Goal: Task Accomplishment & Management: Use online tool/utility

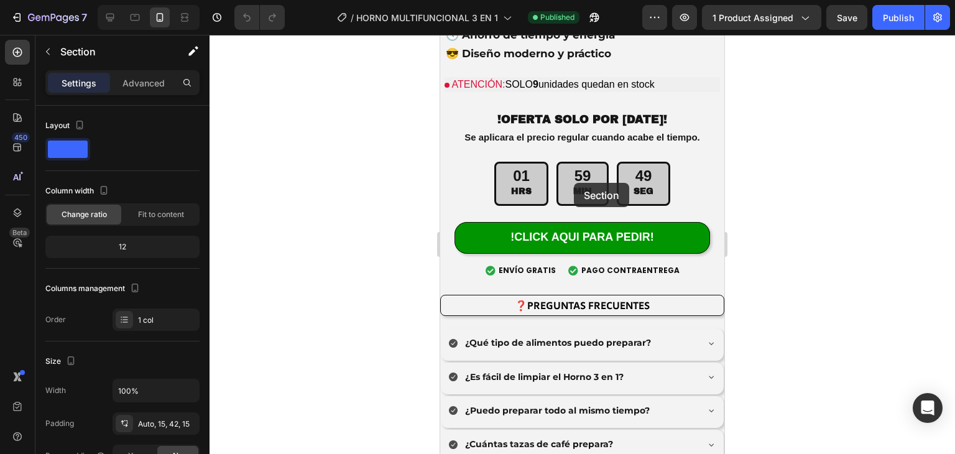
scroll to position [3587, 0]
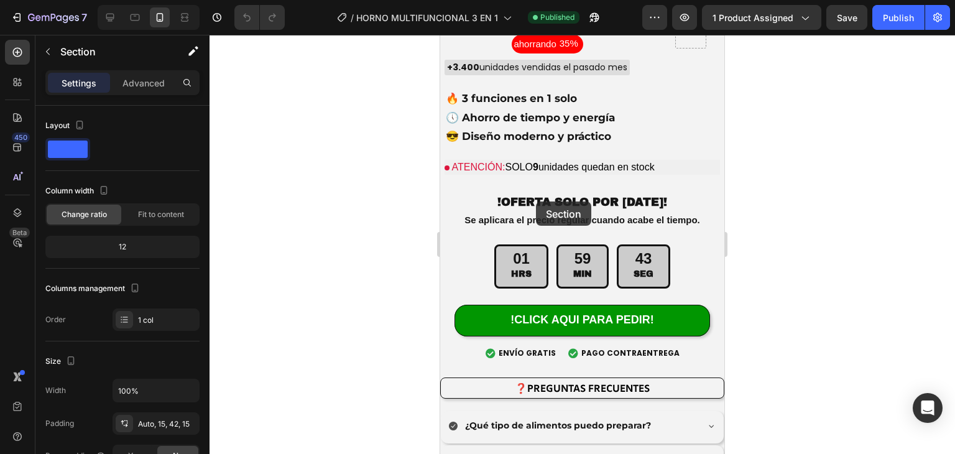
drag, startPoint x: 706, startPoint y: 101, endPoint x: 536, endPoint y: 201, distance: 197.8
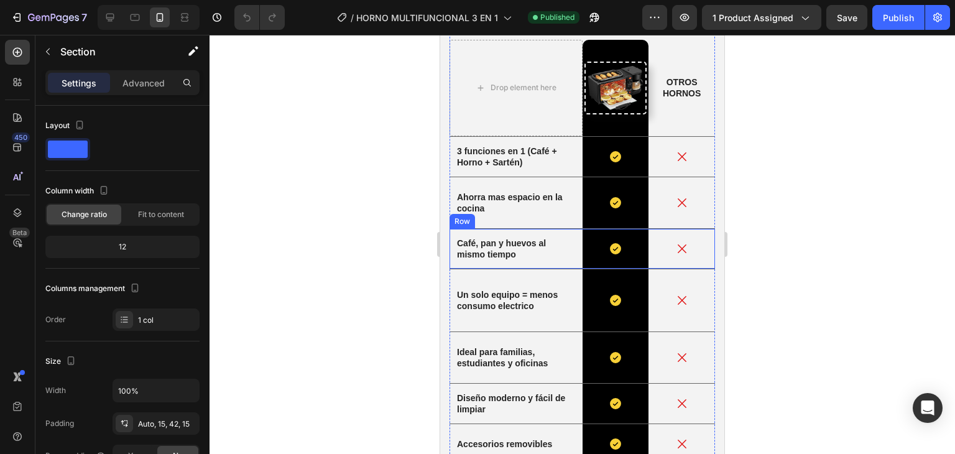
scroll to position [2495, 0]
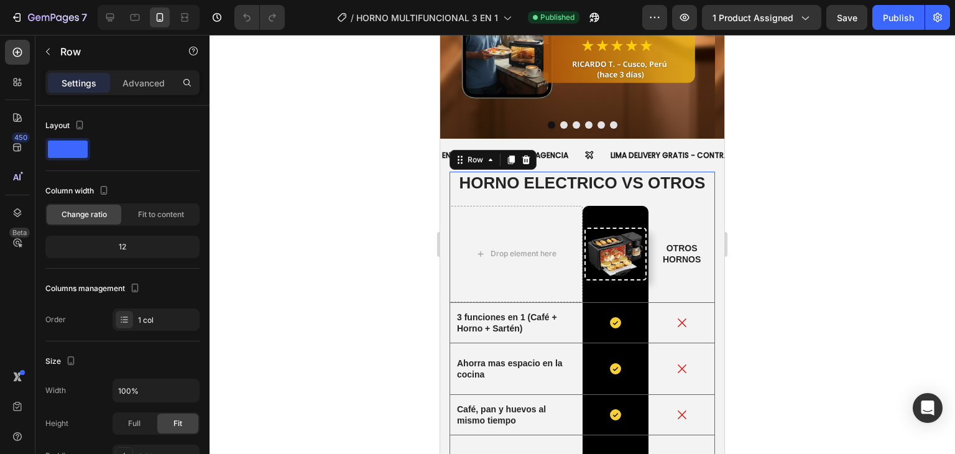
click at [467, 198] on div "HORNO ELECTRICO VS OTROS Heading Drop element here Image Row OTROS HORNOS Text …" at bounding box center [581, 425] width 265 height 507
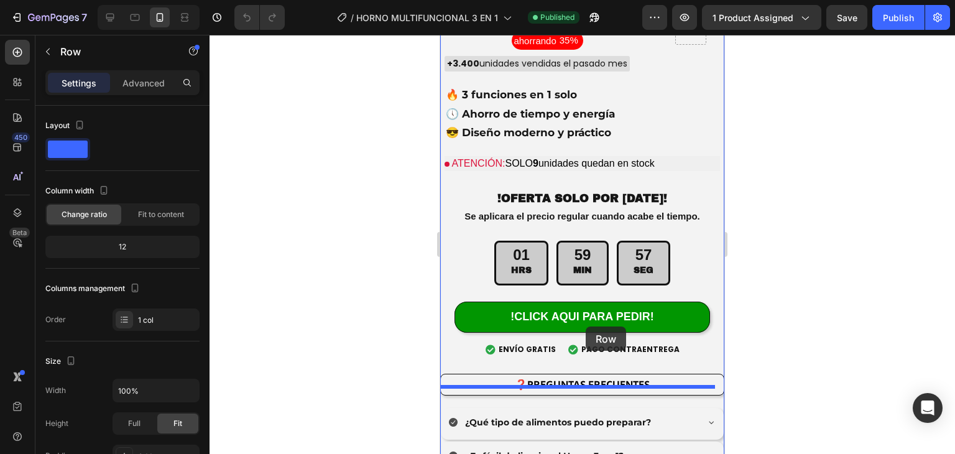
scroll to position [3987, 0]
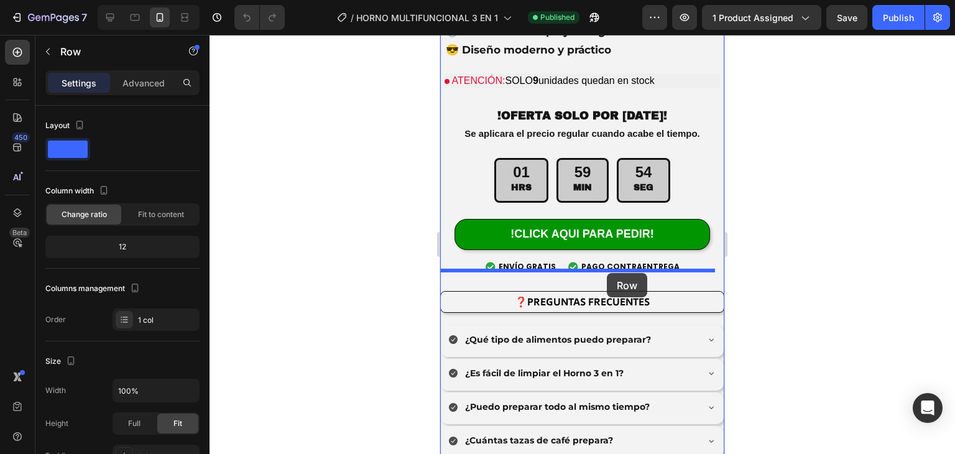
drag, startPoint x: 467, startPoint y: 198, endPoint x: 607, endPoint y: 273, distance: 157.9
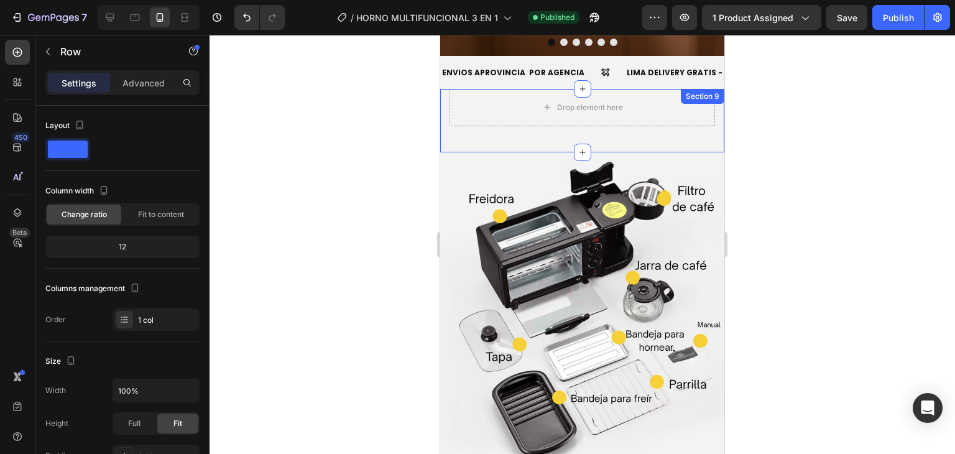
scroll to position [2495, 0]
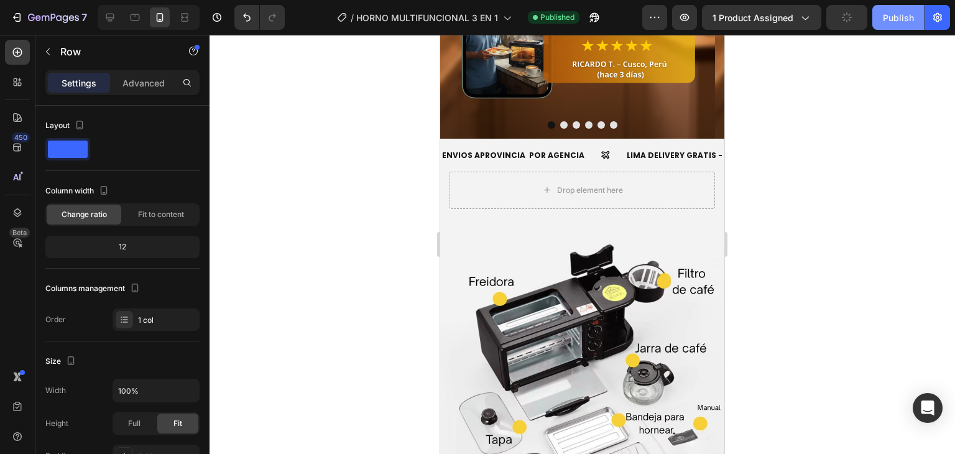
click at [897, 9] on button "Publish" at bounding box center [898, 17] width 52 height 25
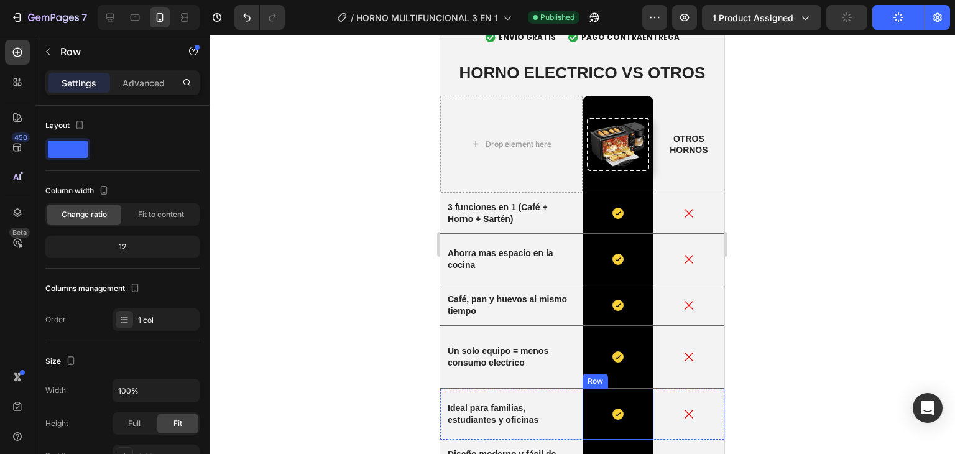
scroll to position [3656, 0]
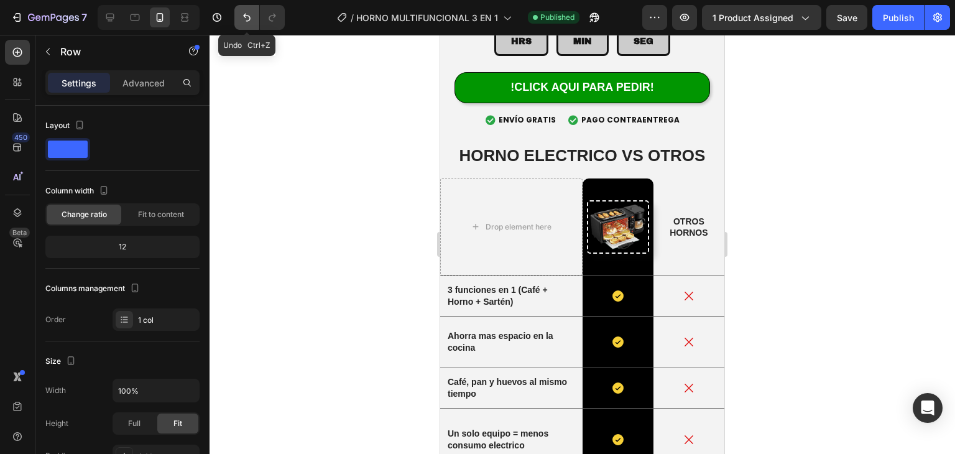
click at [249, 14] on icon "Undo/Redo" at bounding box center [247, 17] width 12 height 12
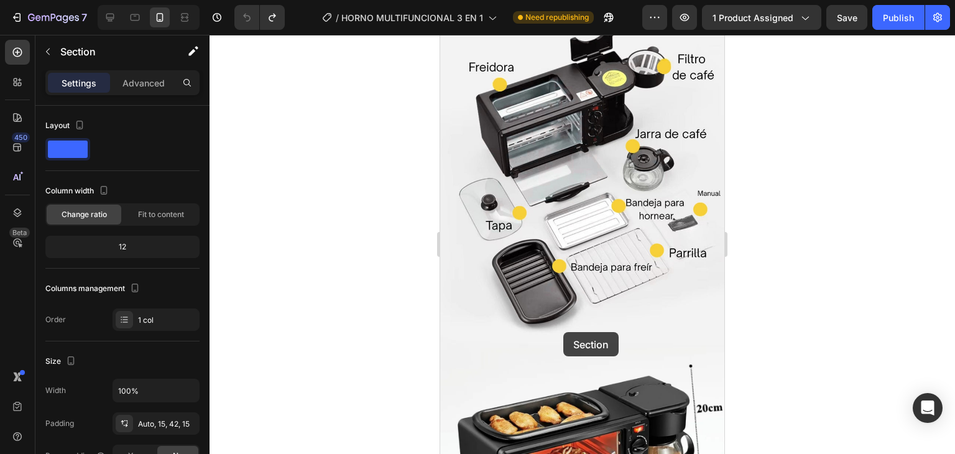
scroll to position [3021, 0]
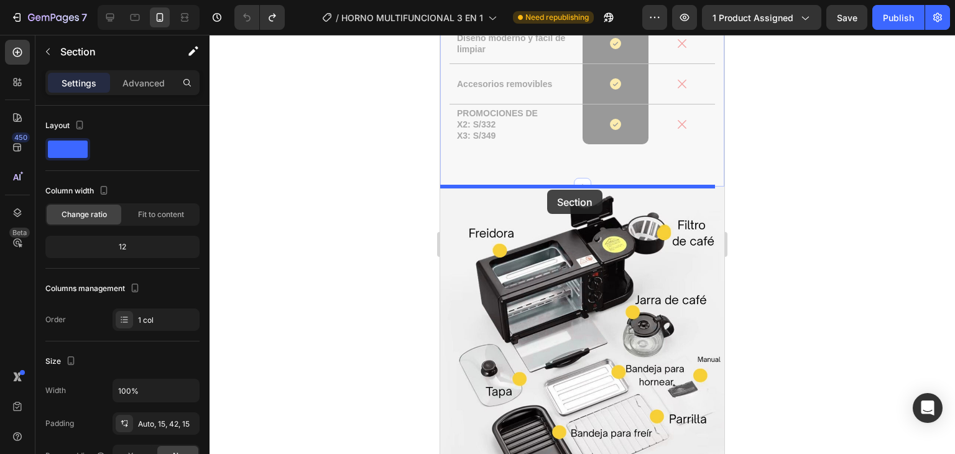
drag, startPoint x: 707, startPoint y: 178, endPoint x: 547, endPoint y: 190, distance: 160.7
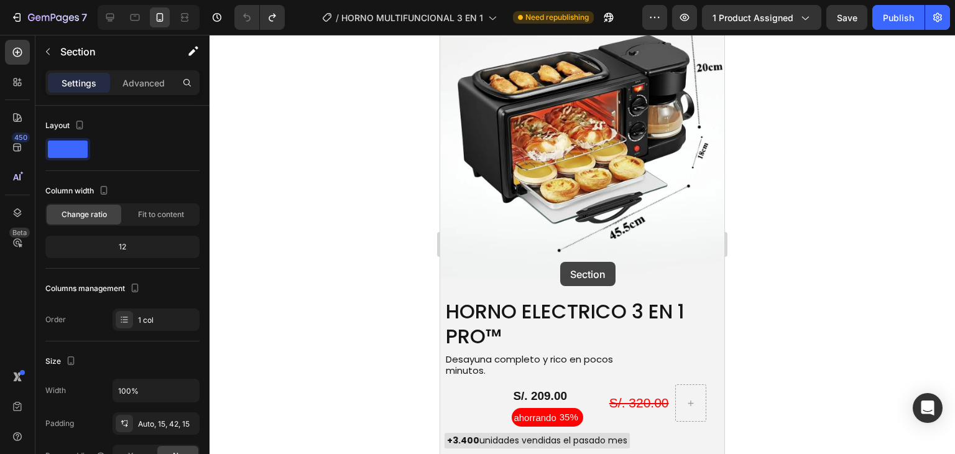
scroll to position [3196, 0]
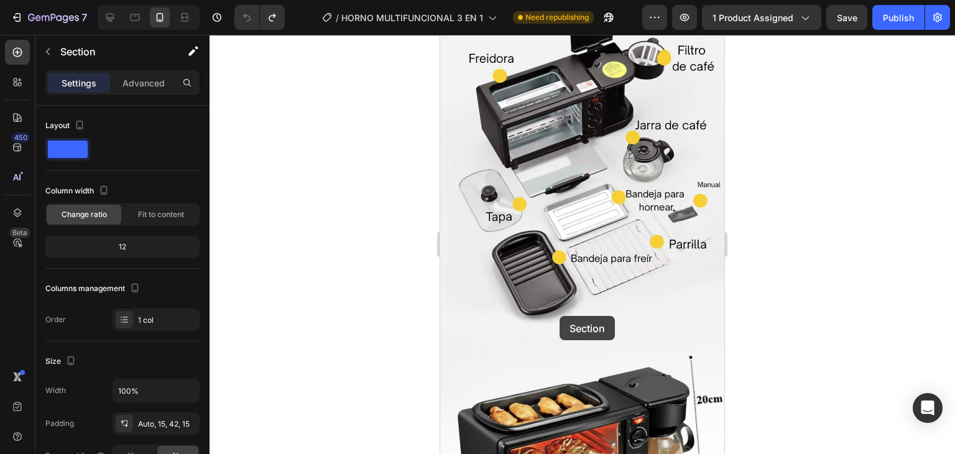
drag, startPoint x: 666, startPoint y: 163, endPoint x: 559, endPoint y: 316, distance: 186.2
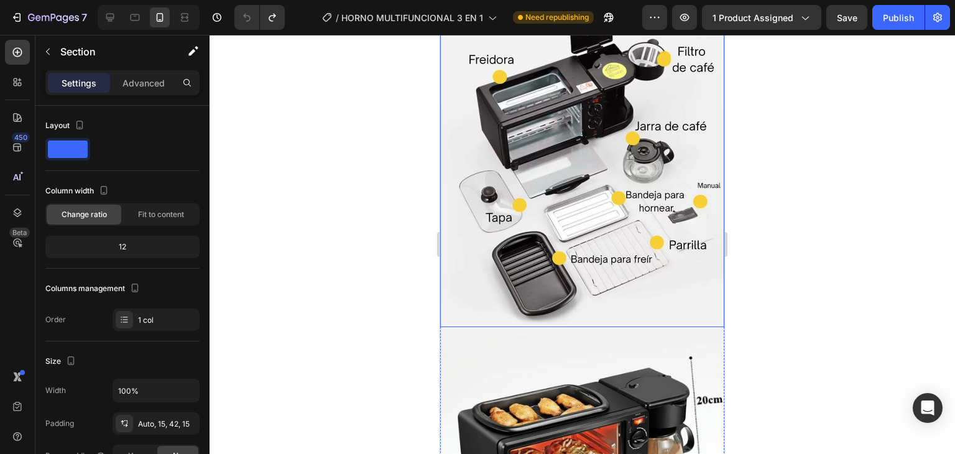
click at [646, 299] on img at bounding box center [582, 170] width 284 height 314
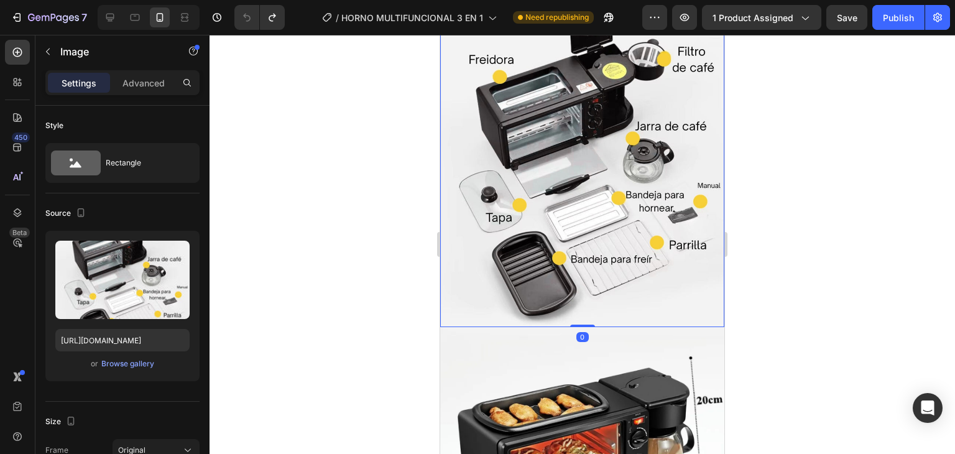
click at [472, 291] on img at bounding box center [582, 170] width 284 height 314
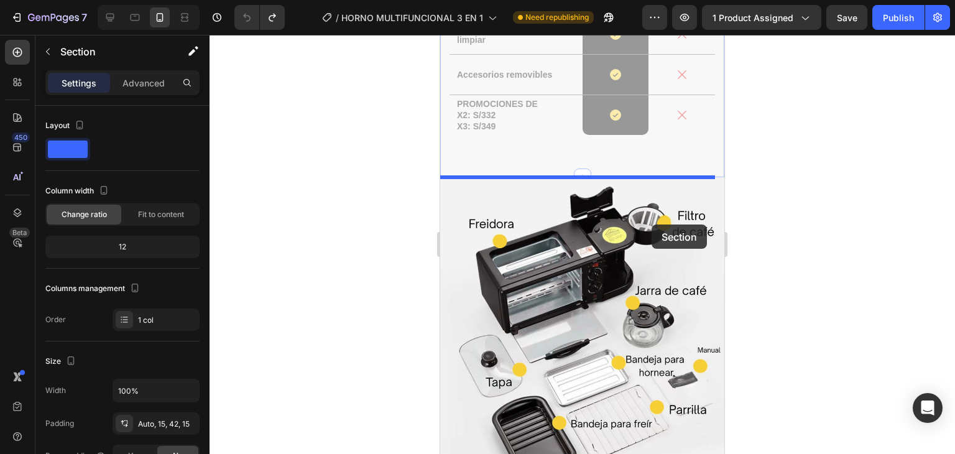
scroll to position [3279, 0]
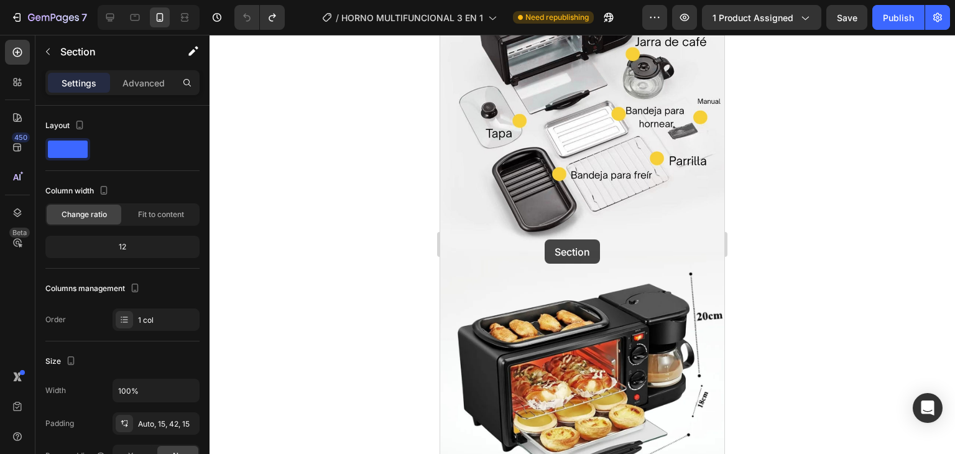
drag, startPoint x: 675, startPoint y: 167, endPoint x: 544, endPoint y: 239, distance: 149.1
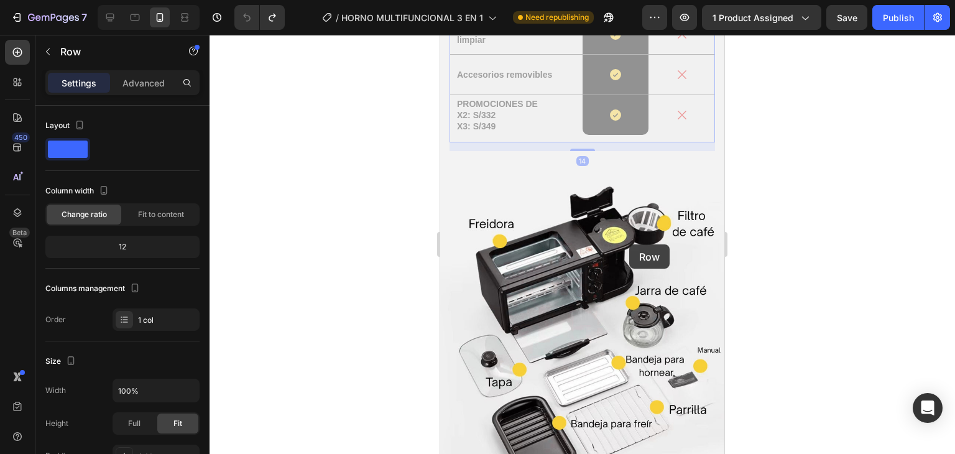
scroll to position [3362, 0]
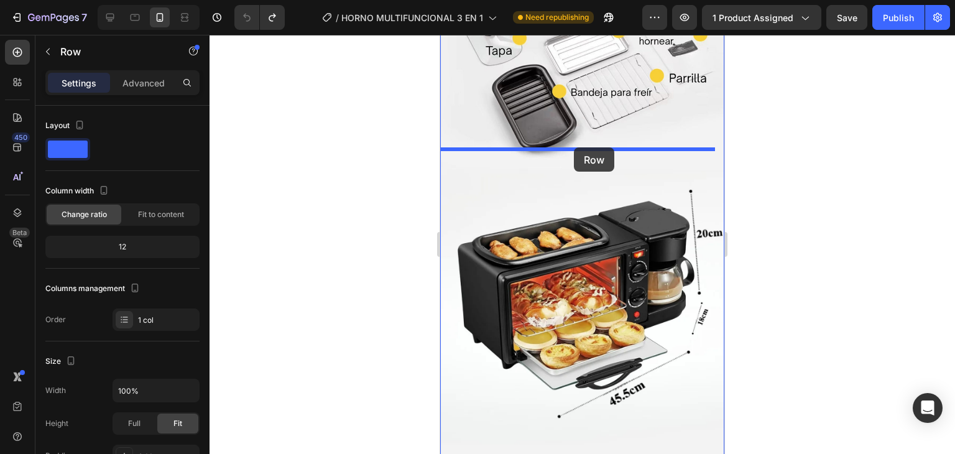
drag, startPoint x: 688, startPoint y: 139, endPoint x: 574, endPoint y: 147, distance: 114.6
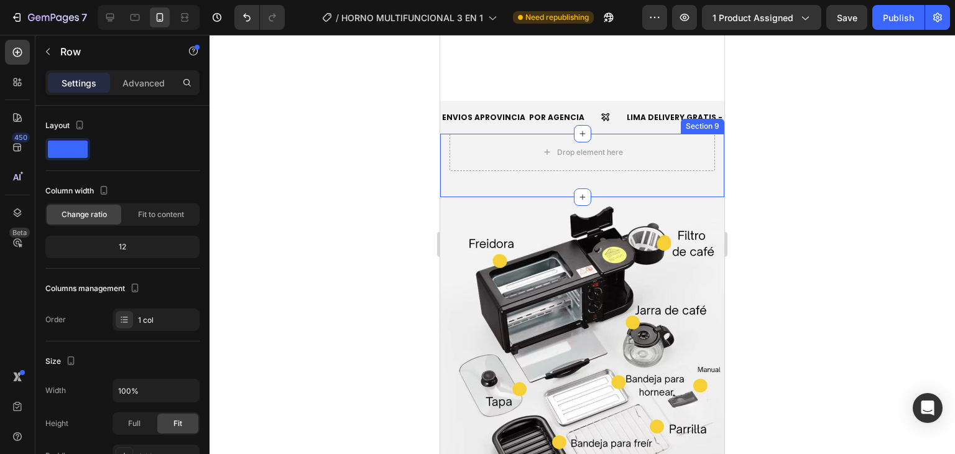
scroll to position [2616, 0]
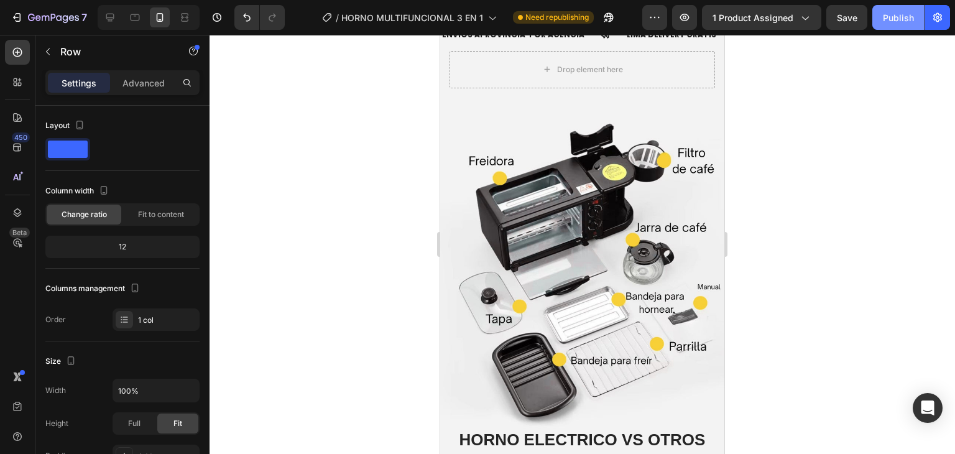
drag, startPoint x: 888, startPoint y: 25, endPoint x: 278, endPoint y: 86, distance: 613.3
click at [888, 25] on button "Publish" at bounding box center [898, 17] width 52 height 25
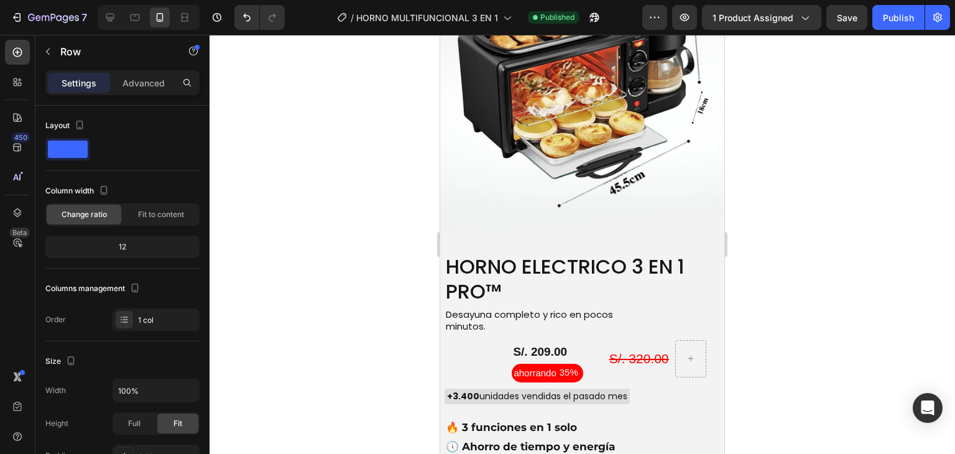
scroll to position [3859, 0]
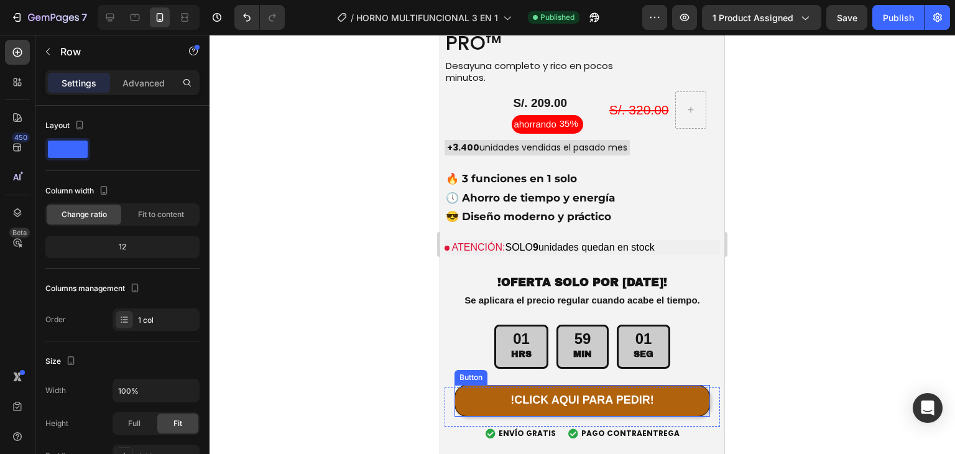
click at [679, 385] on button "!CLICK AQUI PARA PEDIR!" at bounding box center [581, 400] width 255 height 31
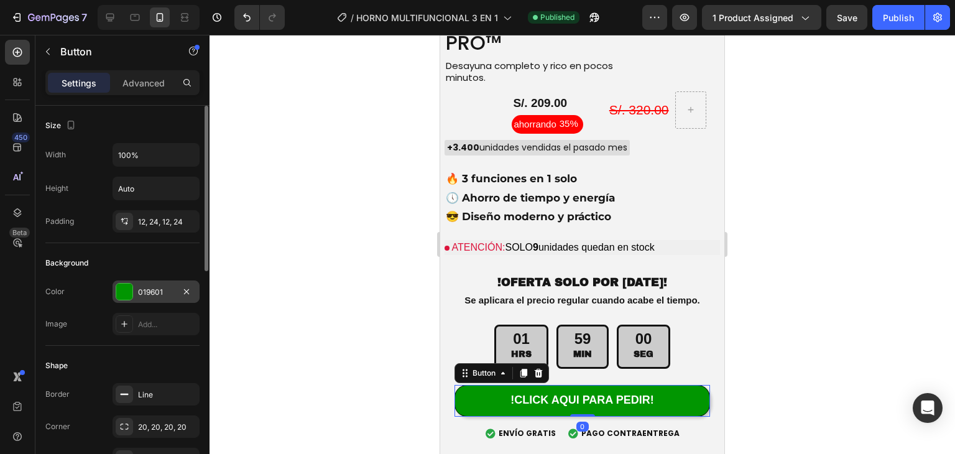
click at [125, 289] on div at bounding box center [124, 291] width 16 height 16
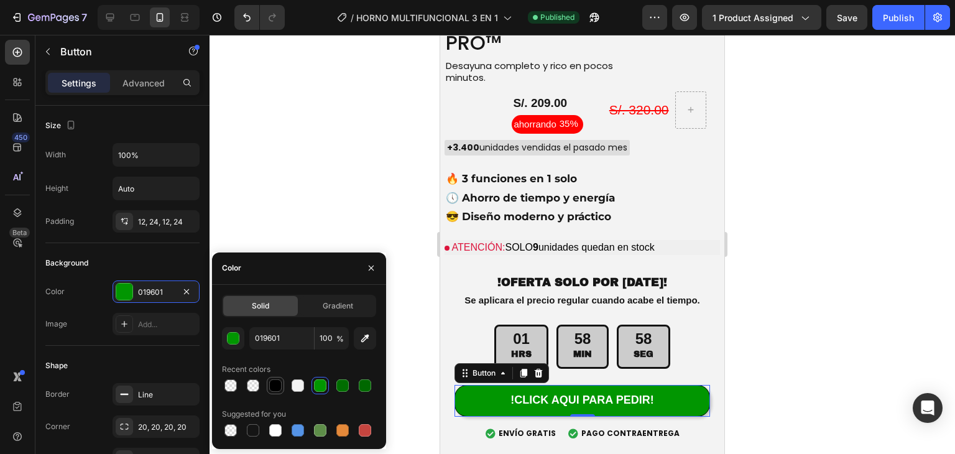
click at [274, 385] on div at bounding box center [275, 385] width 12 height 12
type input "000000"
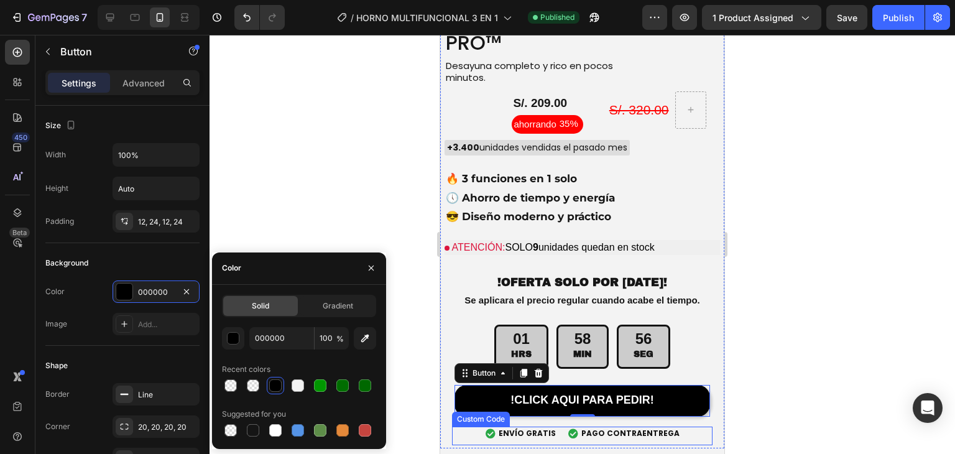
click at [495, 428] on icon at bounding box center [490, 433] width 10 height 10
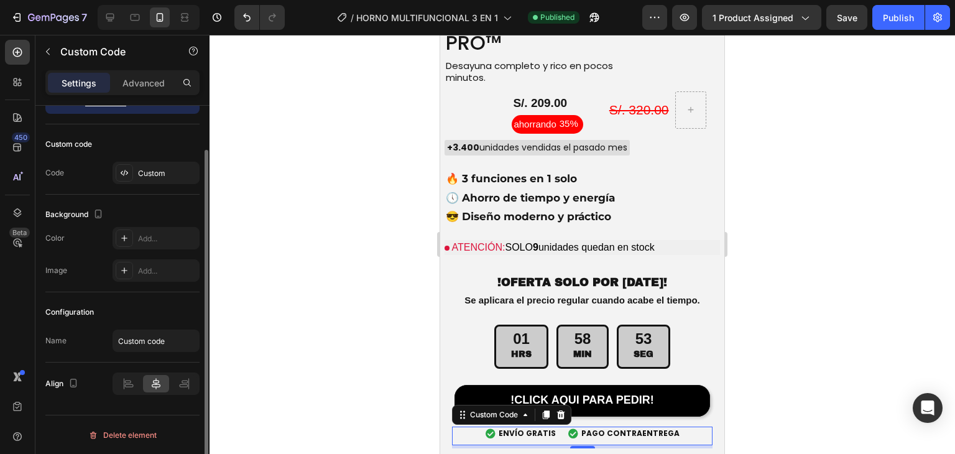
scroll to position [0, 0]
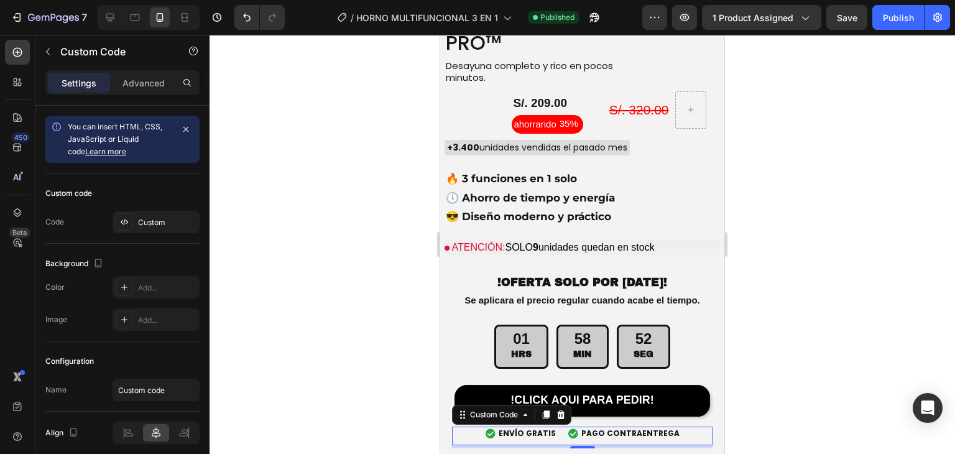
click at [339, 277] on div at bounding box center [581, 244] width 745 height 419
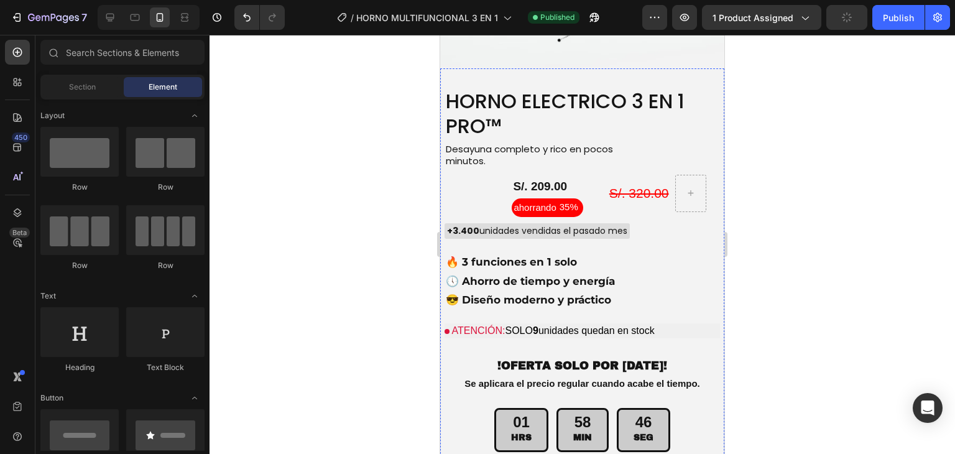
scroll to position [3693, 0]
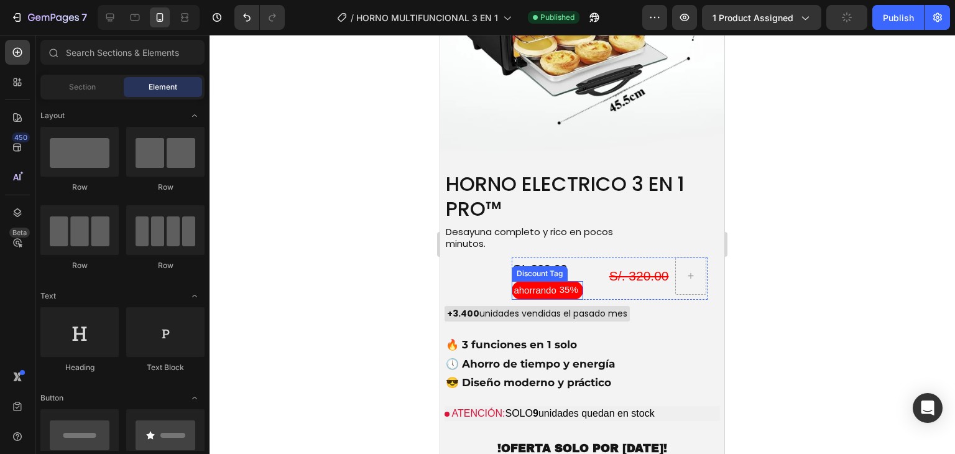
click at [558, 282] on div "35%" at bounding box center [568, 289] width 21 height 15
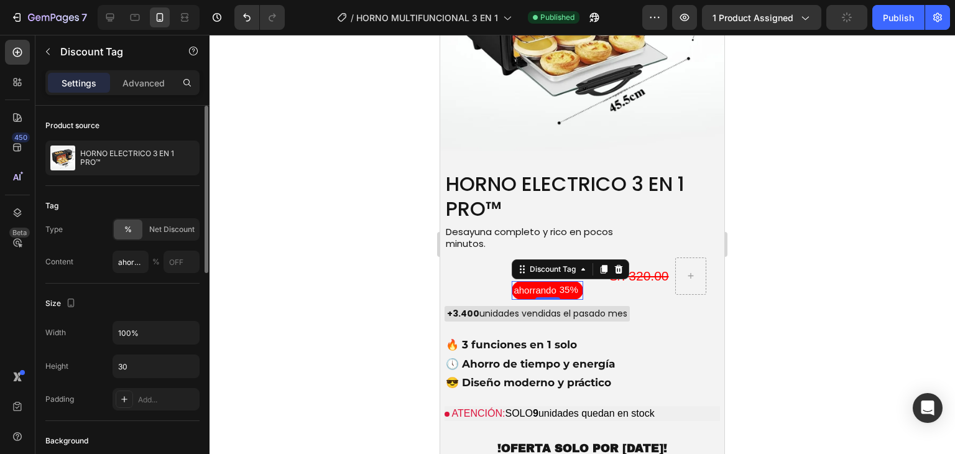
scroll to position [249, 0]
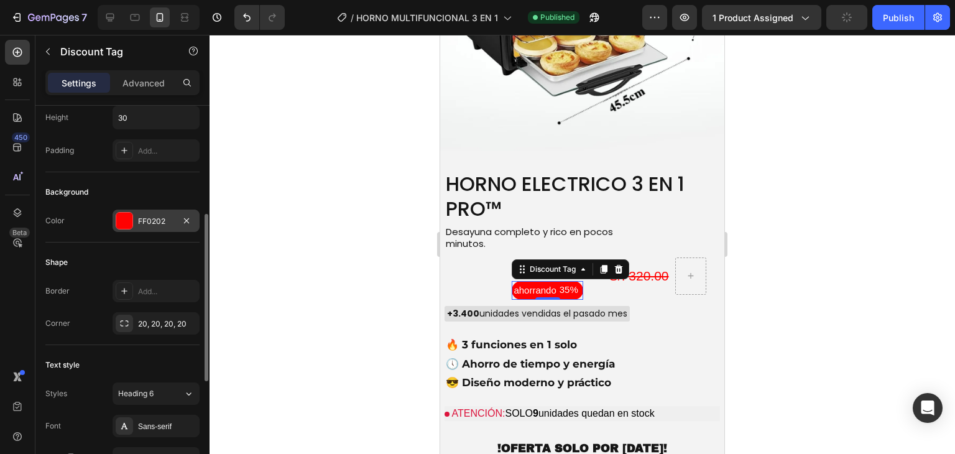
click at [126, 224] on div at bounding box center [124, 221] width 16 height 16
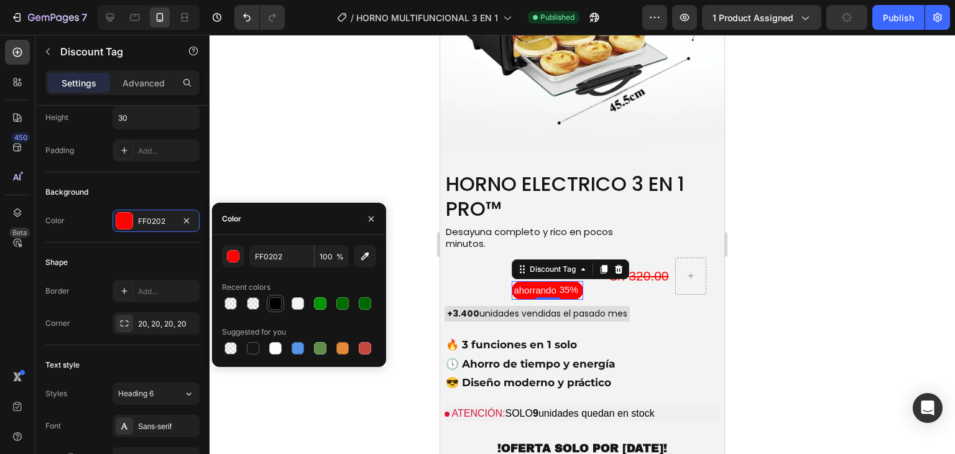
click at [271, 300] on div at bounding box center [275, 303] width 12 height 12
type input "000000"
click at [315, 141] on div at bounding box center [581, 244] width 745 height 419
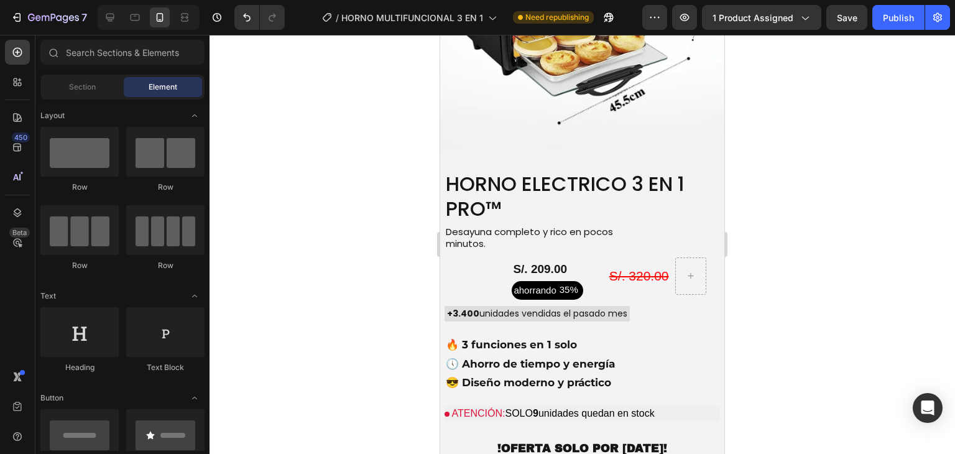
click at [893, 30] on div "7 / HORNO MULTIFUNCIONAL 3 EN 1 Need republishing Preview 1 product assigned Sa…" at bounding box center [477, 17] width 955 height 35
click at [887, 25] on button "Publish" at bounding box center [898, 17] width 52 height 25
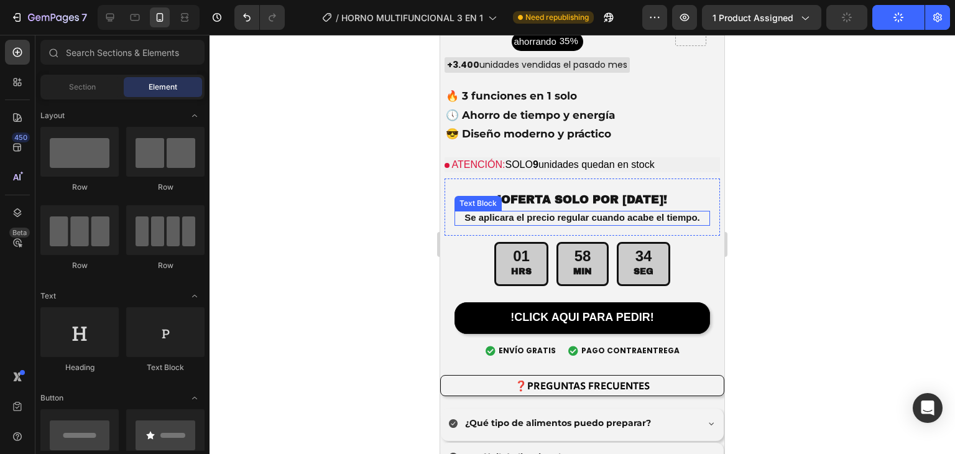
scroll to position [4107, 0]
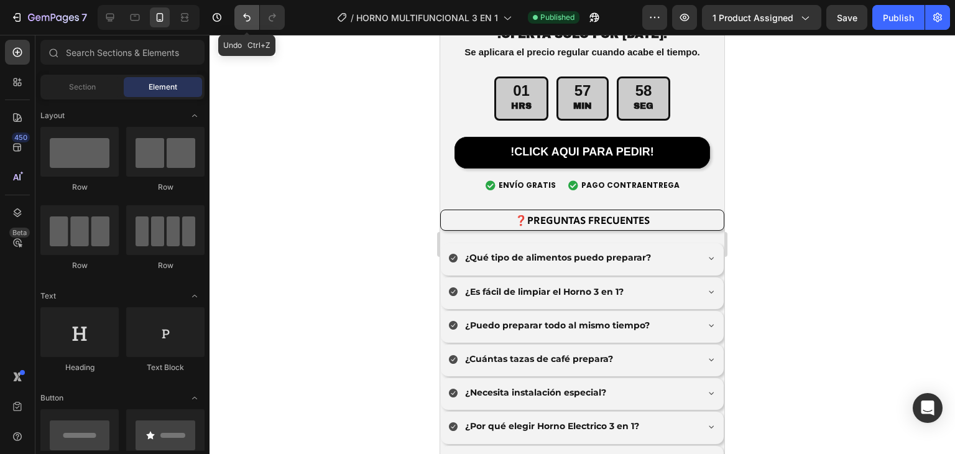
click at [247, 22] on icon "Undo/Redo" at bounding box center [247, 17] width 12 height 12
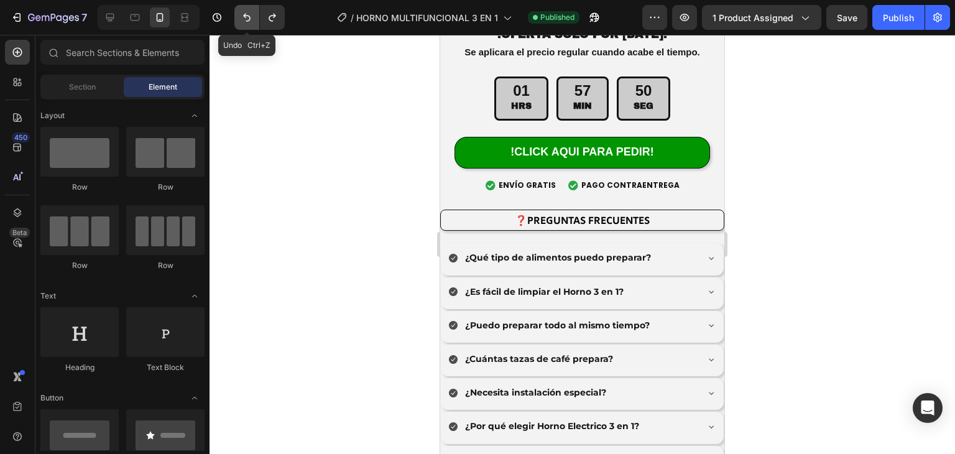
click at [247, 22] on icon "Undo/Redo" at bounding box center [247, 17] width 12 height 12
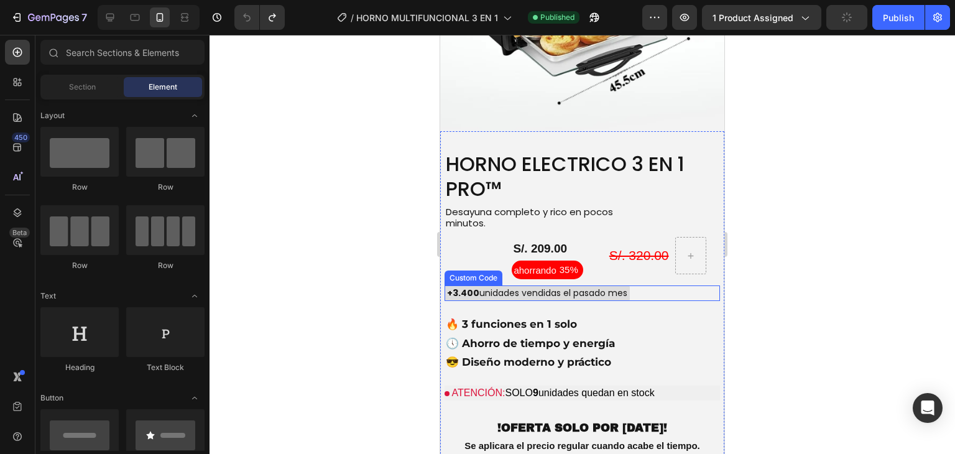
scroll to position [3841, 0]
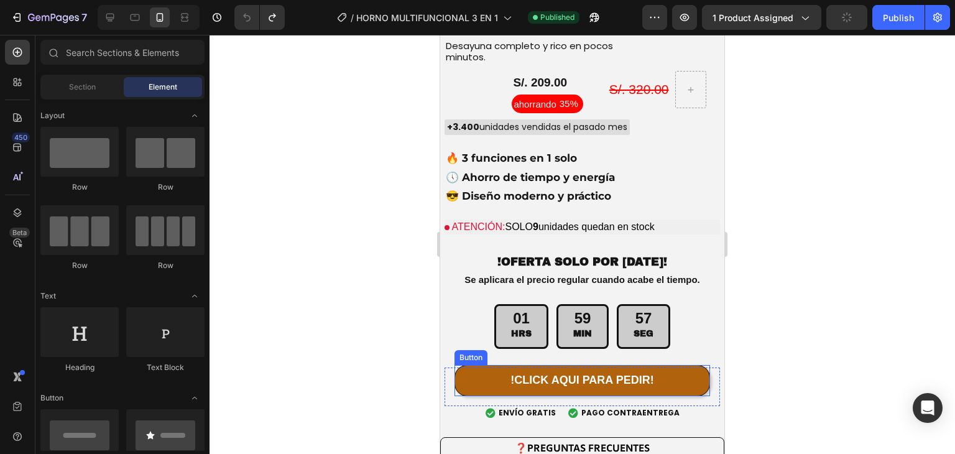
click at [666, 365] on button "!CLICK AQUI PARA PEDIR!" at bounding box center [581, 380] width 255 height 31
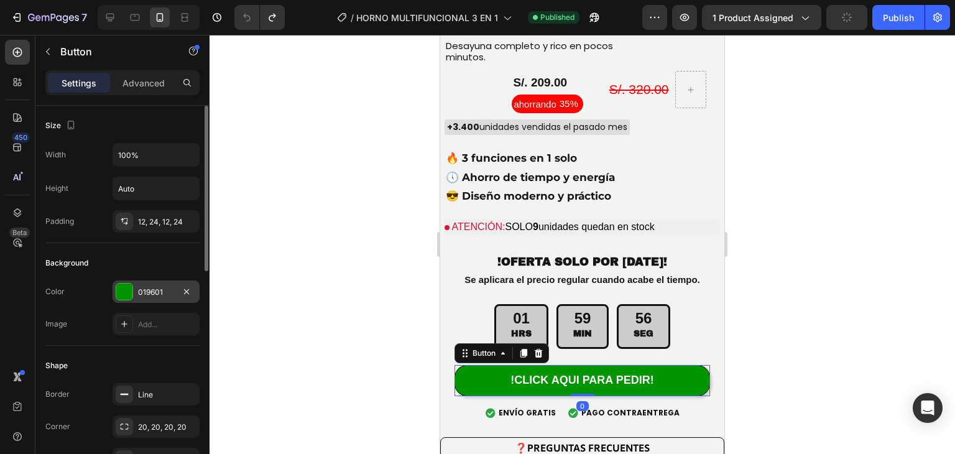
click at [120, 296] on div at bounding box center [124, 291] width 16 height 16
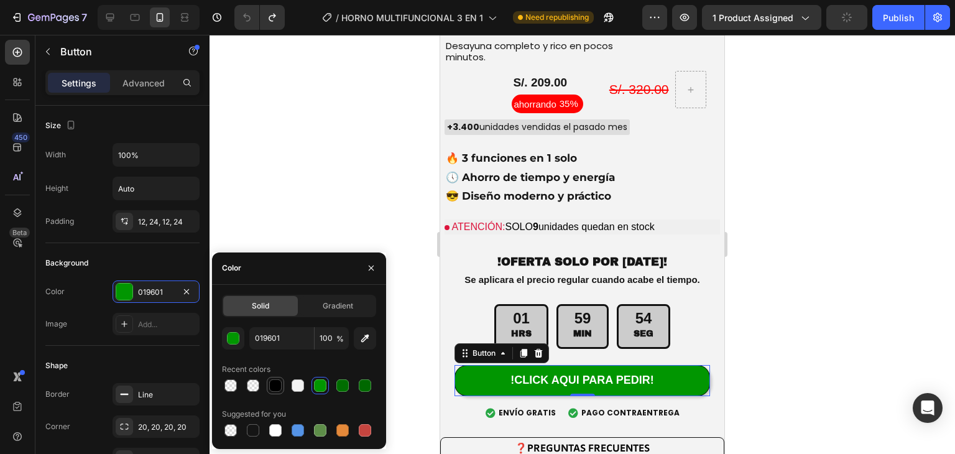
click at [276, 389] on div at bounding box center [275, 385] width 12 height 12
type input "000000"
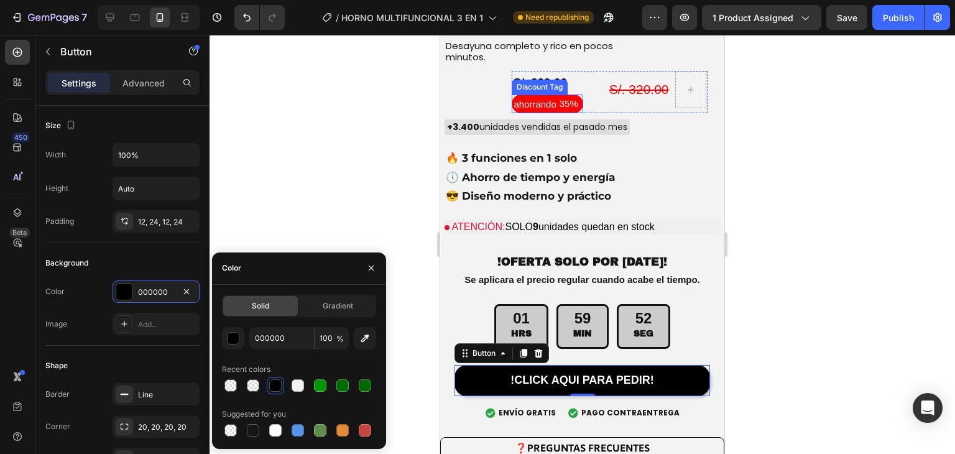
click at [540, 94] on div "ahorrando 35%" at bounding box center [546, 103] width 71 height 19
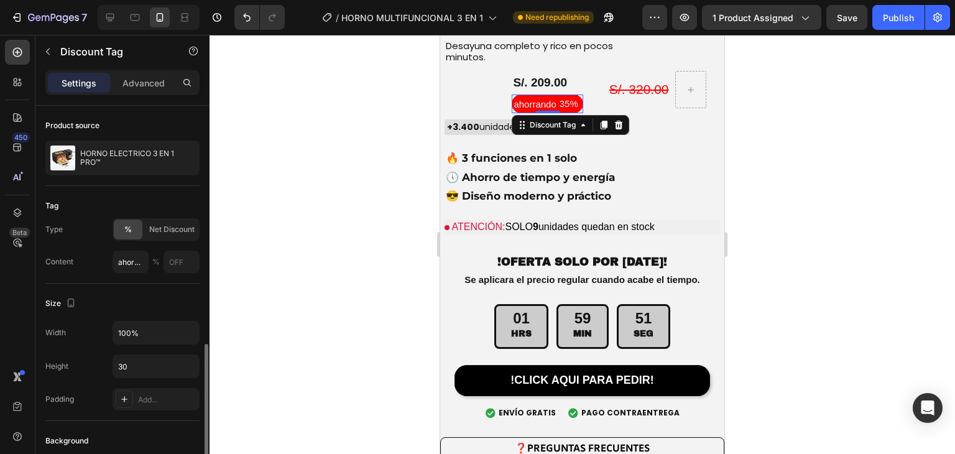
scroll to position [166, 0]
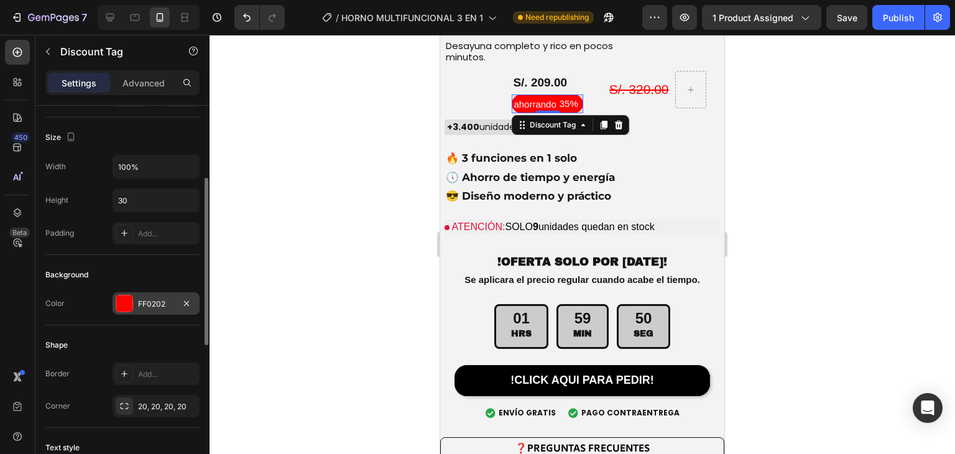
click at [127, 313] on div "FF0202" at bounding box center [155, 303] width 87 height 22
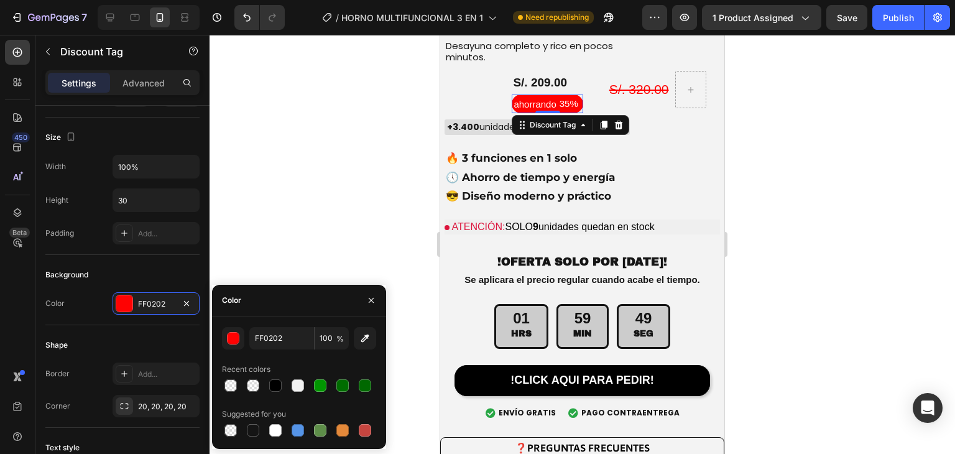
click at [282, 395] on div "FF0202 100 % Recent colors Suggested for you" at bounding box center [299, 383] width 154 height 112
click at [280, 388] on div at bounding box center [275, 385] width 12 height 12
type input "000000"
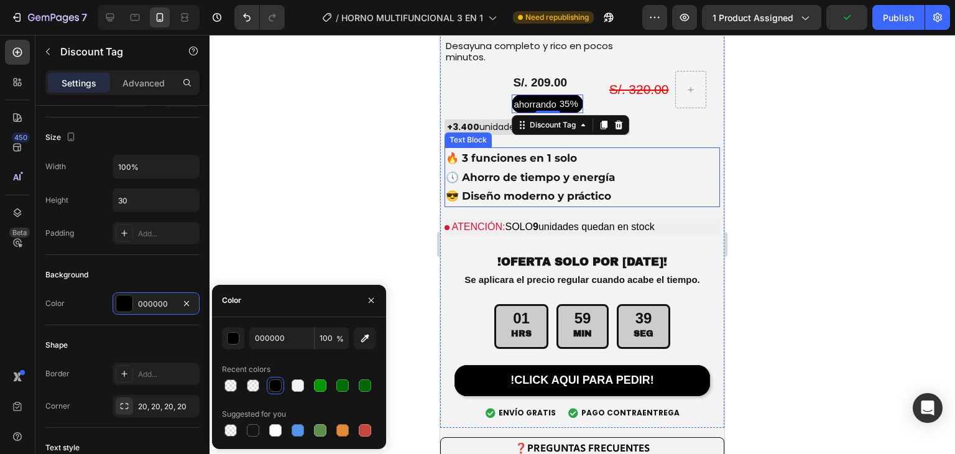
click at [452, 152] on strong "🔥 3 funciones en 1 solo" at bounding box center [511, 158] width 131 height 12
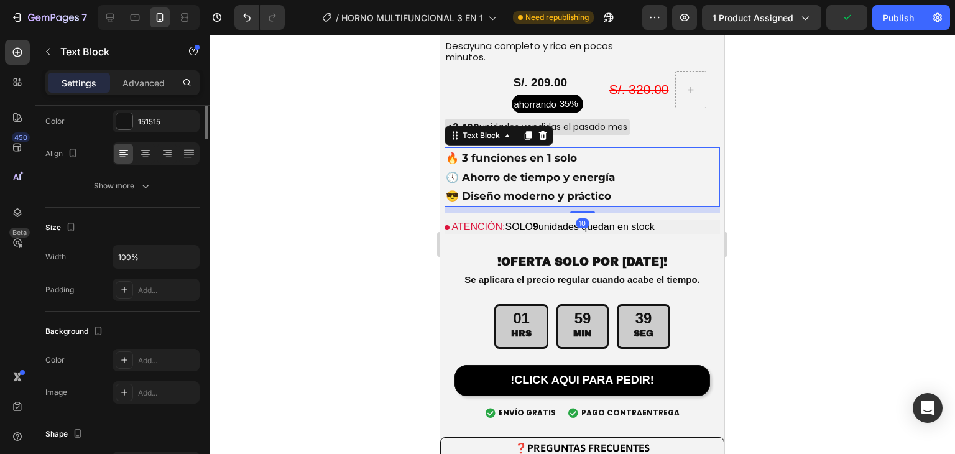
scroll to position [0, 0]
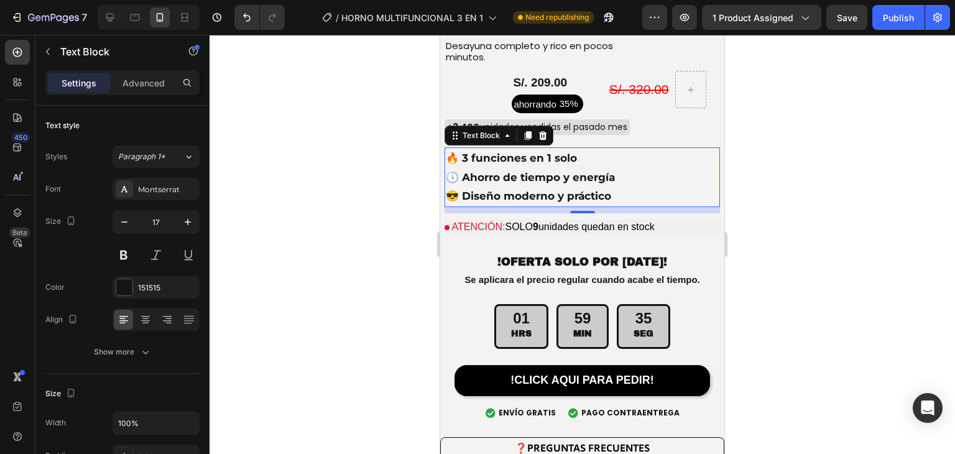
click at [556, 186] on p "😎 Diseño moderno y práctico" at bounding box center [582, 195] width 273 height 19
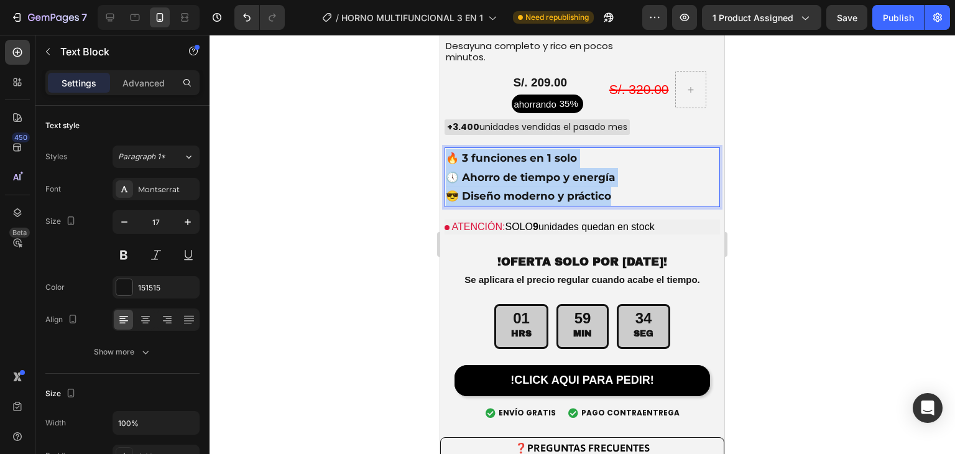
drag, startPoint x: 628, startPoint y: 177, endPoint x: 445, endPoint y: 131, distance: 188.9
click at [445, 147] on div "🔥 3 funciones en 1 solo 🕔 Ahorro de tiempo y energía 😎 Diseño moderno y práctico" at bounding box center [581, 177] width 275 height 60
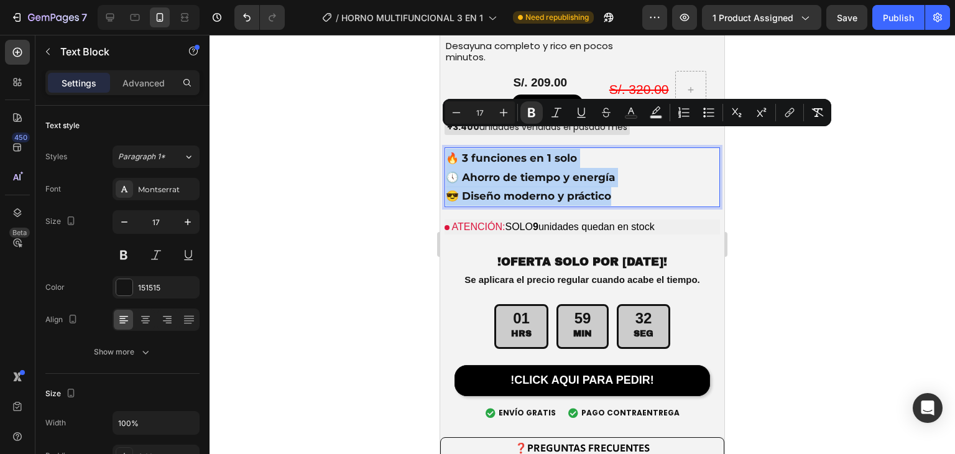
copy div "🔥 3 funciones en 1 solo 🕔 Ahorro de tiempo y energía 😎 Diseño moderno y práctico"
click at [515, 152] on strong "🔥 3 funciones en 1 solo" at bounding box center [511, 158] width 131 height 12
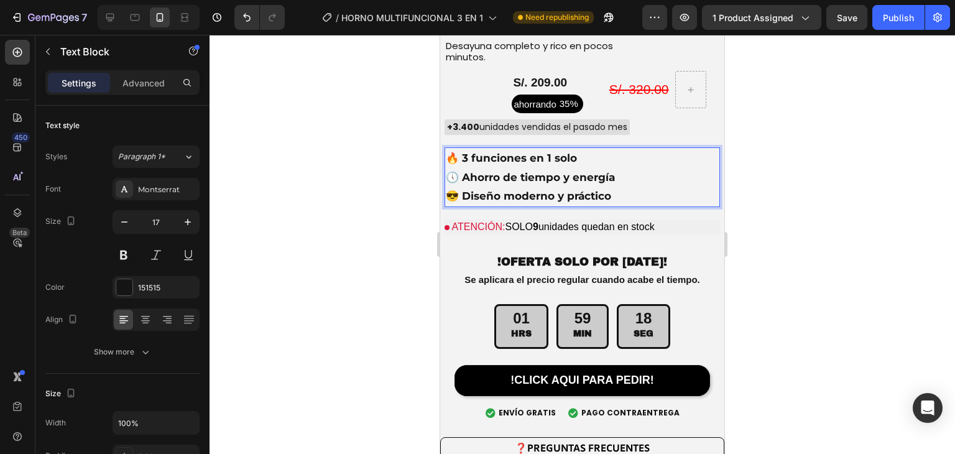
click at [543, 152] on strong "🔥 3 funciones en 1 solo" at bounding box center [511, 158] width 131 height 12
click at [547, 171] on strong "🕔 Ahorro de tiempo y energía" at bounding box center [530, 177] width 169 height 12
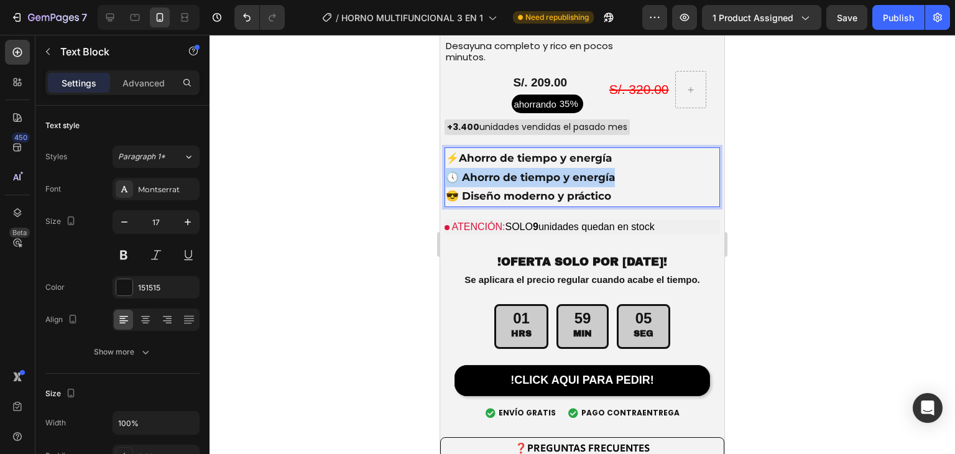
click at [547, 171] on strong "🕔 Ahorro de tiempo y energía" at bounding box center [530, 177] width 169 height 12
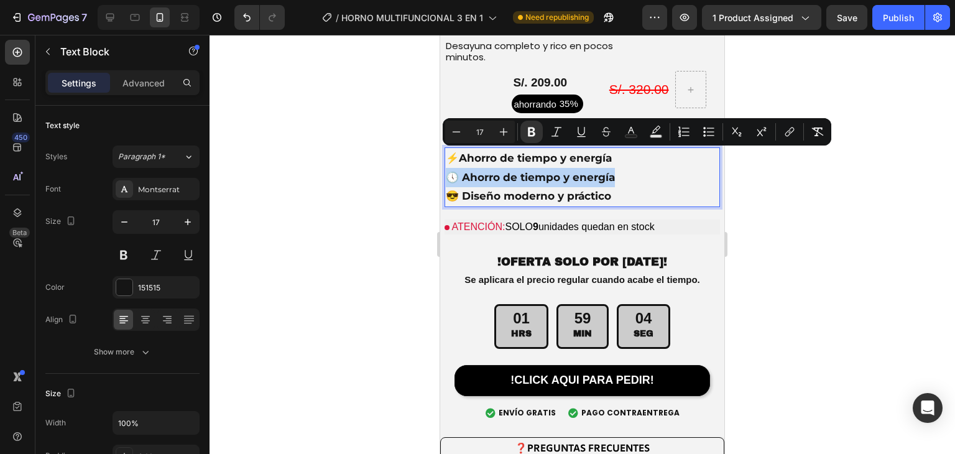
click at [547, 171] on strong "🕔 Ahorro de tiempo y energía" at bounding box center [530, 177] width 169 height 12
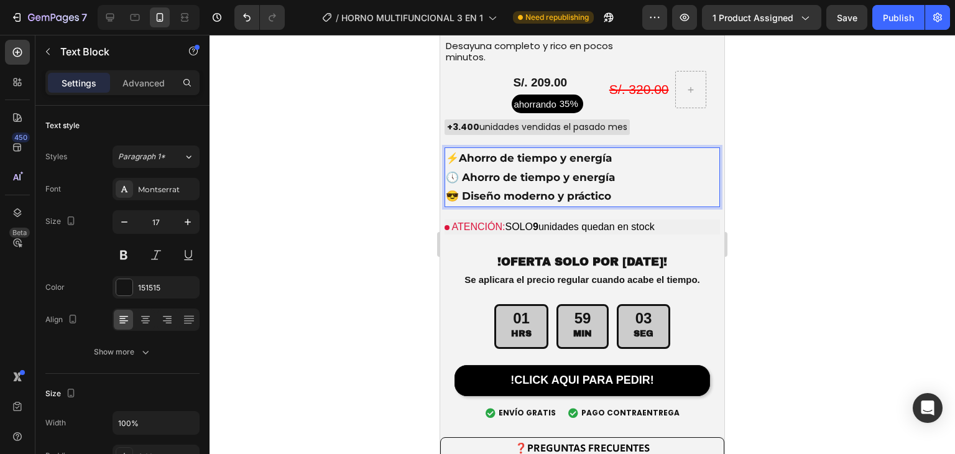
click at [456, 171] on strong "🕔 Ahorro de tiempo y energía" at bounding box center [530, 177] width 169 height 12
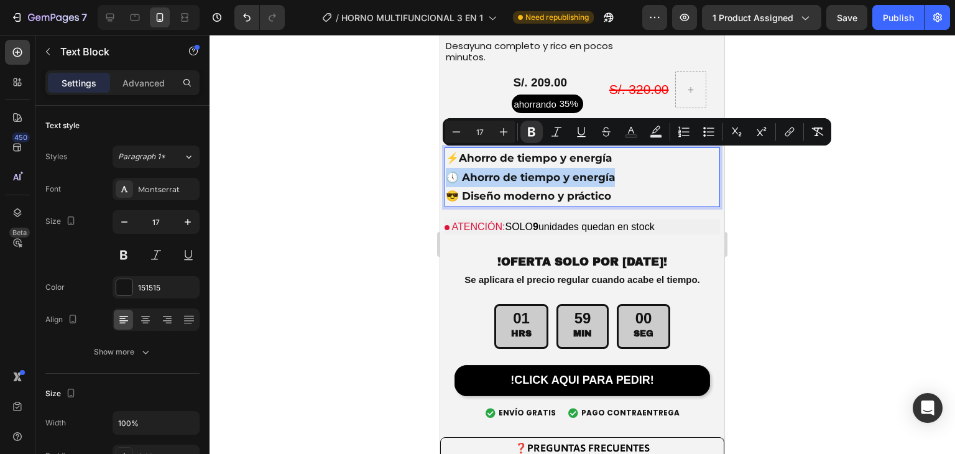
click at [487, 171] on strong "🕔 Ahorro de tiempo y energía" at bounding box center [530, 177] width 169 height 12
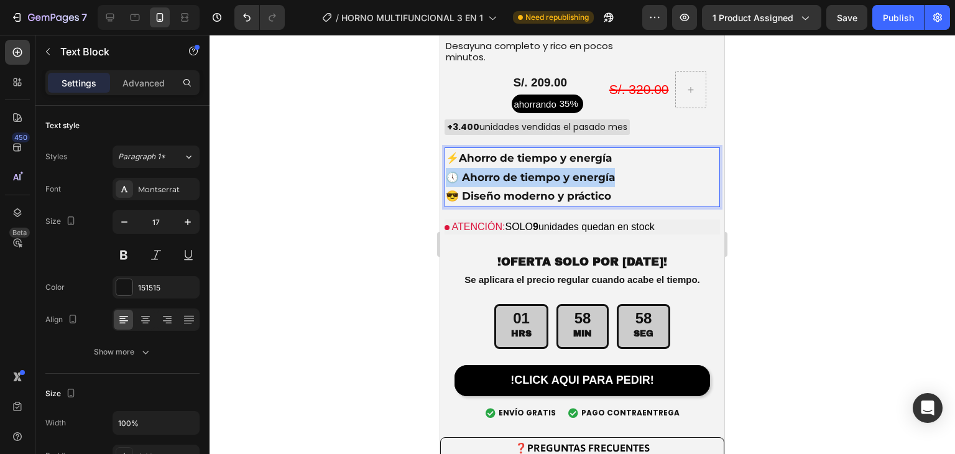
drag, startPoint x: 447, startPoint y: 156, endPoint x: 615, endPoint y: 166, distance: 167.5
click at [615, 168] on p "🕔 Ahorro de tiempo y energía" at bounding box center [582, 177] width 273 height 19
click at [544, 171] on strong "Cocción uniforme garantizada" at bounding box center [529, 177] width 166 height 12
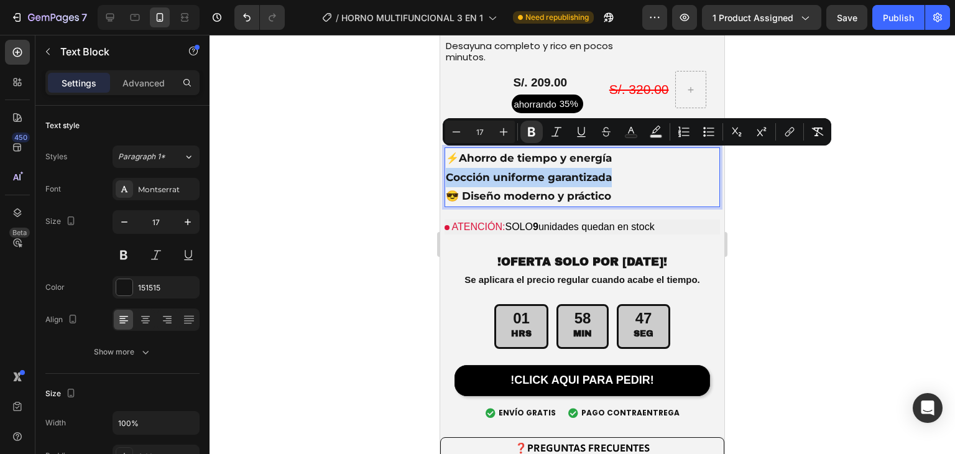
click at [544, 171] on strong "Cocción uniforme garantizada" at bounding box center [529, 177] width 166 height 12
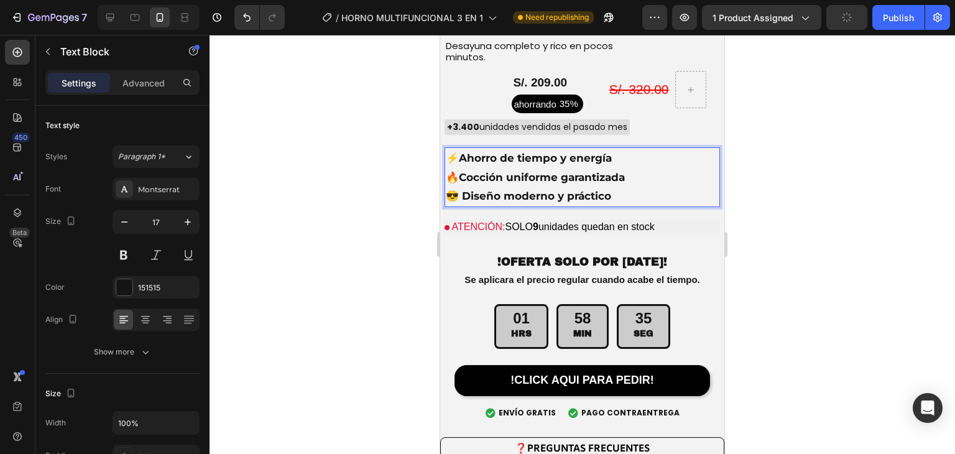
click at [577, 171] on strong "Cocción uniforme garantizada" at bounding box center [542, 177] width 166 height 12
click at [158, 117] on div "Text style" at bounding box center [122, 126] width 154 height 20
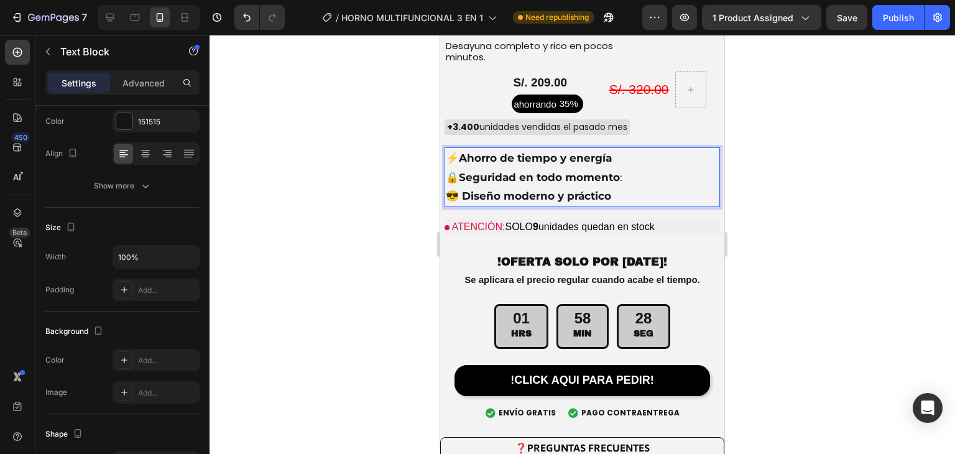
click at [628, 186] on p "😎 Diseño moderno y práctico" at bounding box center [582, 195] width 273 height 19
drag, startPoint x: 617, startPoint y: 175, endPoint x: 437, endPoint y: 196, distance: 180.9
click at [620, 171] on strong "Seguridad en todo momento" at bounding box center [539, 177] width 161 height 12
click at [629, 168] on p "🔒 Seguridad en todo momento :" at bounding box center [582, 177] width 273 height 19
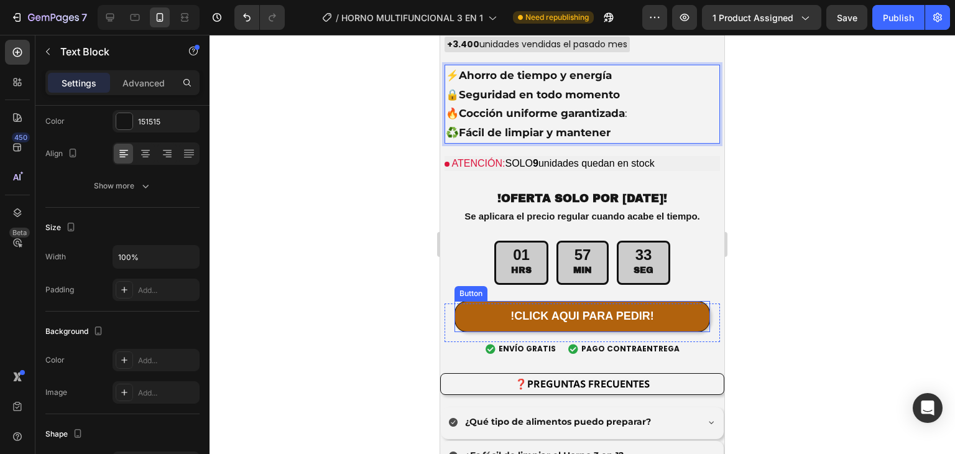
scroll to position [3841, 0]
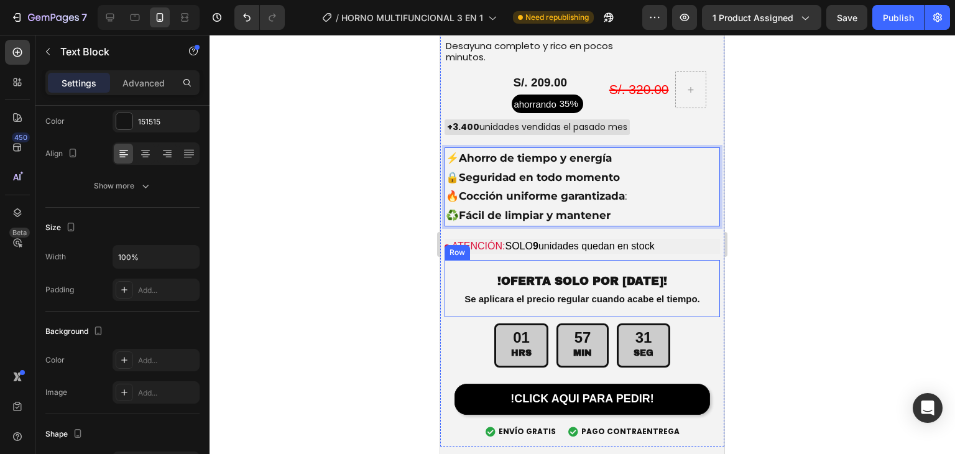
click at [600, 275] on strong "!OFERTA SOLO POR [DATE]!" at bounding box center [582, 281] width 170 height 12
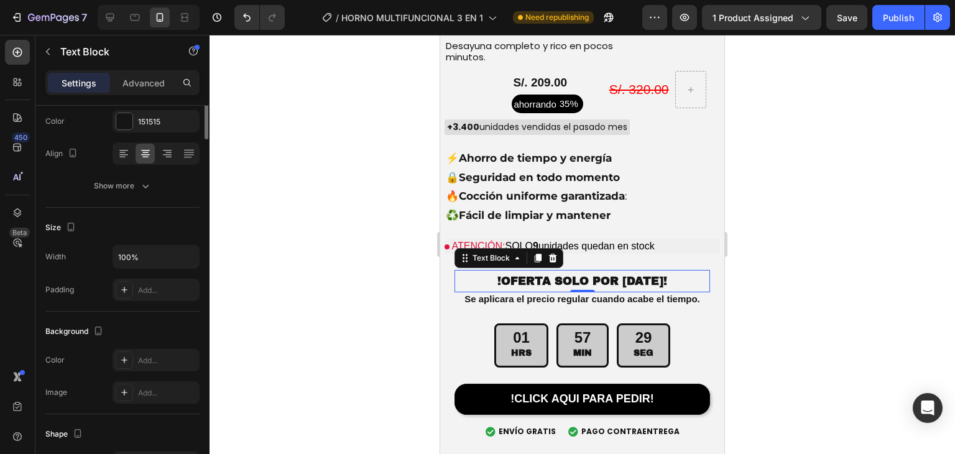
scroll to position [0, 0]
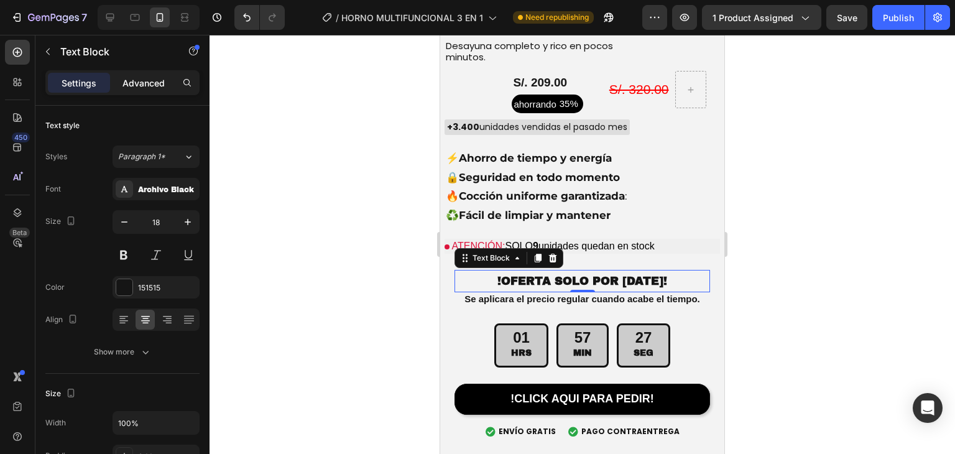
click at [134, 78] on p "Advanced" at bounding box center [143, 82] width 42 height 13
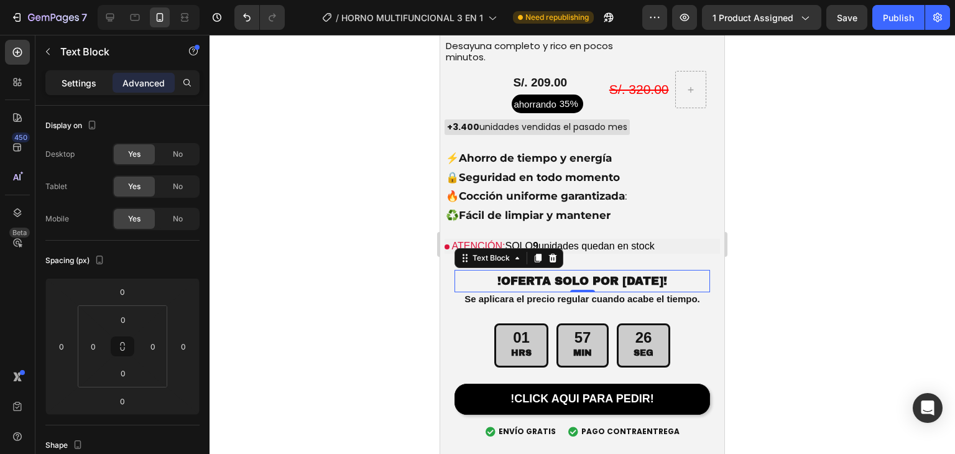
click at [99, 86] on div "Settings" at bounding box center [79, 83] width 62 height 20
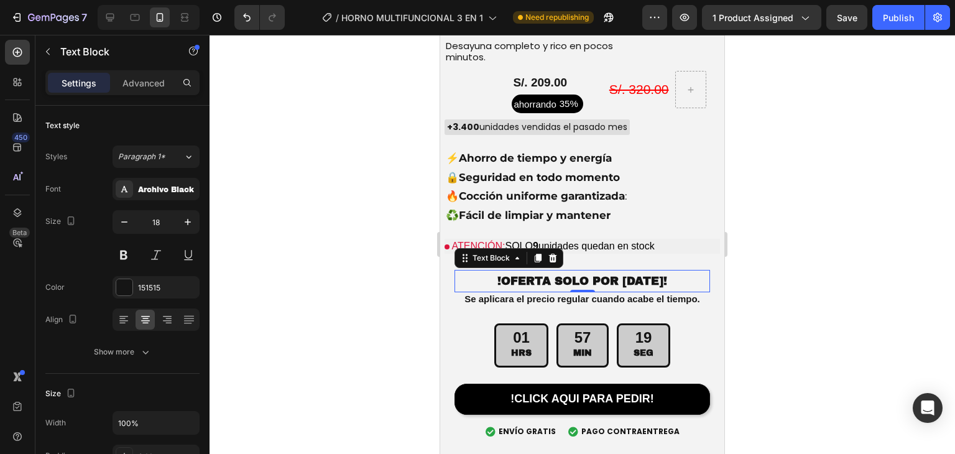
click at [149, 71] on div "Settings Advanced" at bounding box center [122, 82] width 154 height 25
click at [154, 83] on p "Advanced" at bounding box center [143, 82] width 42 height 13
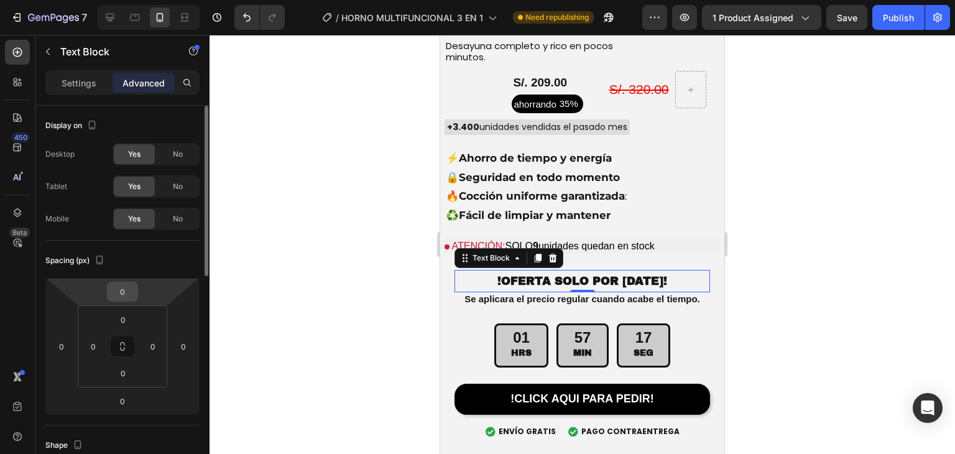
click at [127, 293] on input "0" at bounding box center [122, 291] width 25 height 19
type input "-10"
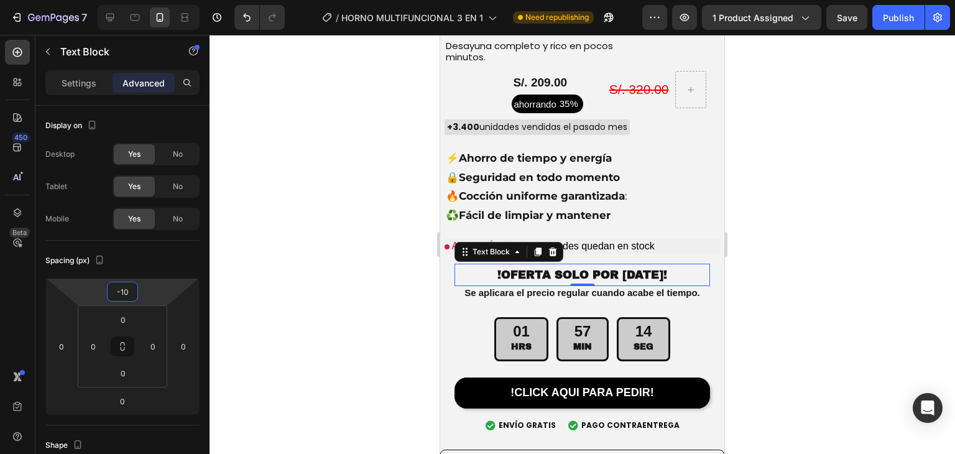
click at [290, 239] on div at bounding box center [581, 244] width 745 height 419
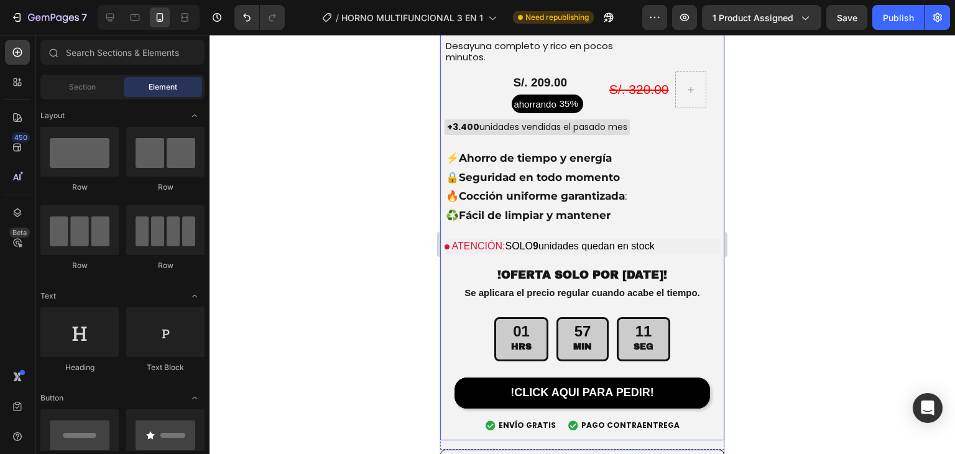
scroll to position [3758, 0]
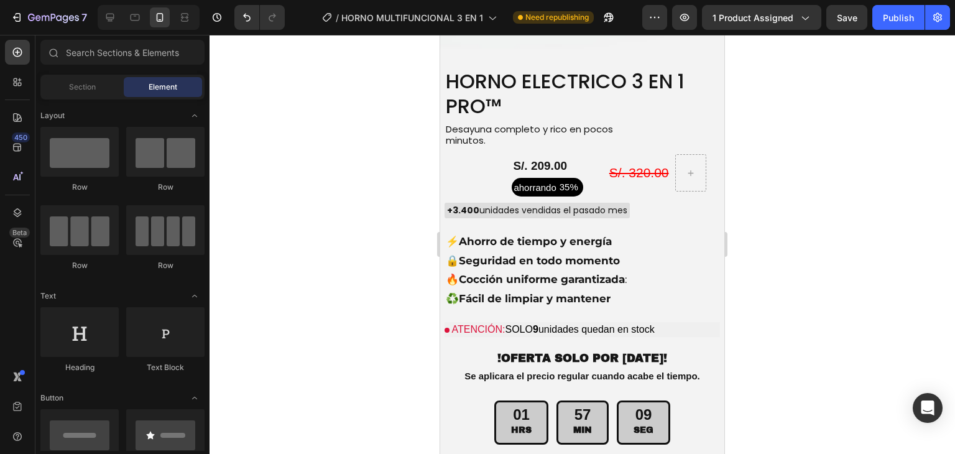
click at [889, 31] on div "7 / HORNO MULTIFUNCIONAL 3 EN 1 Need republishing Preview 1 product assigned Sa…" at bounding box center [477, 17] width 955 height 35
click at [891, 25] on button "Publish" at bounding box center [898, 17] width 52 height 25
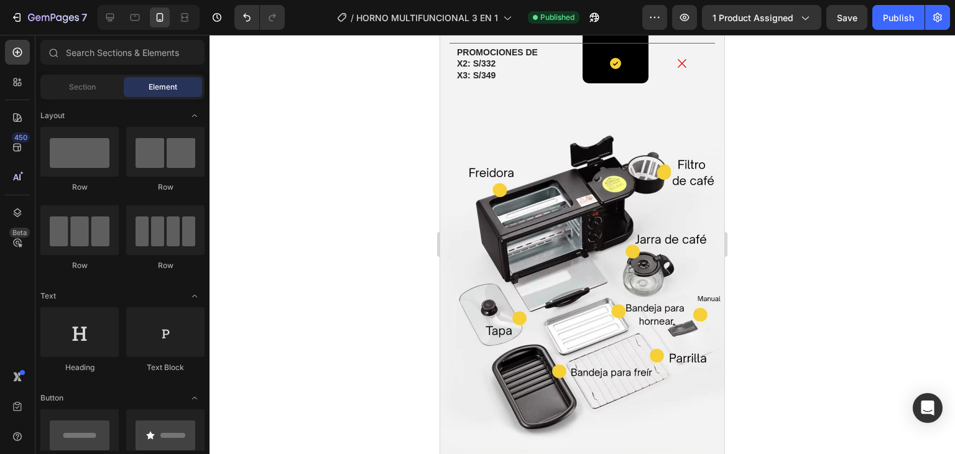
scroll to position [3643, 0]
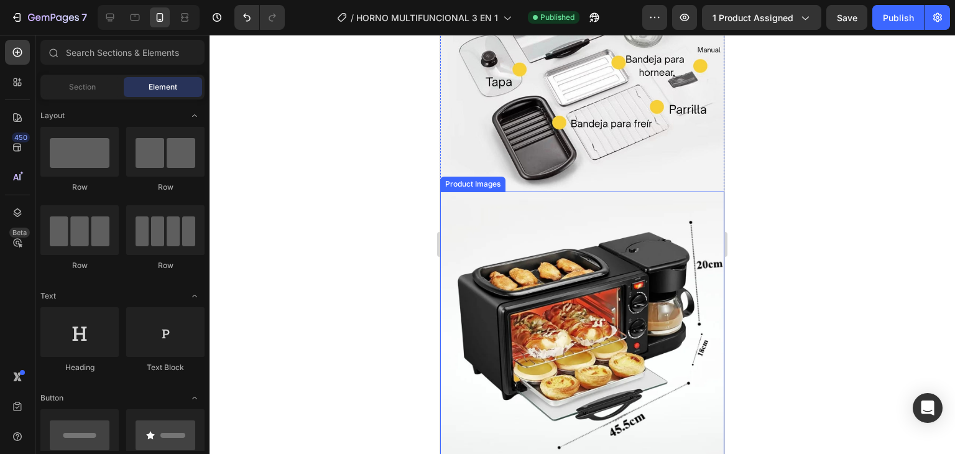
click at [597, 208] on img at bounding box center [582, 333] width 284 height 284
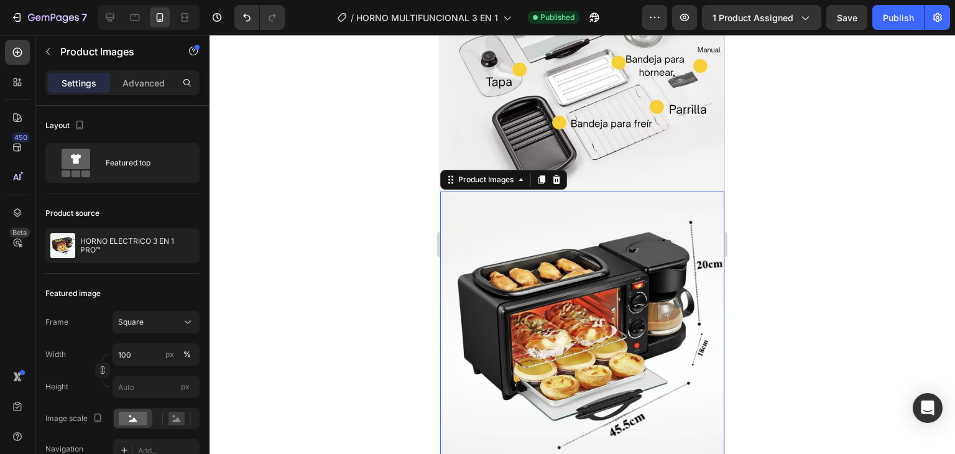
scroll to position [3809, 0]
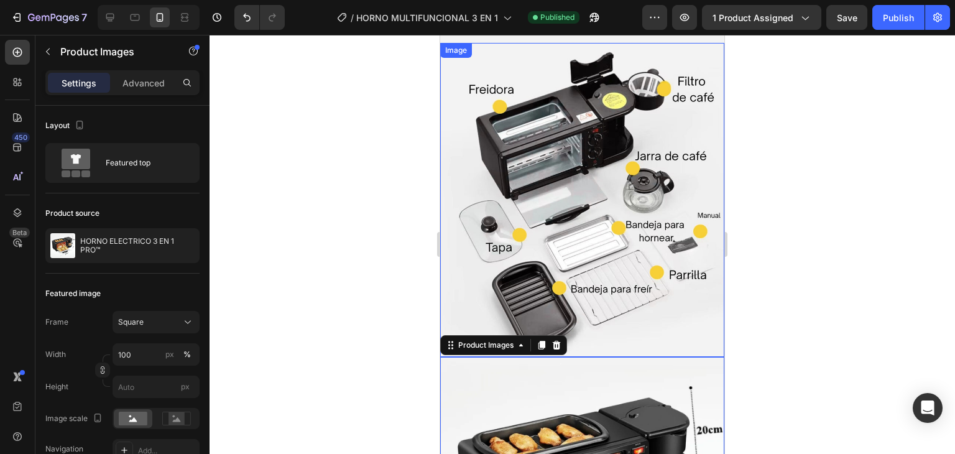
click at [608, 259] on img at bounding box center [582, 200] width 284 height 314
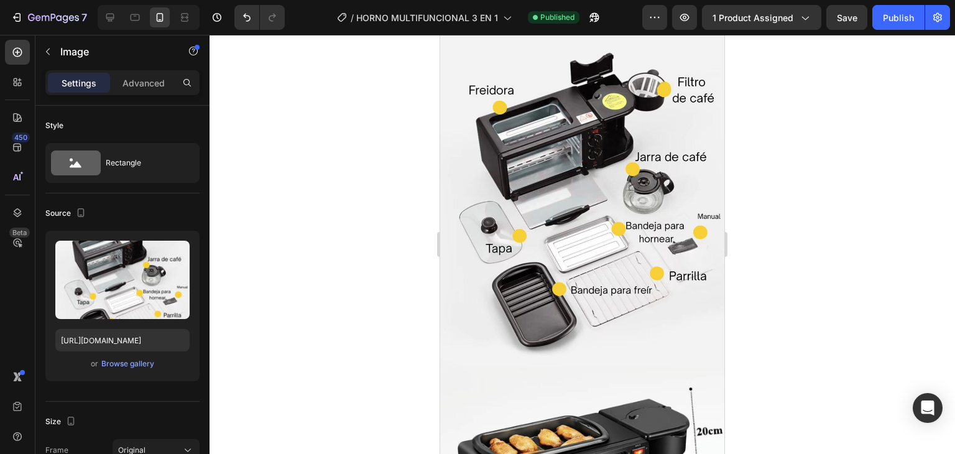
scroll to position [3643, 0]
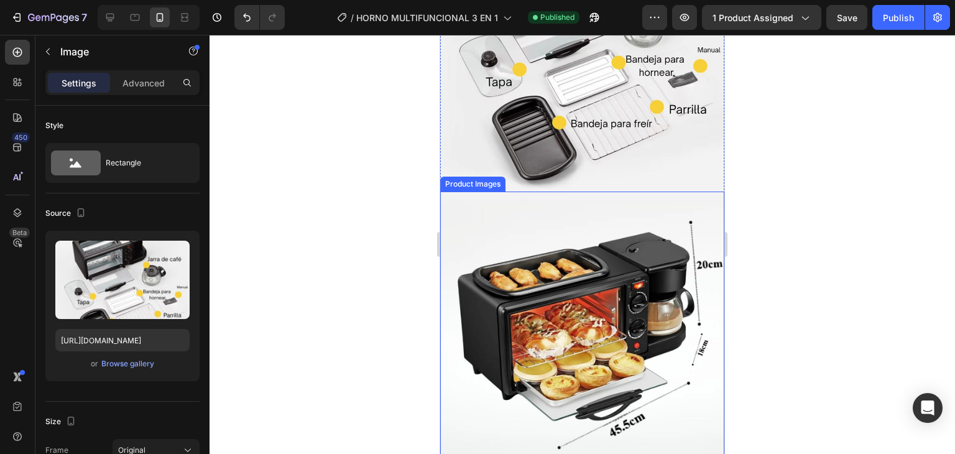
click at [600, 300] on img at bounding box center [582, 333] width 284 height 284
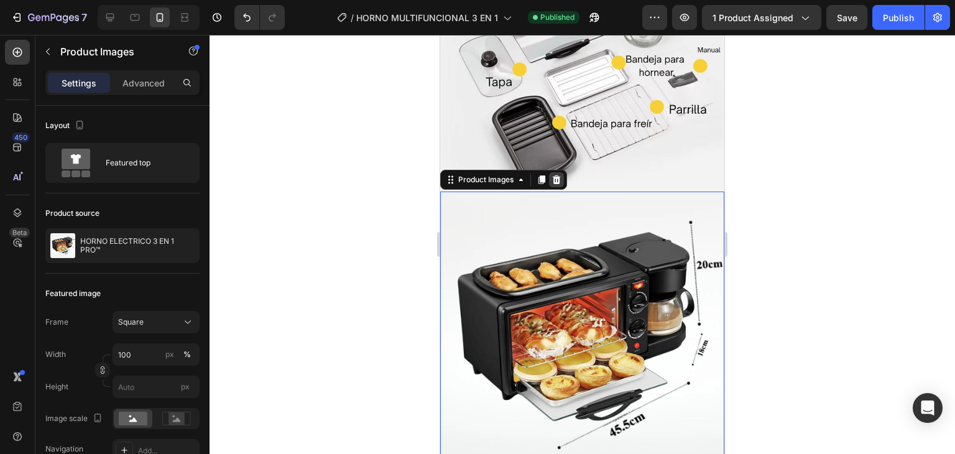
click at [560, 175] on icon at bounding box center [556, 180] width 10 height 10
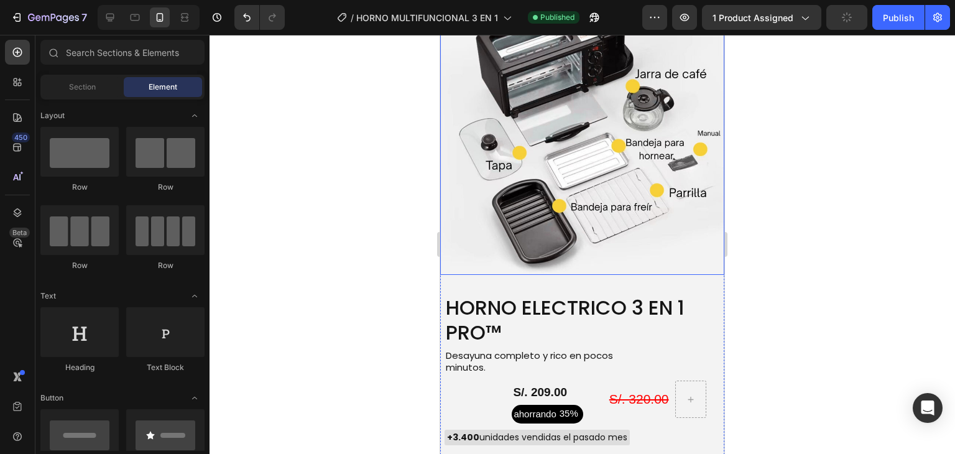
scroll to position [3726, 0]
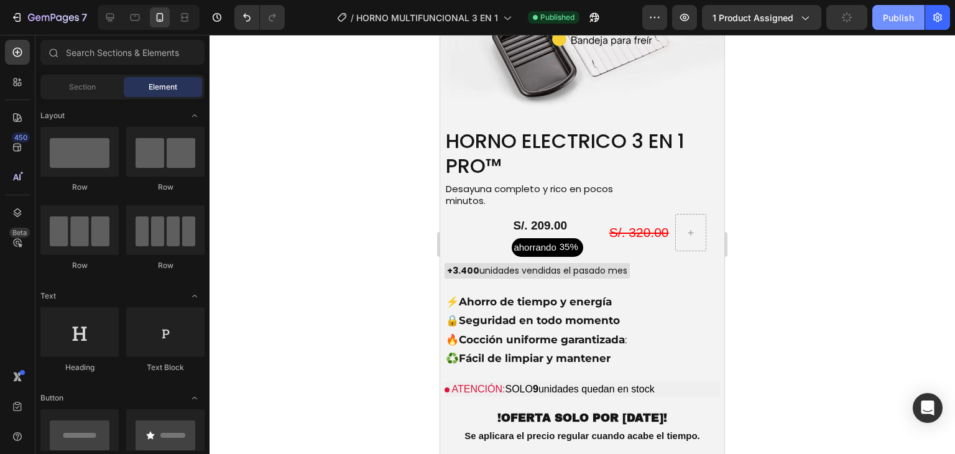
click at [881, 27] on button "Publish" at bounding box center [898, 17] width 52 height 25
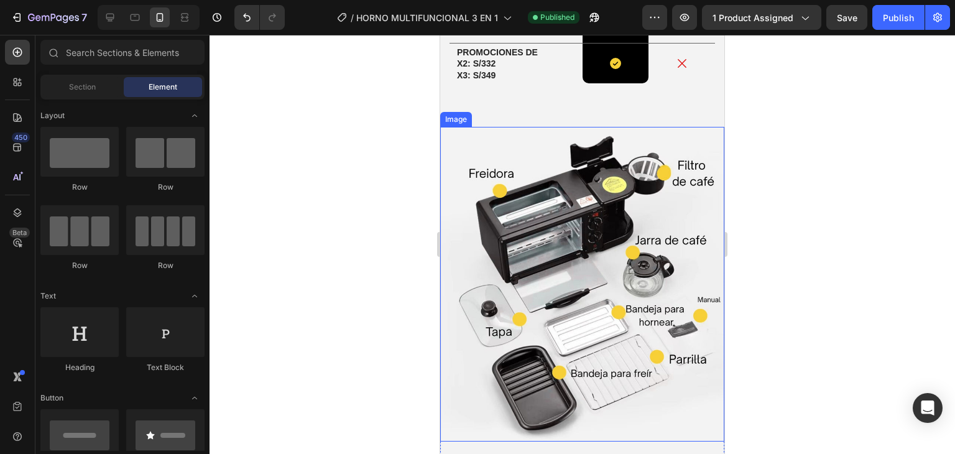
scroll to position [3560, 0]
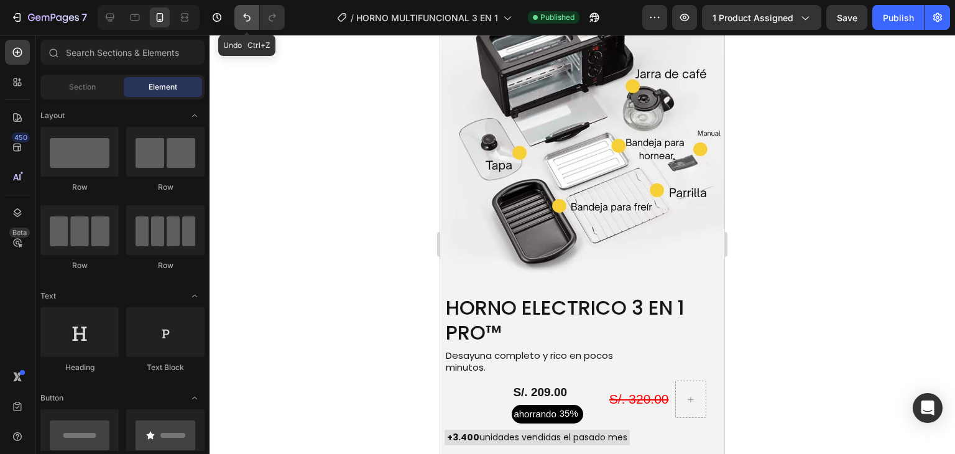
click at [238, 22] on button "Undo/Redo" at bounding box center [246, 17] width 25 height 25
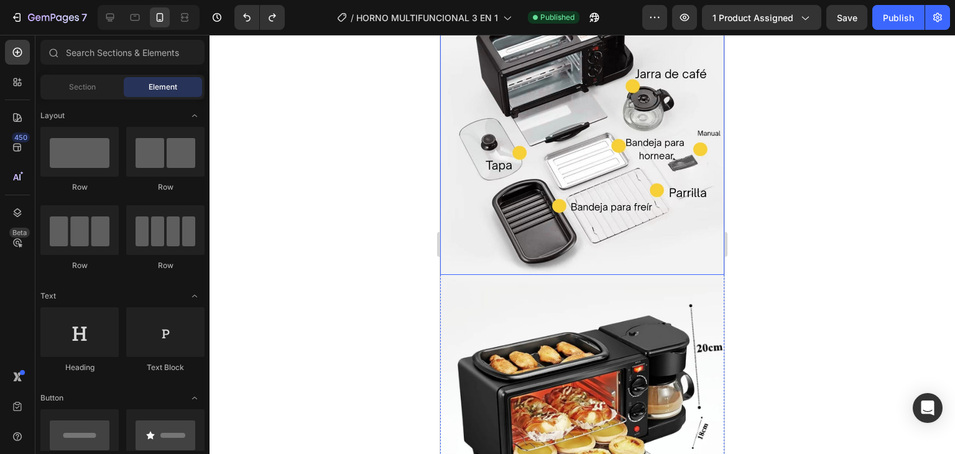
scroll to position [3809, 0]
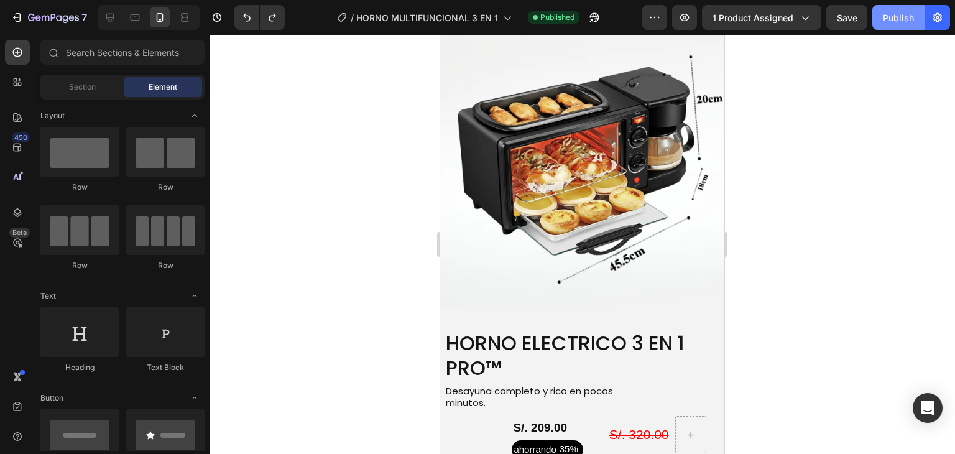
click at [901, 9] on button "Publish" at bounding box center [898, 17] width 52 height 25
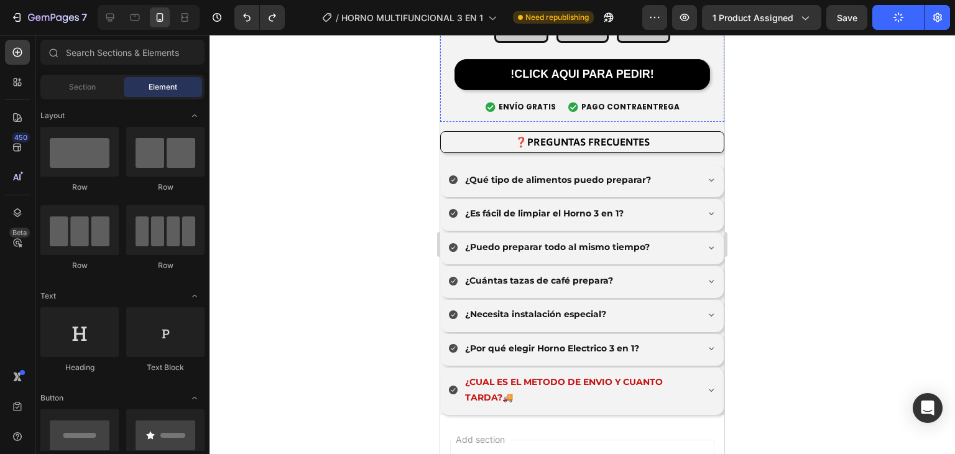
scroll to position [4554, 0]
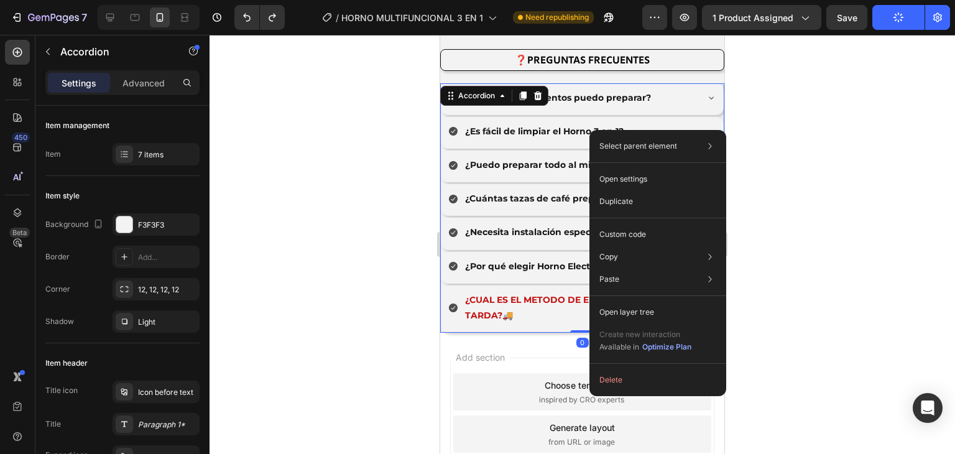
click at [589, 130] on div "Select parent element Section Accordion Open settings Duplicate Custom code Cop…" at bounding box center [657, 263] width 137 height 266
click at [372, 254] on div at bounding box center [581, 244] width 745 height 419
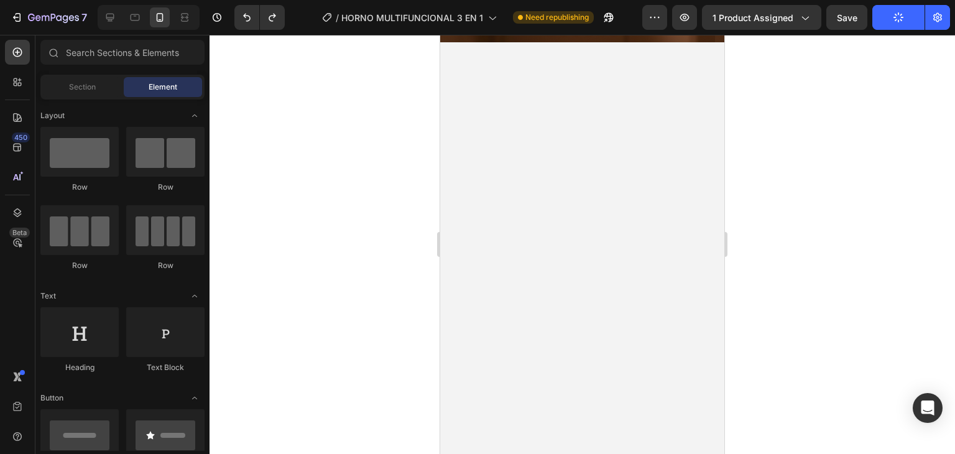
scroll to position [2546, 0]
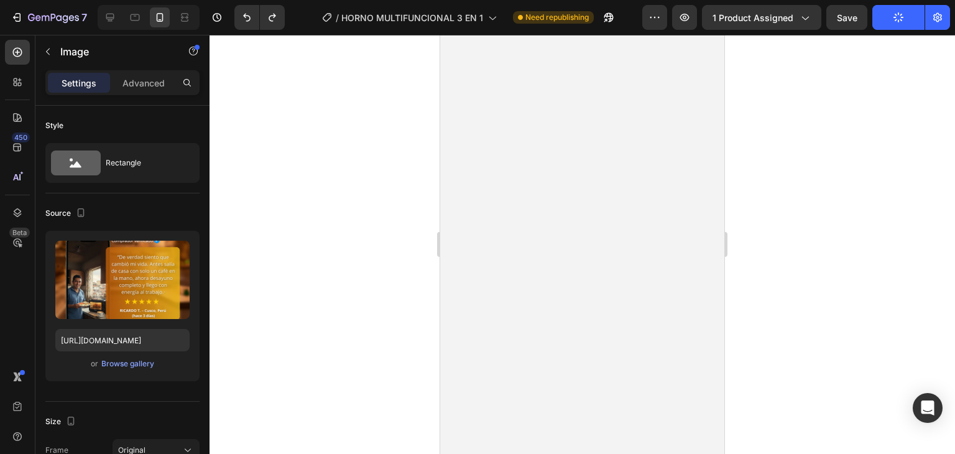
click at [146, 98] on div "Settings Advanced" at bounding box center [122, 87] width 174 height 35
click at [146, 86] on p "Advanced" at bounding box center [143, 82] width 42 height 13
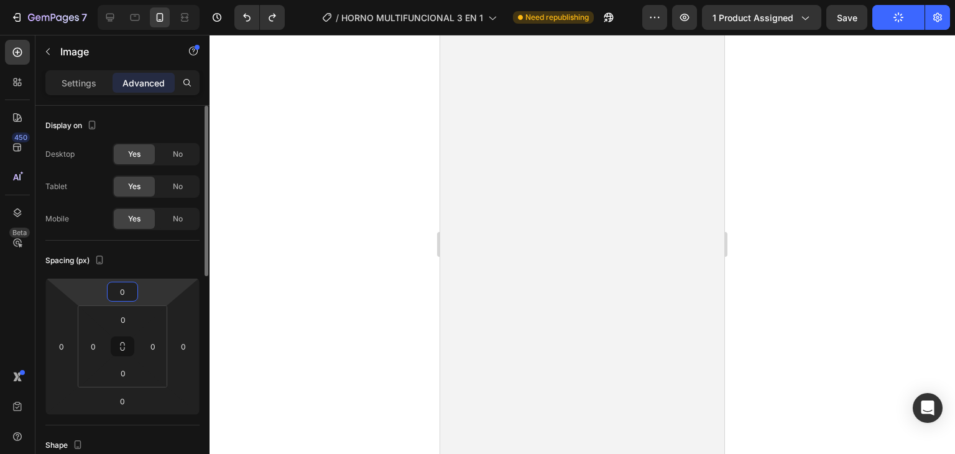
click at [128, 284] on input "0" at bounding box center [122, 291] width 25 height 19
type input "1"
type input "-1"
type input "-20"
click at [341, 195] on div at bounding box center [581, 244] width 745 height 419
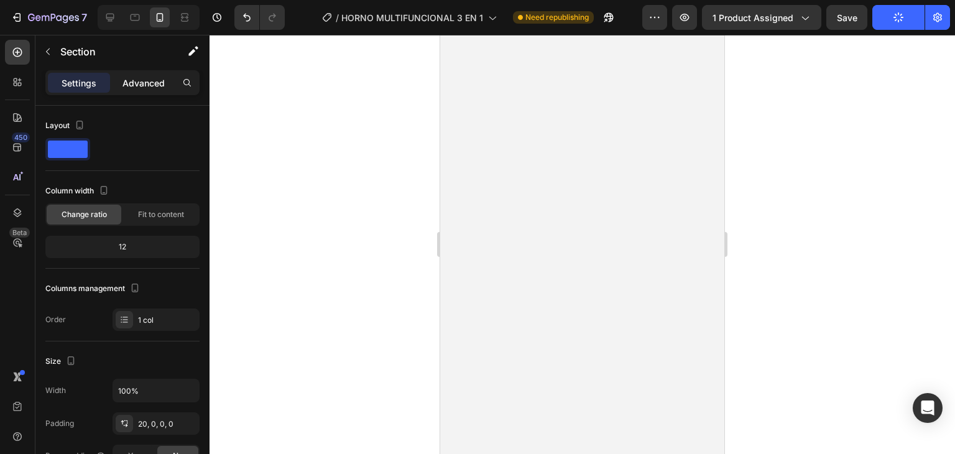
click at [134, 81] on p "Advanced" at bounding box center [143, 82] width 42 height 13
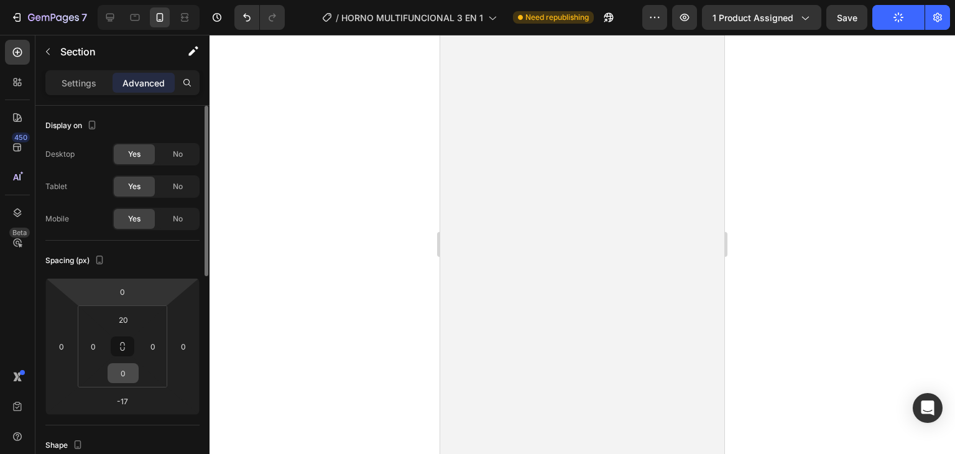
scroll to position [166, 0]
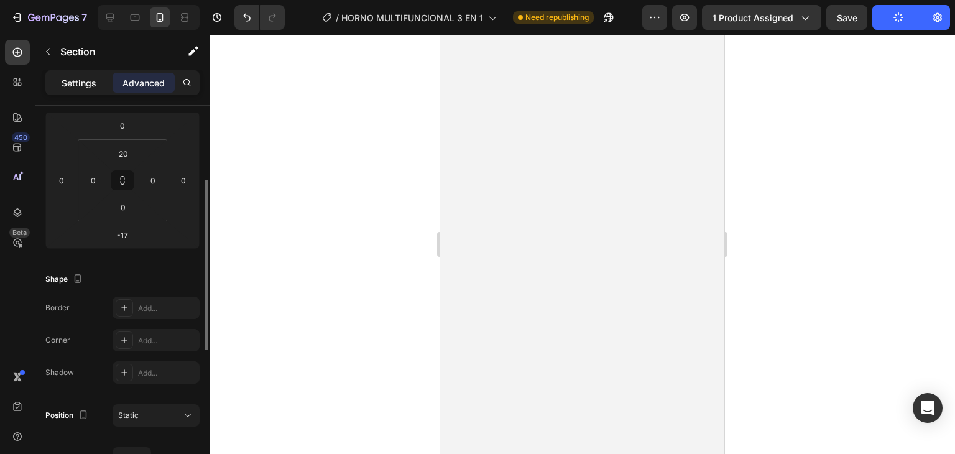
click at [66, 85] on p "Settings" at bounding box center [79, 82] width 35 height 13
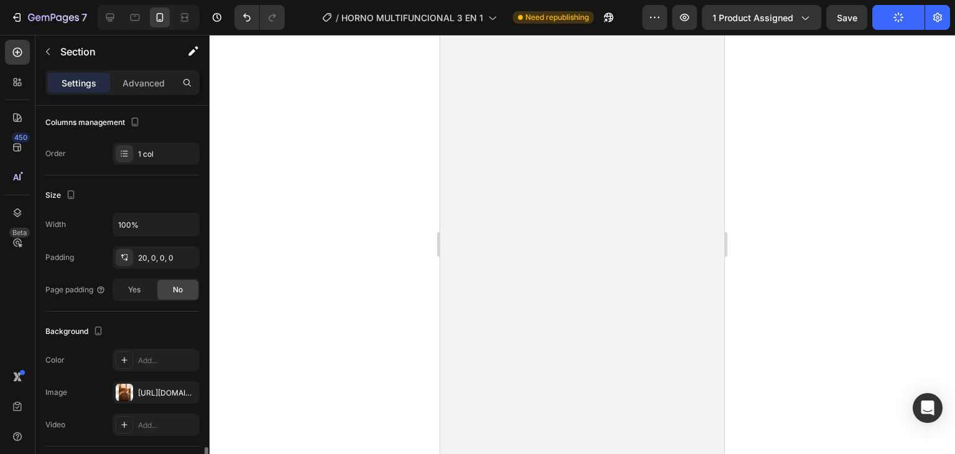
scroll to position [332, 0]
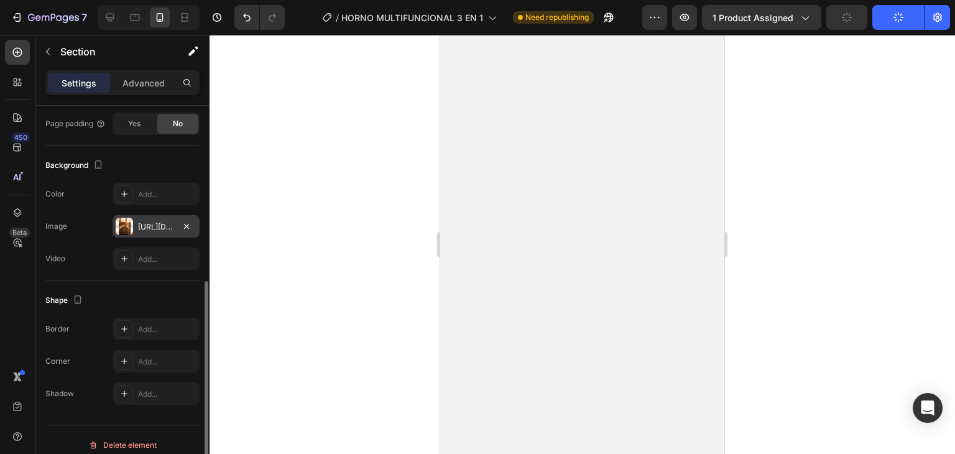
click at [162, 228] on div "[URL][DOMAIN_NAME]" at bounding box center [156, 226] width 36 height 11
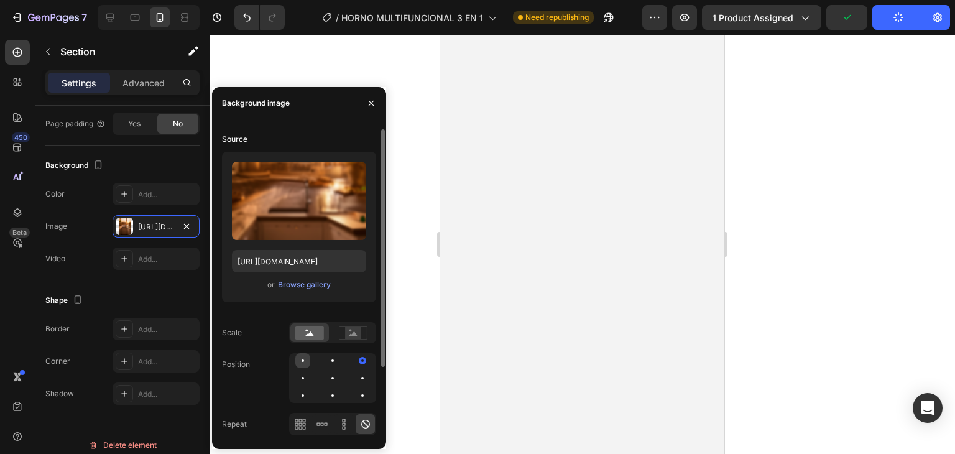
click at [298, 358] on div at bounding box center [302, 360] width 15 height 15
click at [298, 357] on div at bounding box center [302, 360] width 15 height 15
click at [306, 394] on div at bounding box center [302, 395] width 15 height 15
click at [321, 359] on div at bounding box center [332, 378] width 87 height 50
drag, startPoint x: 331, startPoint y: 359, endPoint x: 360, endPoint y: 369, distance: 31.4
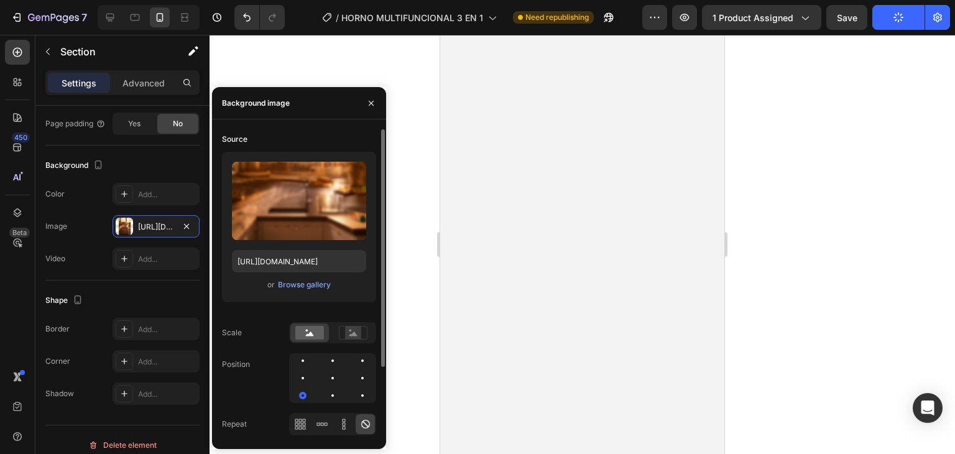
click at [332, 359] on div at bounding box center [332, 360] width 15 height 15
click at [362, 373] on div at bounding box center [362, 377] width 15 height 15
click at [362, 356] on div at bounding box center [362, 360] width 15 height 15
click at [354, 391] on div at bounding box center [332, 378] width 87 height 50
click at [356, 400] on div at bounding box center [362, 395] width 15 height 15
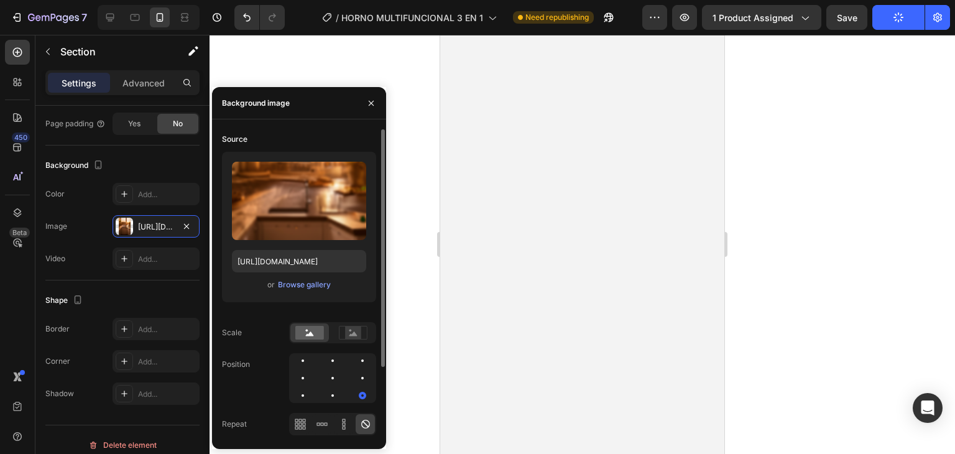
click at [341, 400] on div at bounding box center [332, 378] width 87 height 50
click at [334, 395] on div at bounding box center [332, 395] width 15 height 15
click at [328, 373] on div at bounding box center [332, 377] width 15 height 15
click at [367, 361] on div at bounding box center [362, 360] width 15 height 15
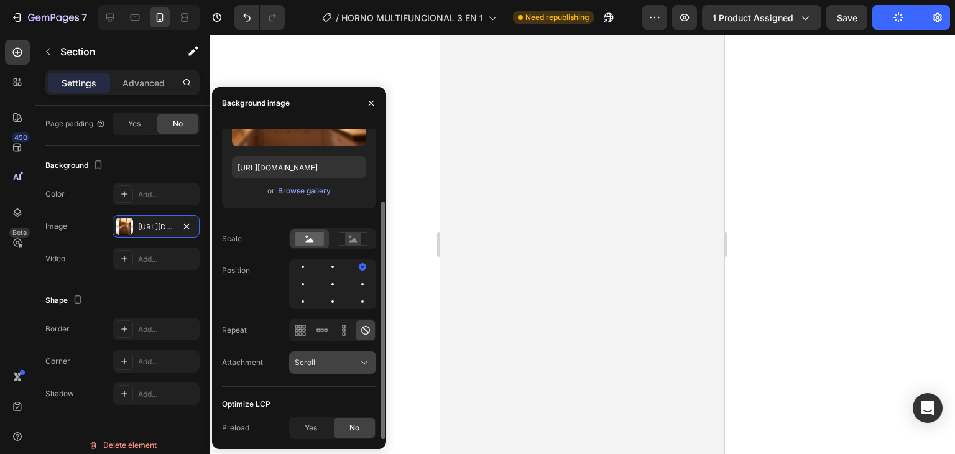
click at [357, 362] on div "Scroll" at bounding box center [326, 362] width 63 height 11
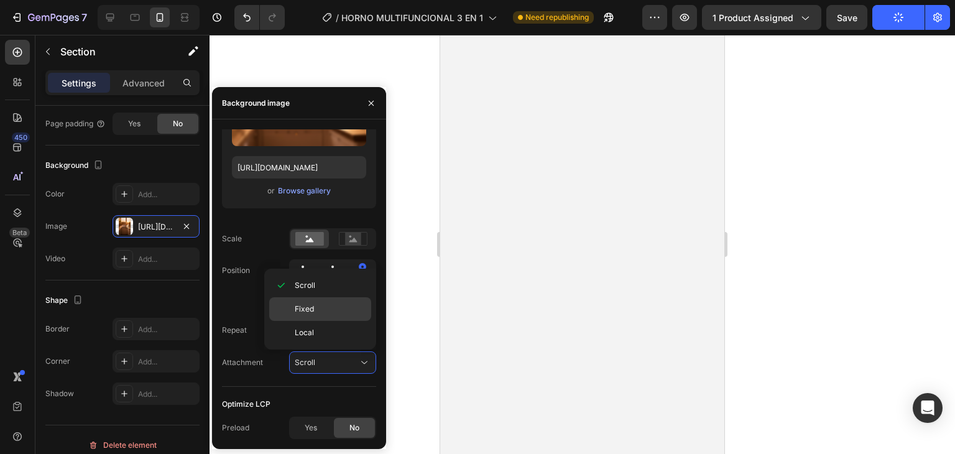
click at [337, 314] on p "Fixed" at bounding box center [330, 308] width 71 height 11
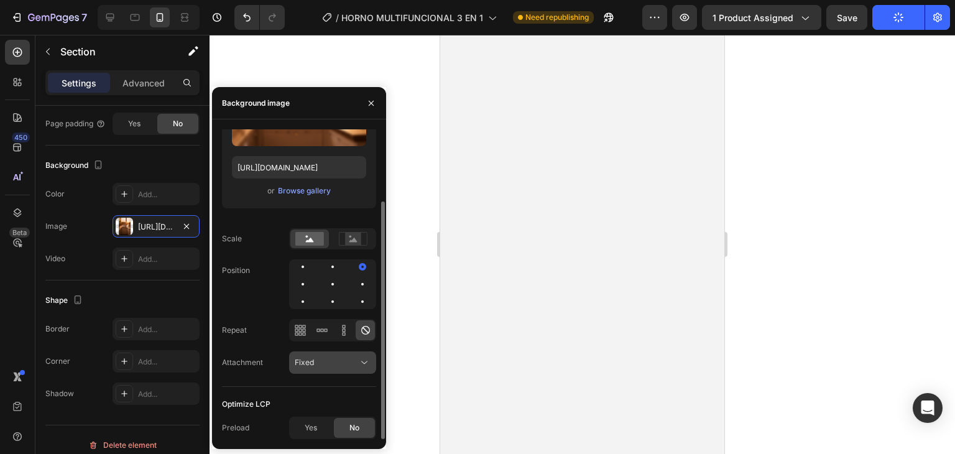
click at [360, 357] on icon at bounding box center [364, 362] width 12 height 12
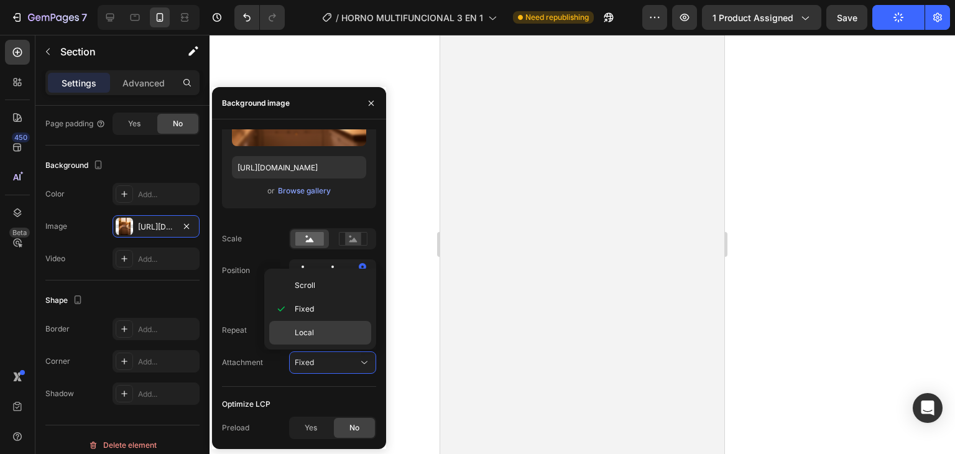
click at [332, 329] on p "Local" at bounding box center [330, 332] width 71 height 11
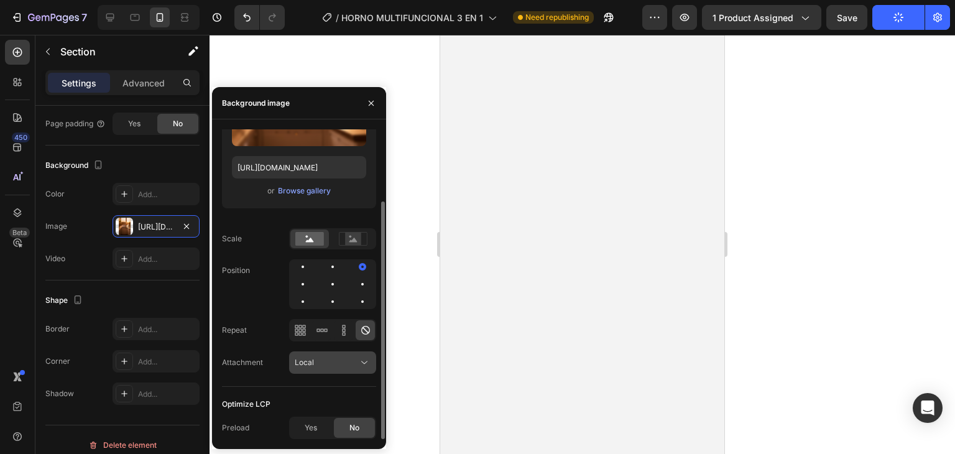
click at [346, 359] on div "Local" at bounding box center [326, 362] width 63 height 11
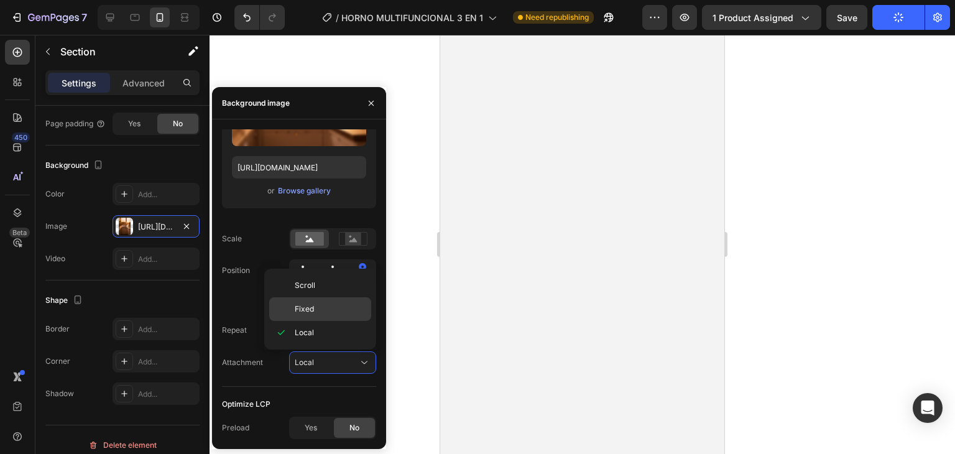
click at [336, 299] on div "Fixed" at bounding box center [320, 309] width 102 height 24
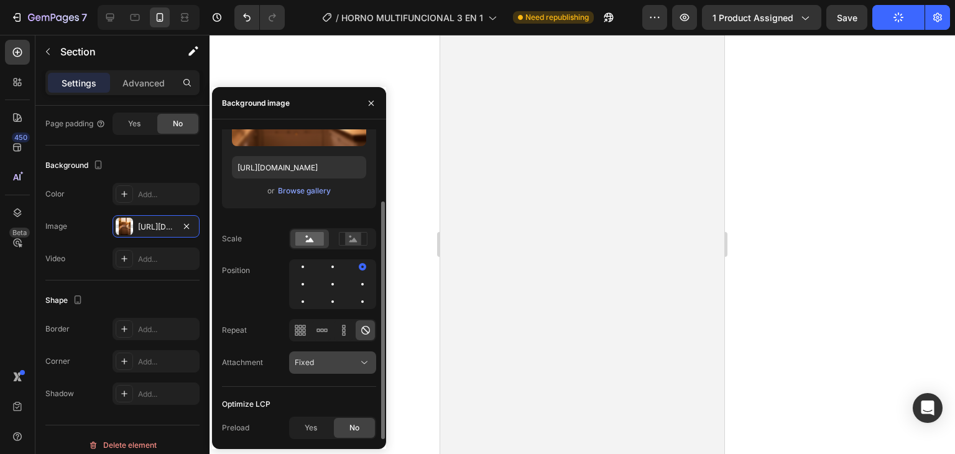
click at [360, 365] on icon at bounding box center [364, 362] width 12 height 12
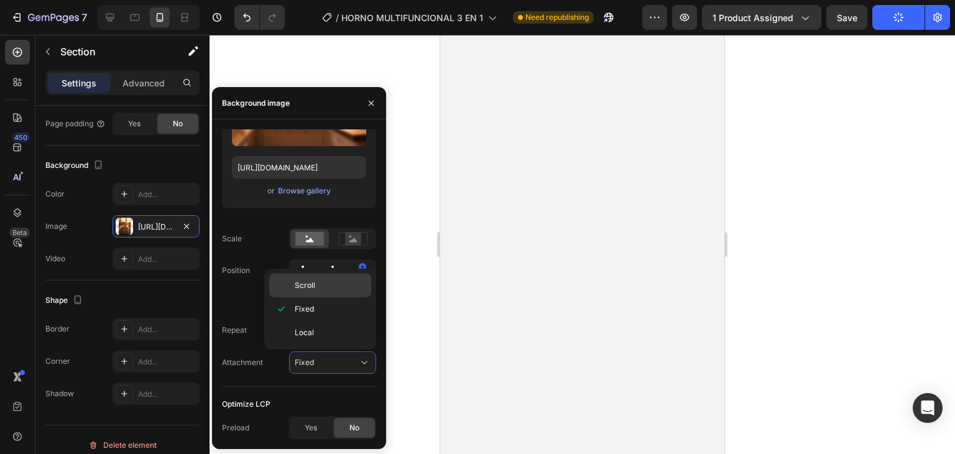
click at [325, 276] on div "Scroll" at bounding box center [320, 285] width 102 height 24
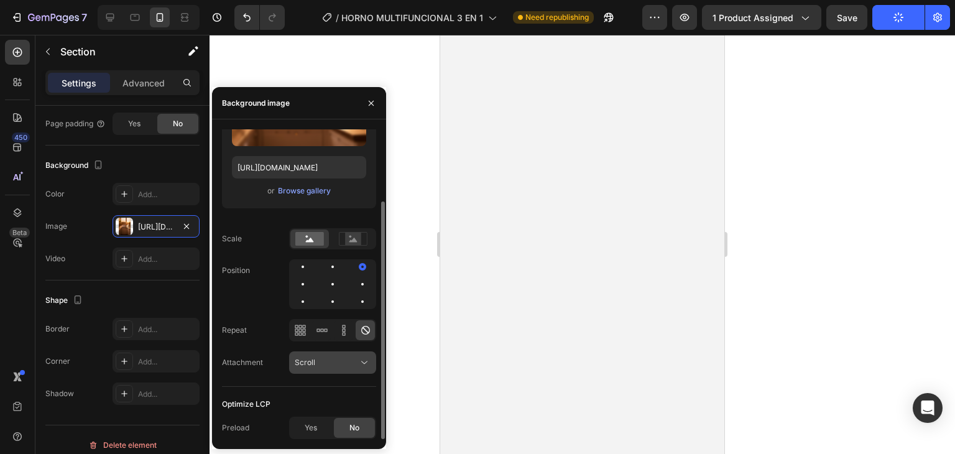
click at [358, 354] on button "Scroll" at bounding box center [332, 362] width 87 height 22
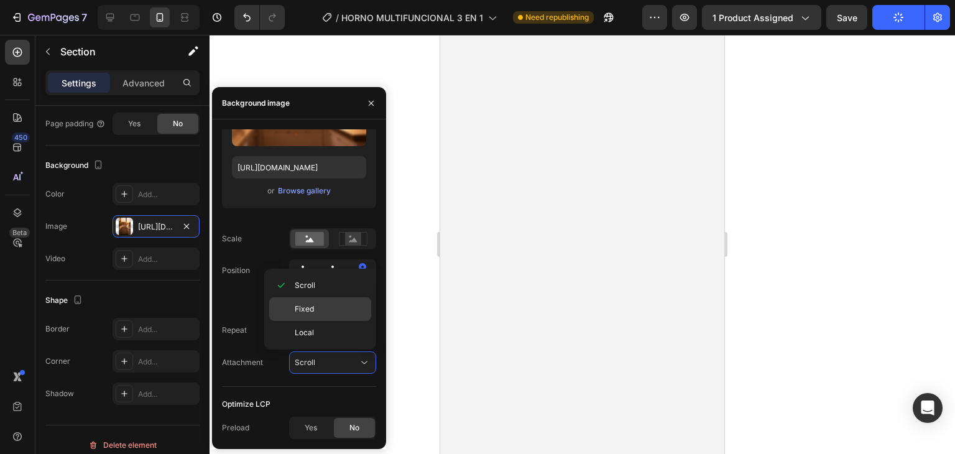
click at [336, 310] on p "Fixed" at bounding box center [330, 308] width 71 height 11
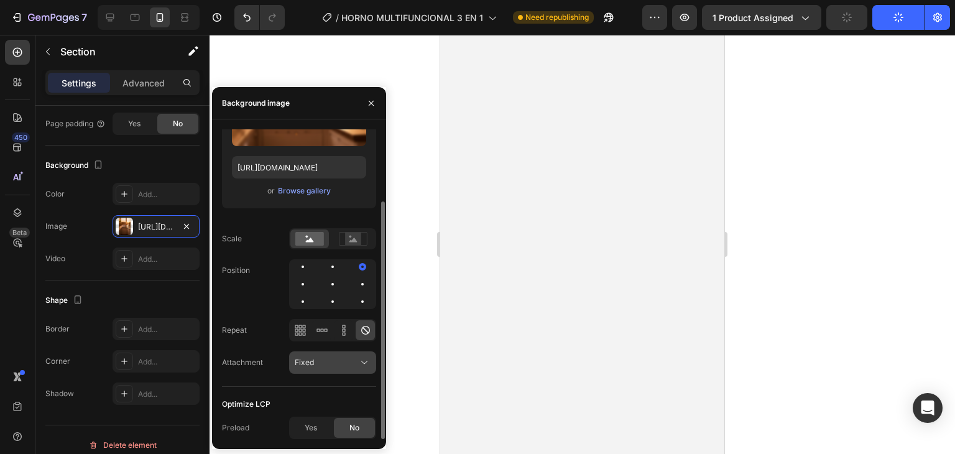
click at [355, 361] on div "Fixed" at bounding box center [326, 362] width 63 height 11
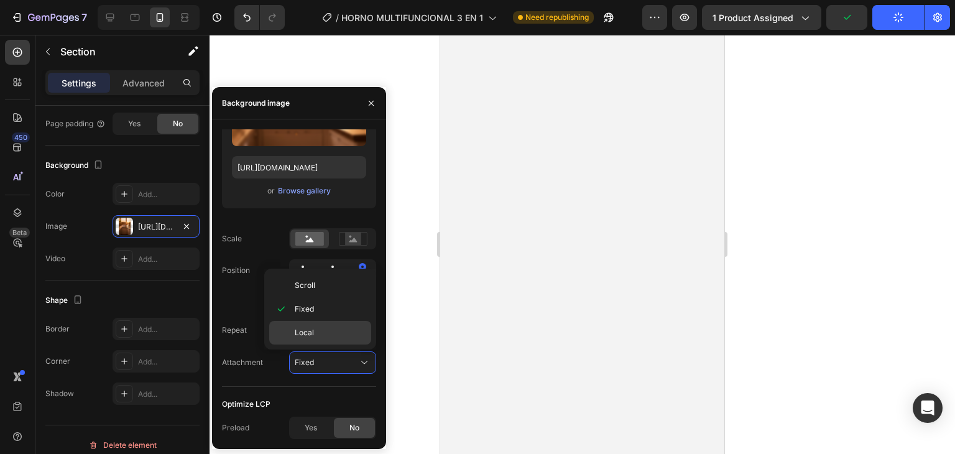
click at [328, 329] on p "Local" at bounding box center [330, 332] width 71 height 11
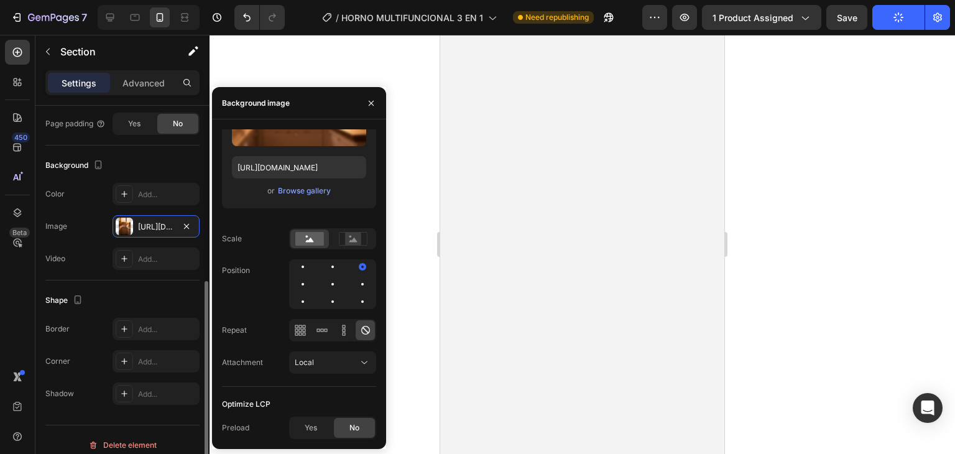
click at [172, 170] on div "Background" at bounding box center [122, 165] width 154 height 20
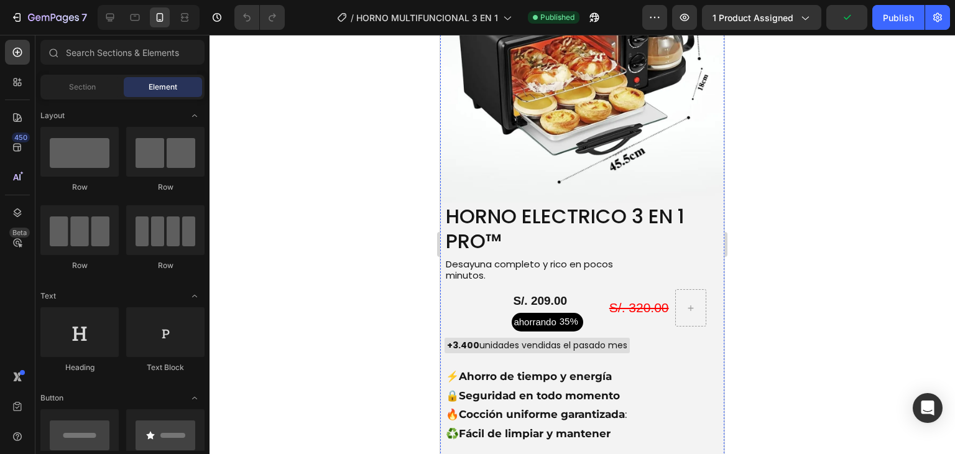
scroll to position [3692, 0]
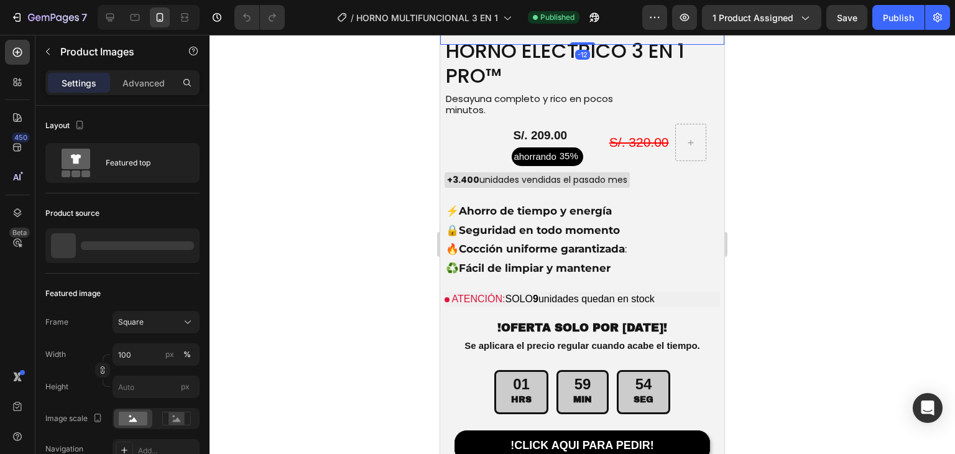
scroll to position [3776, 0]
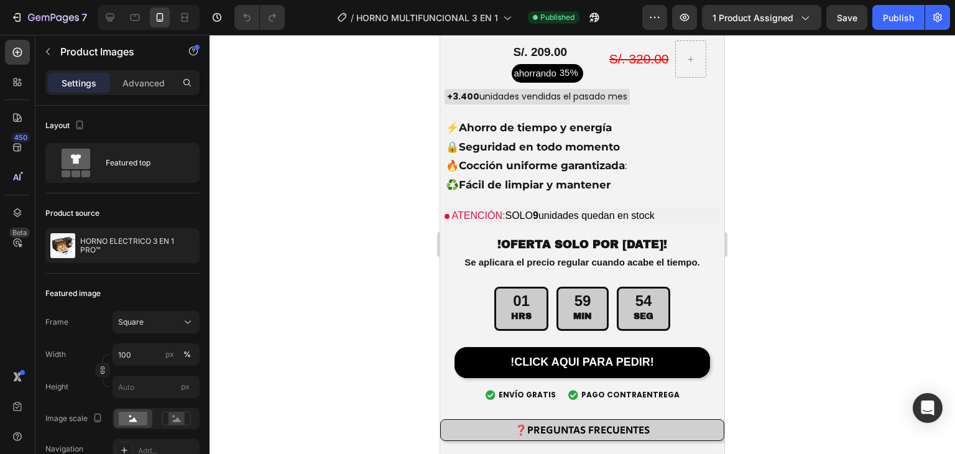
click at [375, 222] on div at bounding box center [581, 244] width 745 height 419
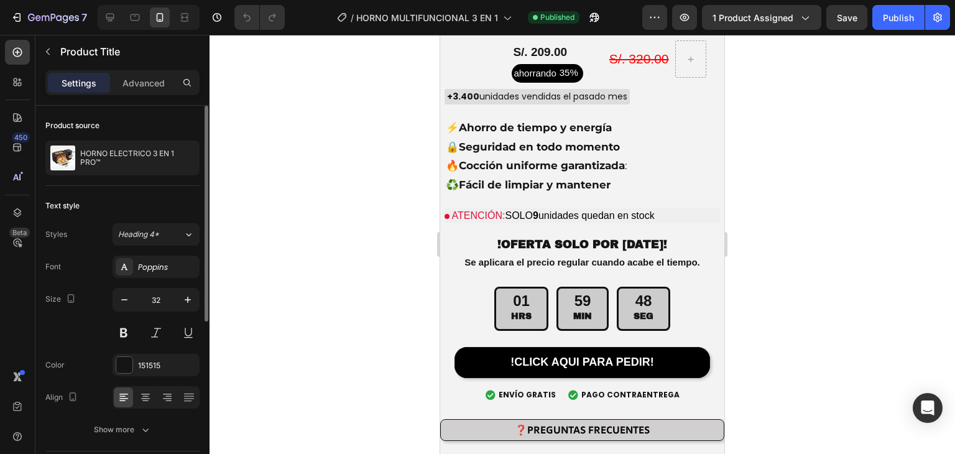
drag, startPoint x: 157, startPoint y: 73, endPoint x: 178, endPoint y: 121, distance: 52.6
click at [156, 73] on div "Advanced" at bounding box center [143, 83] width 62 height 20
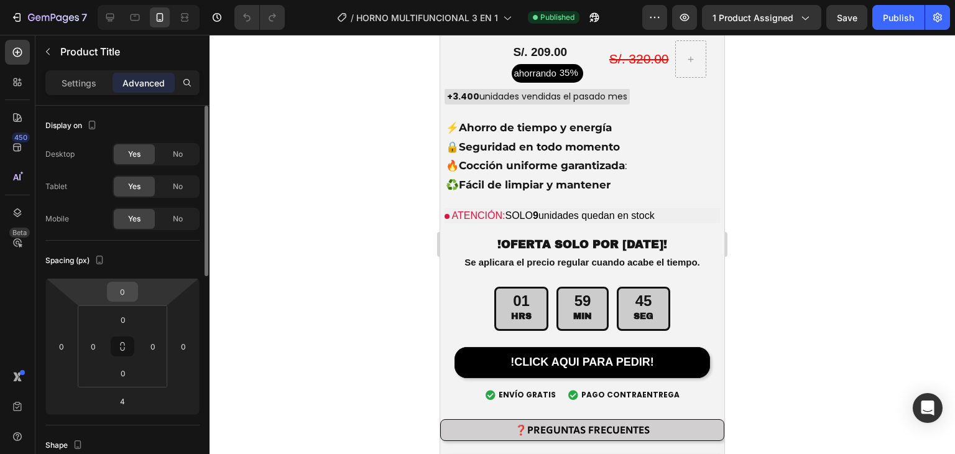
click at [127, 293] on input "0" at bounding box center [122, 291] width 25 height 19
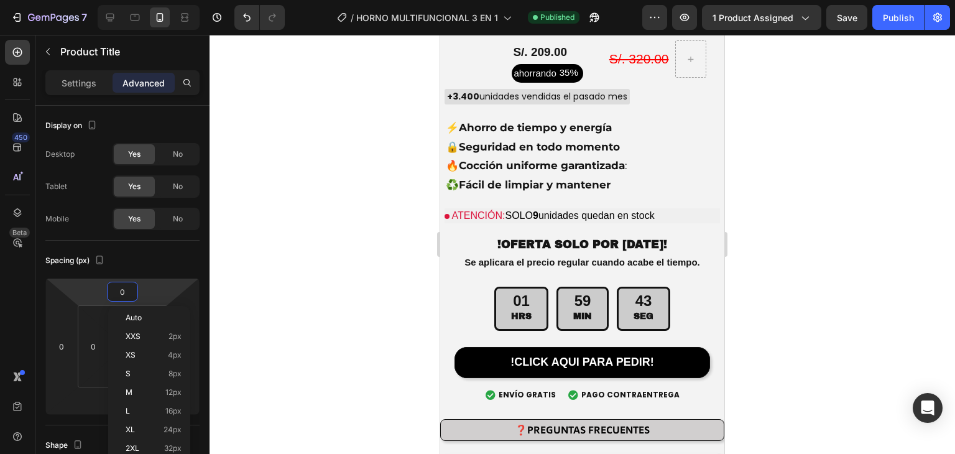
click at [236, 204] on div at bounding box center [581, 244] width 745 height 419
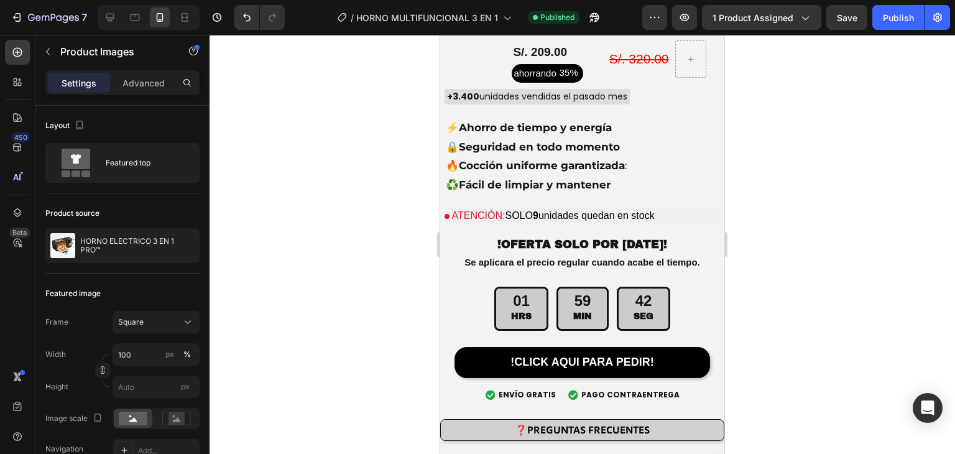
click at [159, 80] on p "Advanced" at bounding box center [143, 82] width 42 height 13
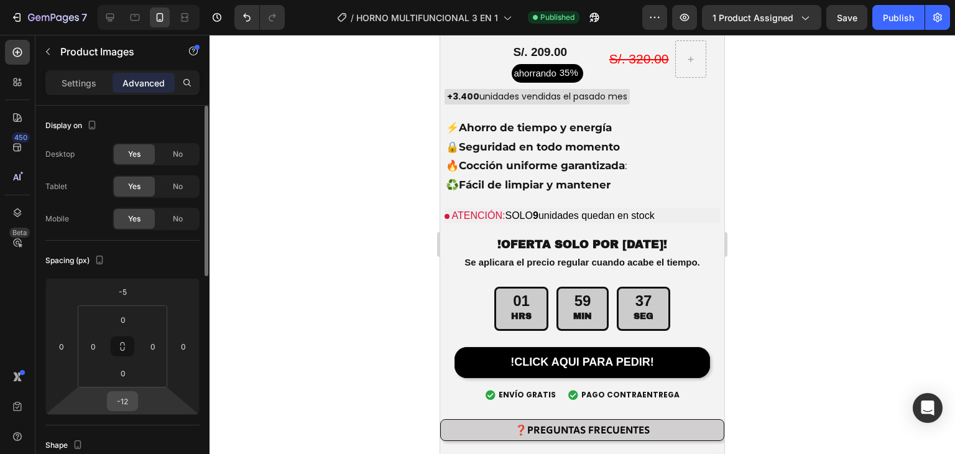
click at [135, 401] on div "-12" at bounding box center [122, 401] width 31 height 20
click at [129, 401] on input "-12" at bounding box center [122, 401] width 25 height 19
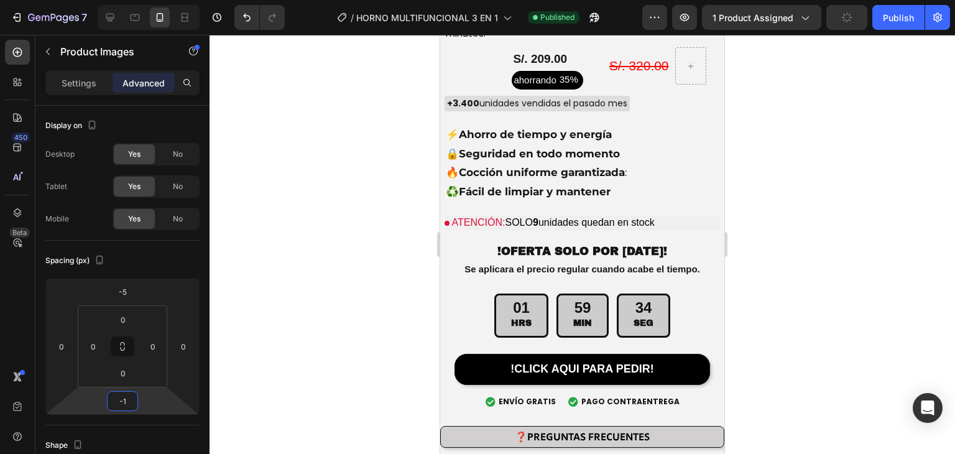
type input "-15"
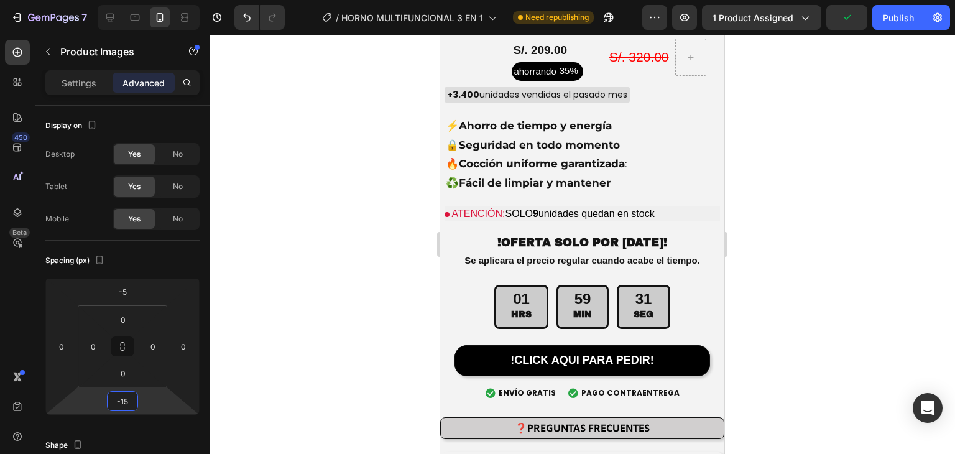
click at [291, 184] on div at bounding box center [581, 244] width 745 height 419
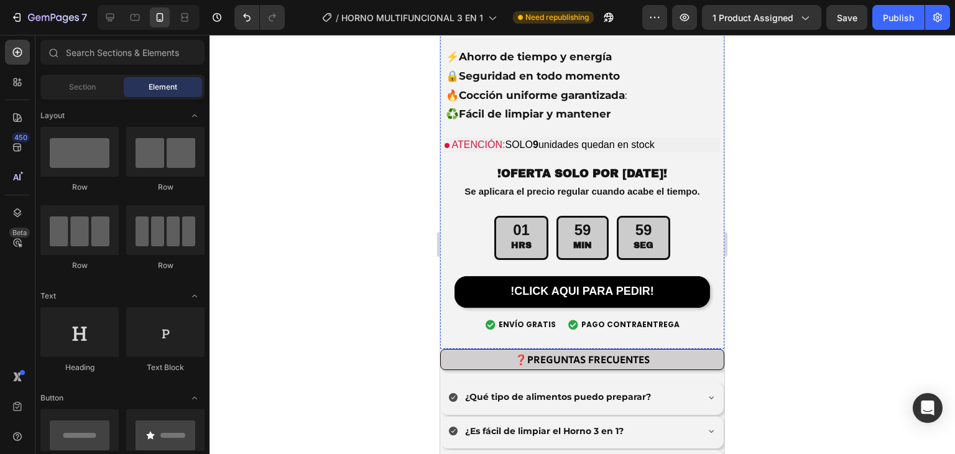
scroll to position [4241, 0]
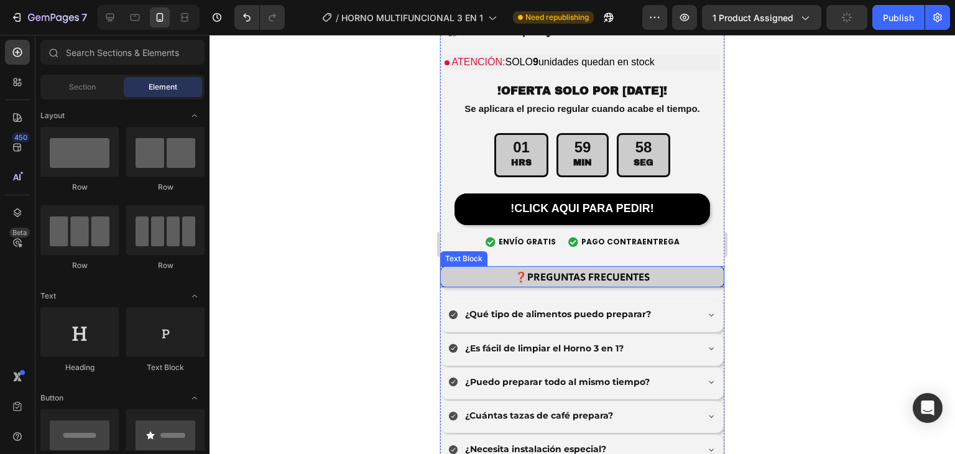
click at [653, 268] on p "❓PREGUNTAS FRECUENTES" at bounding box center [582, 277] width 280 height 18
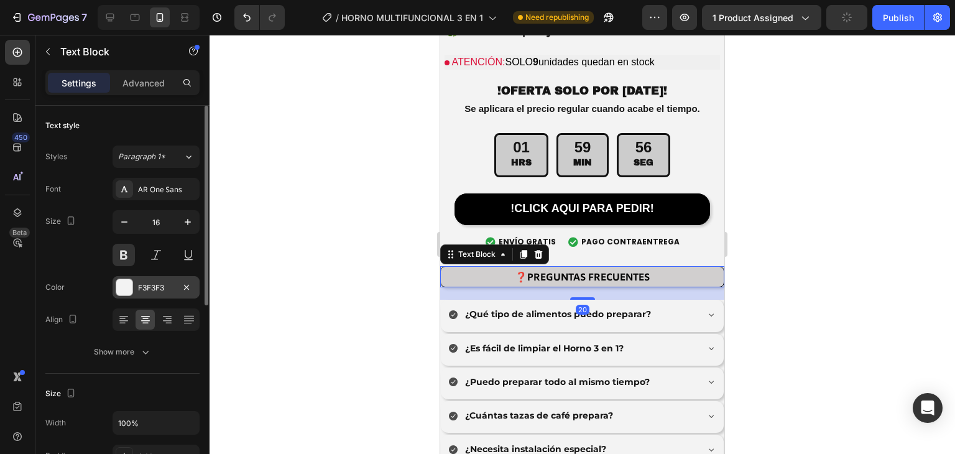
click at [126, 292] on div at bounding box center [124, 287] width 16 height 16
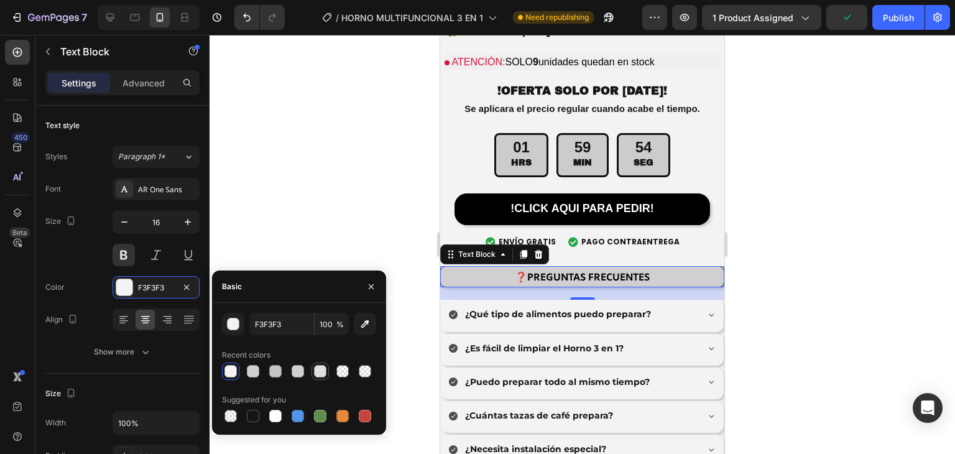
click at [318, 372] on div at bounding box center [320, 371] width 12 height 12
click at [234, 370] on div at bounding box center [230, 371] width 12 height 12
click at [229, 324] on div "button" at bounding box center [233, 324] width 12 height 12
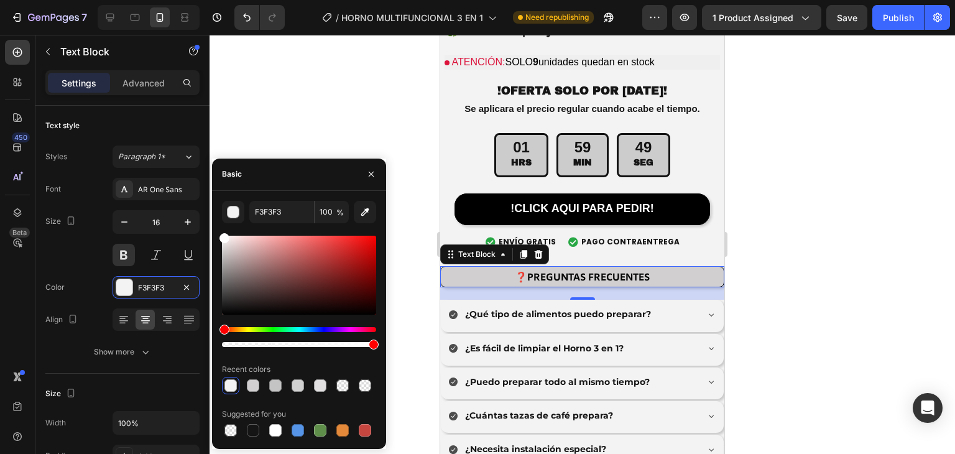
drag, startPoint x: 226, startPoint y: 241, endPoint x: 218, endPoint y: 215, distance: 26.6
click at [218, 215] on div "F3F3F3 100 % Recent colors Suggested for you" at bounding box center [299, 320] width 174 height 238
type input "FFFFFF"
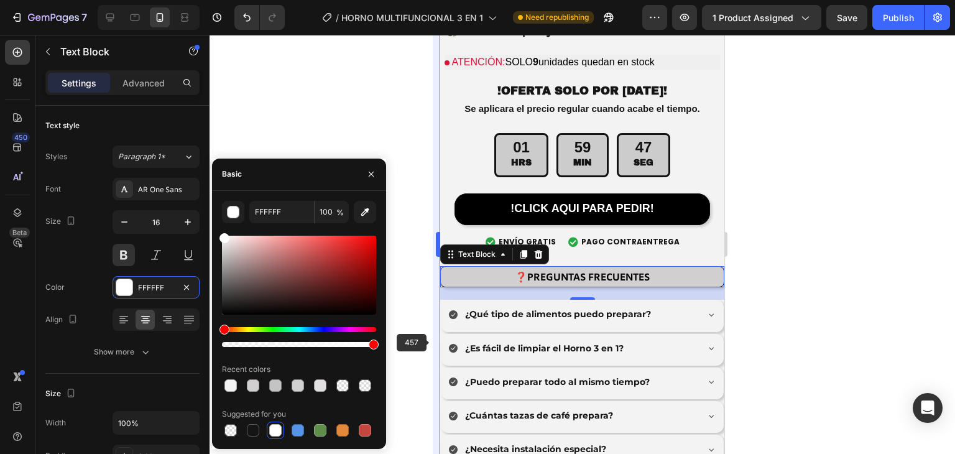
drag, startPoint x: 359, startPoint y: 345, endPoint x: 438, endPoint y: 341, distance: 79.0
click at [438, 0] on div "7 / HORNO MULTIFUNCIONAL 3 EN 1 Need republishing Preview 1 product assigned Sa…" at bounding box center [477, 0] width 955 height 0
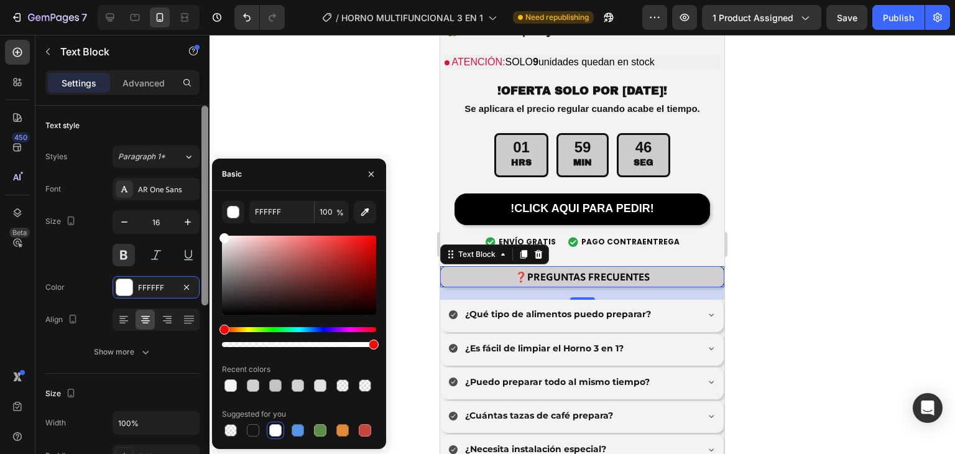
drag, startPoint x: 231, startPoint y: 249, endPoint x: 207, endPoint y: 222, distance: 36.5
click at [207, 224] on div "450 Beta Sections(18) Elements(84) Section Element Hero Section Product Detail …" at bounding box center [104, 244] width 209 height 419
click at [306, 103] on div at bounding box center [581, 244] width 745 height 419
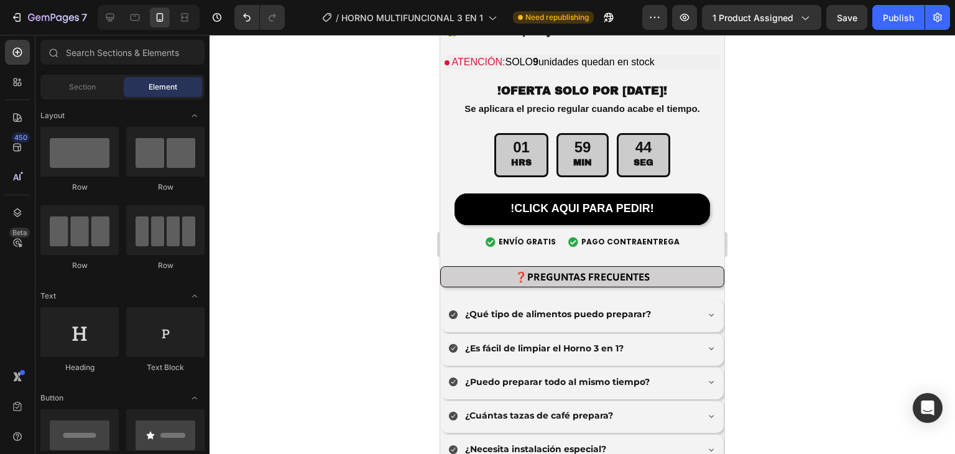
click at [323, 110] on div at bounding box center [581, 244] width 745 height 419
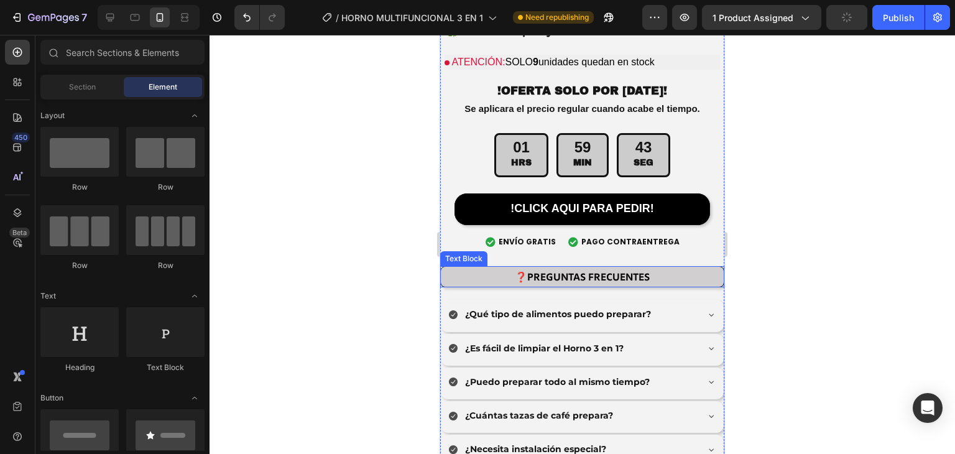
click at [469, 268] on p "❓PREGUNTAS FRECUENTES" at bounding box center [582, 277] width 280 height 18
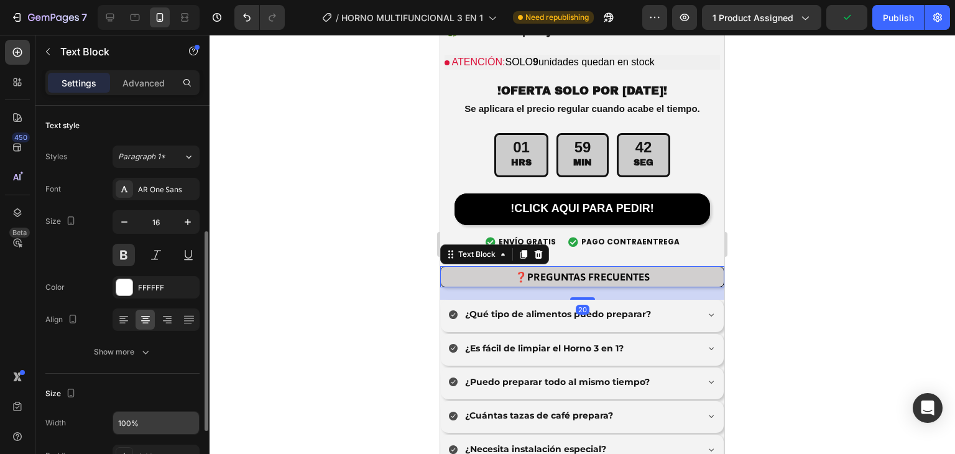
scroll to position [249, 0]
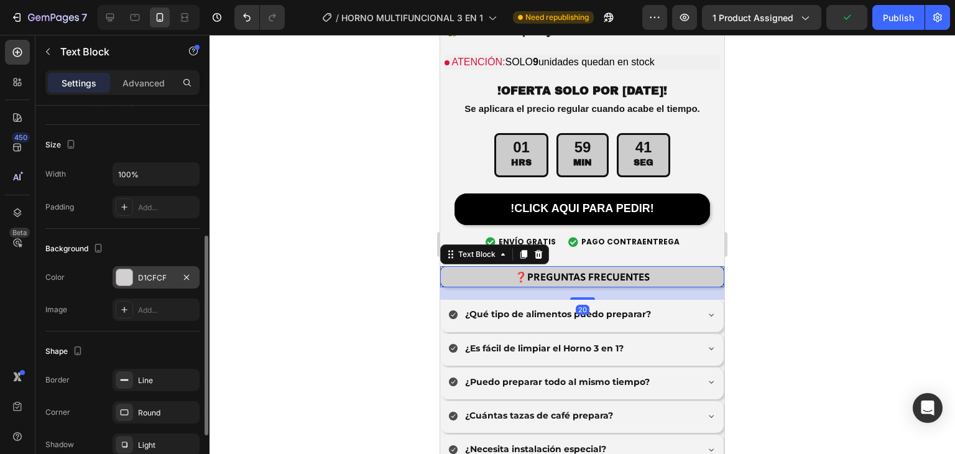
click at [121, 273] on div at bounding box center [124, 277] width 16 height 16
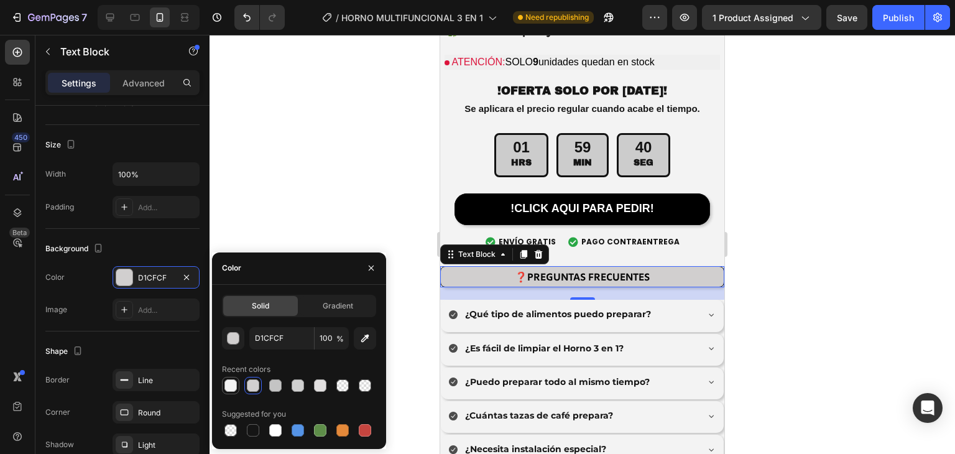
click at [235, 385] on div at bounding box center [230, 385] width 12 height 12
type input "F3F3F3"
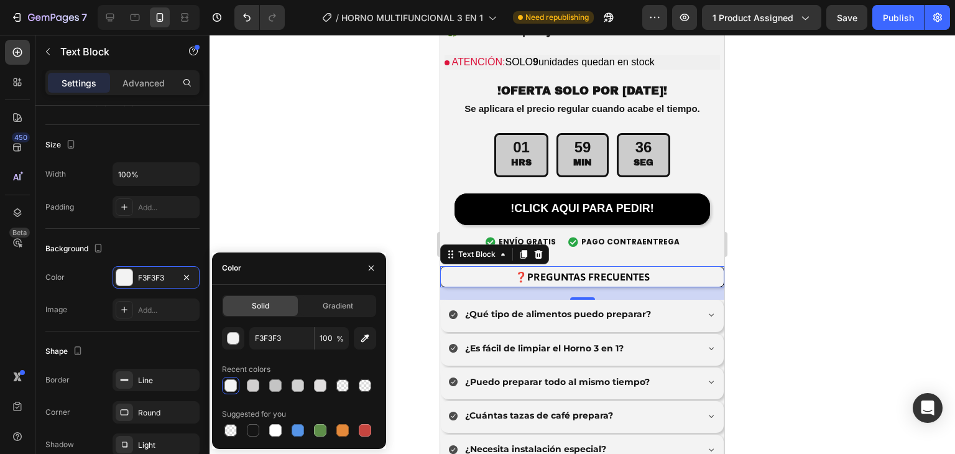
click at [390, 202] on div at bounding box center [581, 244] width 745 height 419
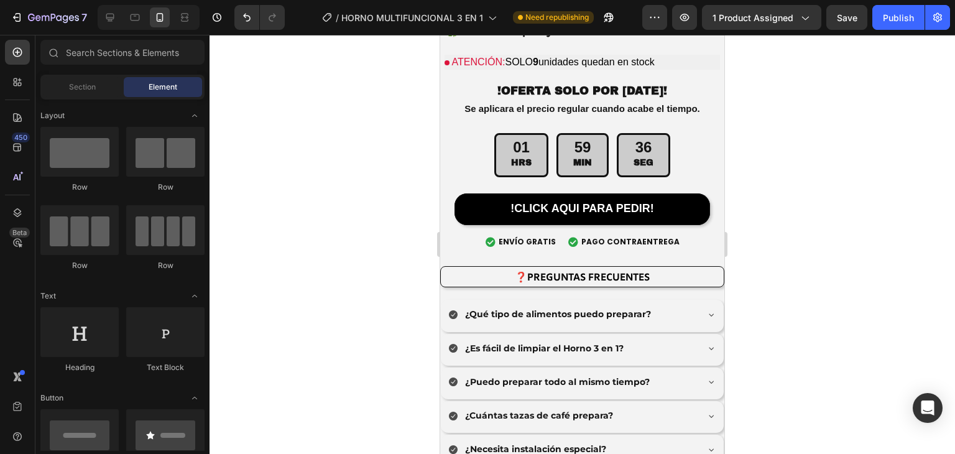
click at [390, 202] on div at bounding box center [581, 244] width 745 height 419
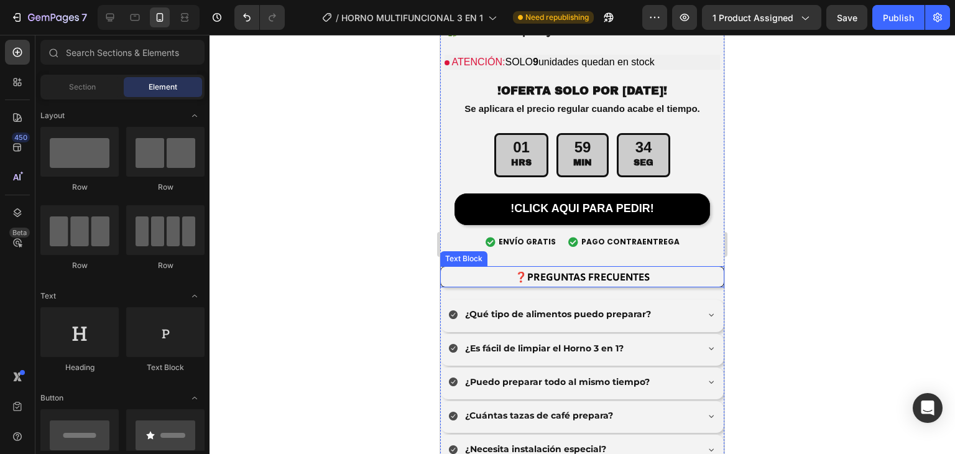
click at [472, 268] on p "❓PREGUNTAS FRECUENTES" at bounding box center [582, 277] width 280 height 18
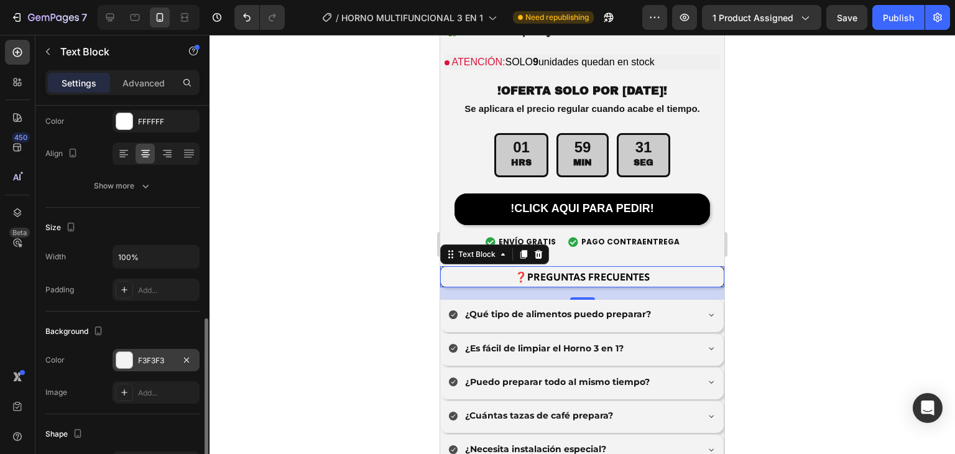
scroll to position [332, 0]
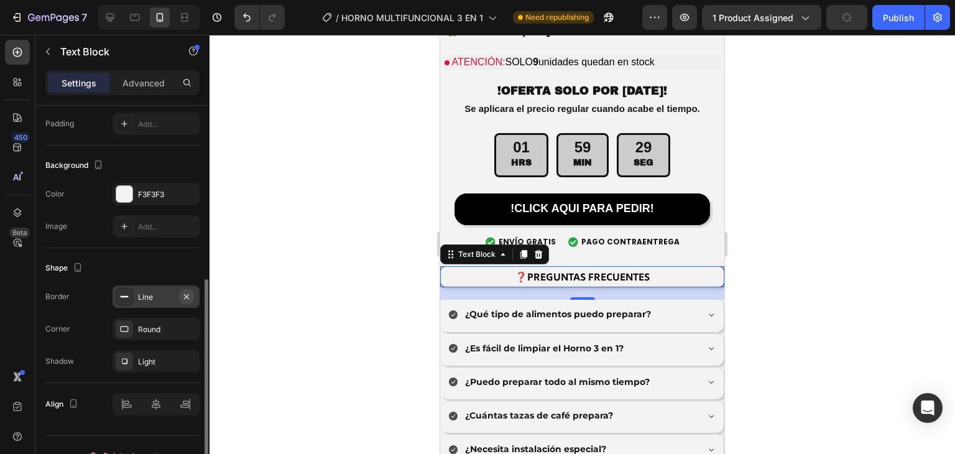
click at [189, 297] on icon "button" at bounding box center [186, 296] width 10 height 10
click at [351, 224] on div at bounding box center [581, 244] width 745 height 419
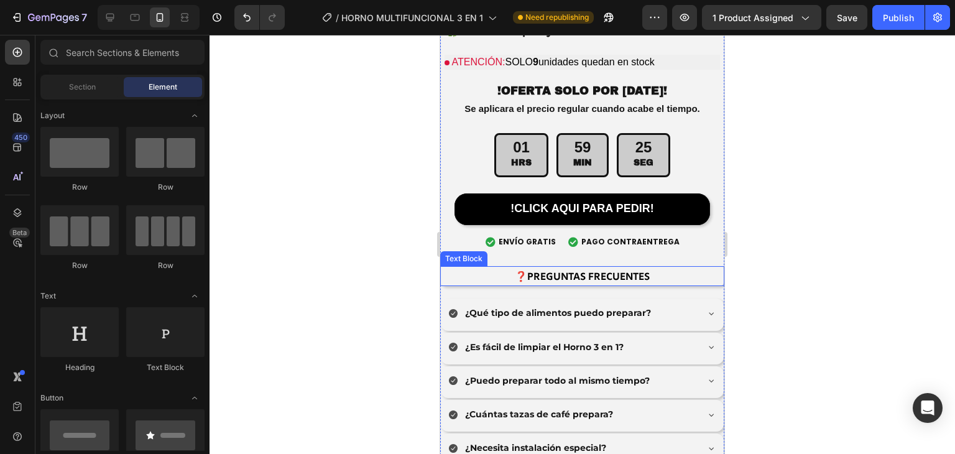
click at [465, 267] on p "❓PREGUNTAS FRECUENTES" at bounding box center [582, 276] width 282 height 18
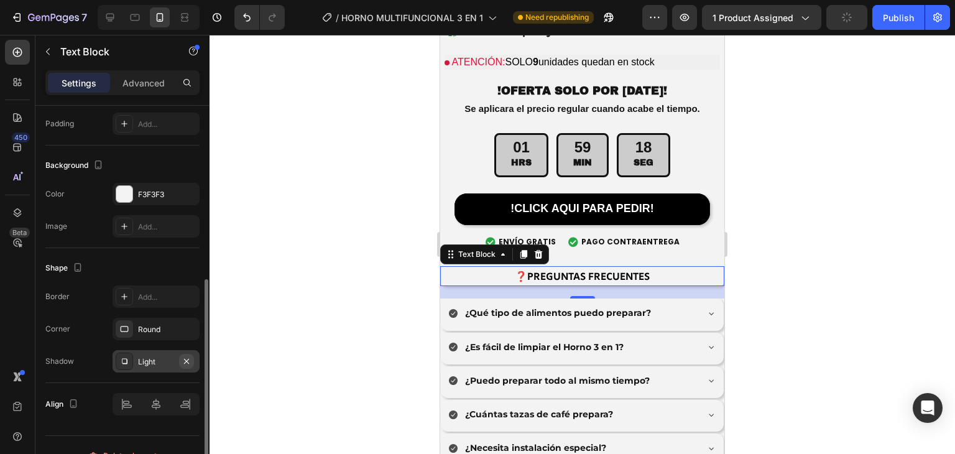
click at [188, 361] on icon "button" at bounding box center [186, 361] width 10 height 10
click at [316, 221] on div at bounding box center [581, 244] width 745 height 419
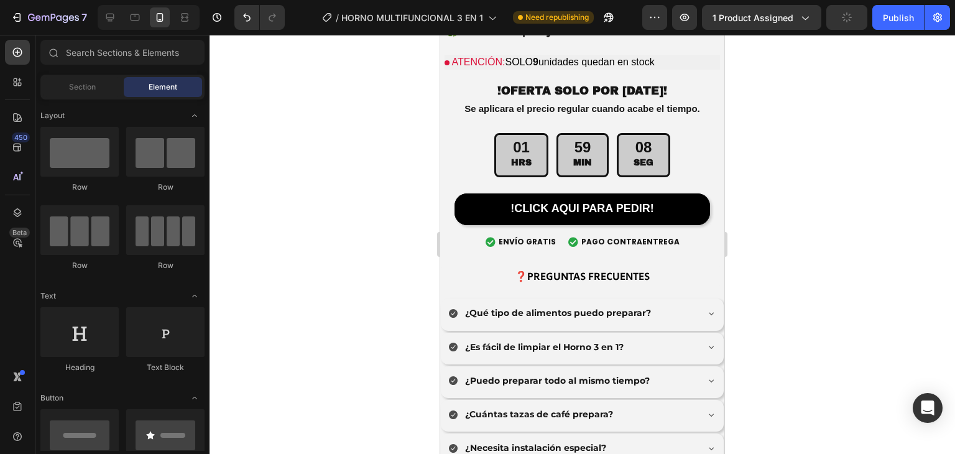
click at [296, 237] on div at bounding box center [581, 244] width 745 height 419
click at [482, 267] on p "❓PREGUNTAS FRECUENTES" at bounding box center [582, 276] width 282 height 18
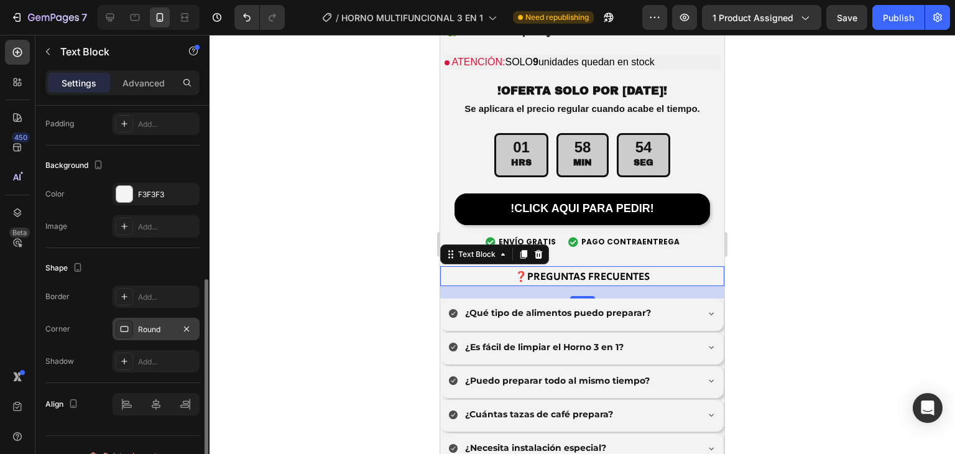
click at [154, 318] on div "Round" at bounding box center [155, 329] width 87 height 22
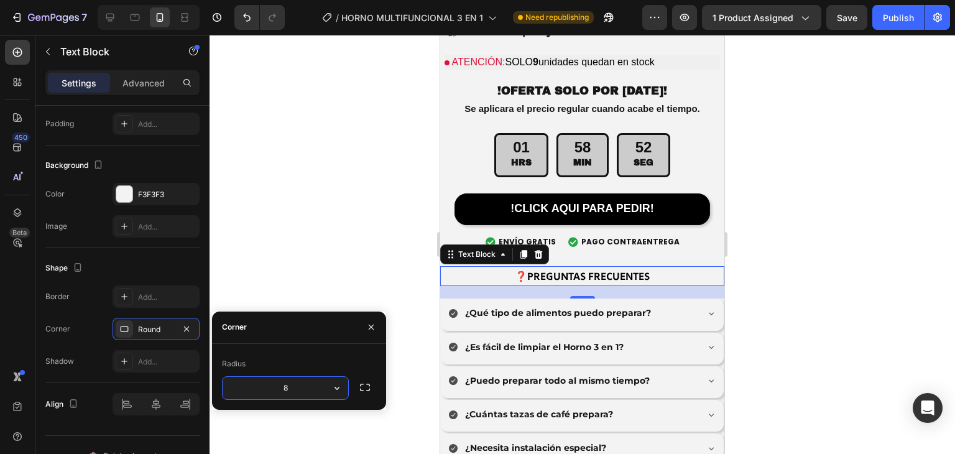
click at [303, 378] on input "8" at bounding box center [285, 388] width 126 height 22
type input "1"
click at [370, 281] on div at bounding box center [581, 244] width 745 height 419
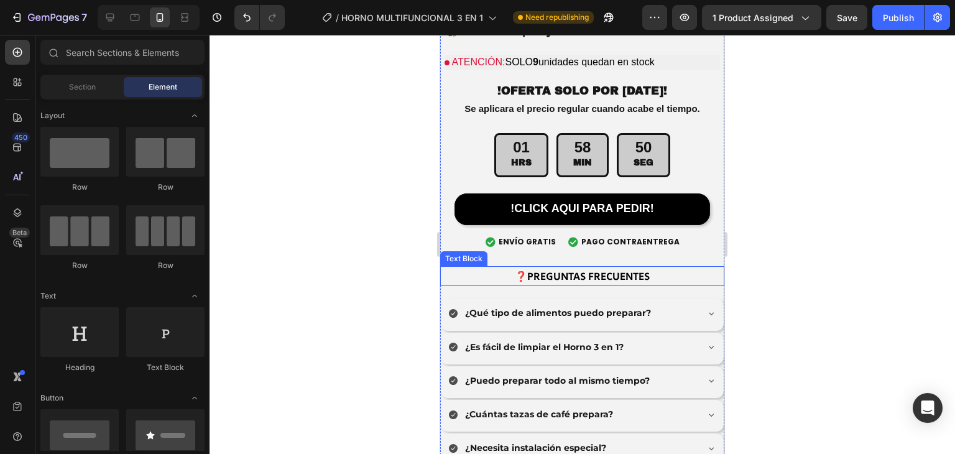
click at [482, 267] on p "❓PREGUNTAS FRECUENTES" at bounding box center [582, 276] width 282 height 18
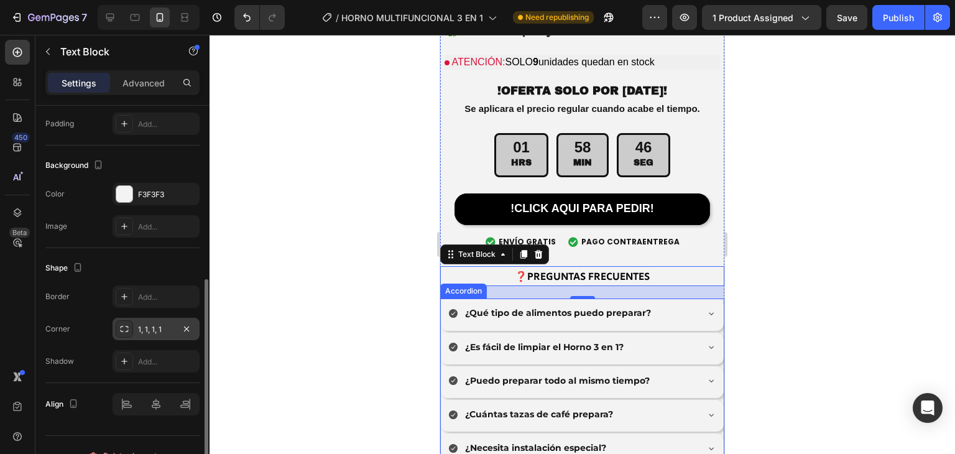
click at [149, 326] on div "1, 1, 1, 1" at bounding box center [156, 329] width 36 height 11
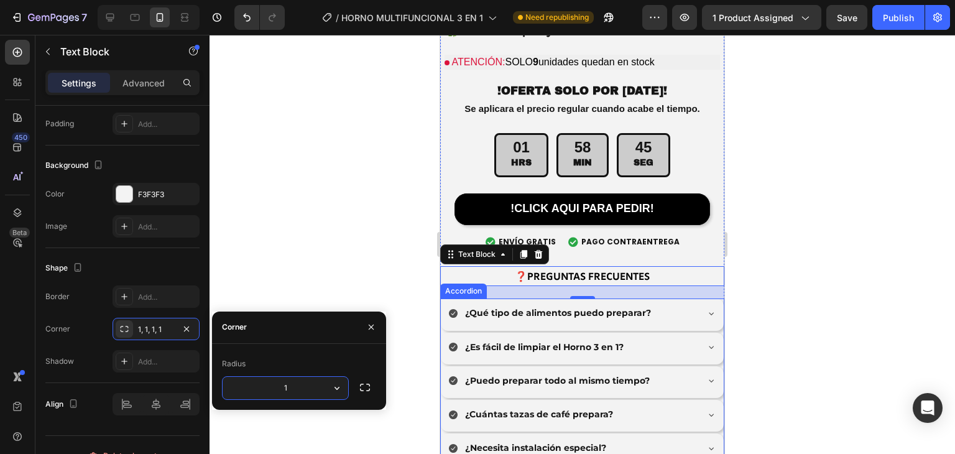
click at [308, 380] on input "1" at bounding box center [285, 388] width 126 height 22
click at [300, 386] on input "2" at bounding box center [285, 388] width 126 height 22
type input "2"
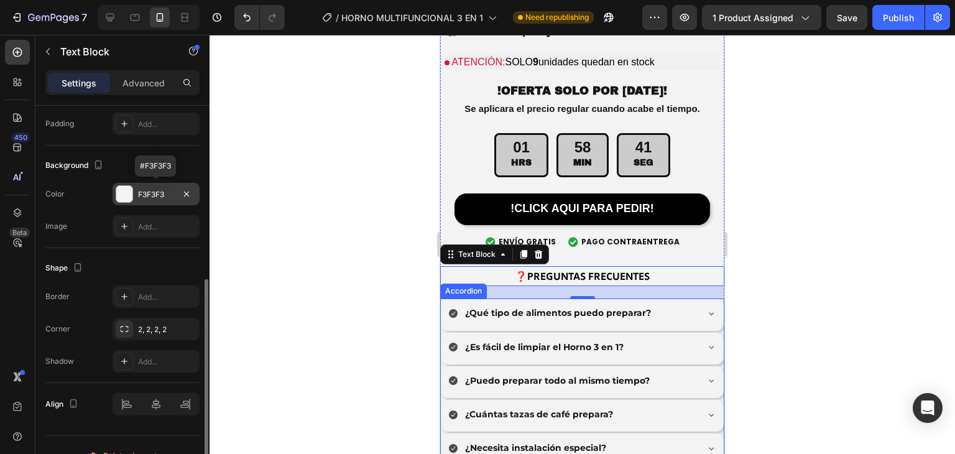
click at [124, 189] on div at bounding box center [124, 194] width 16 height 16
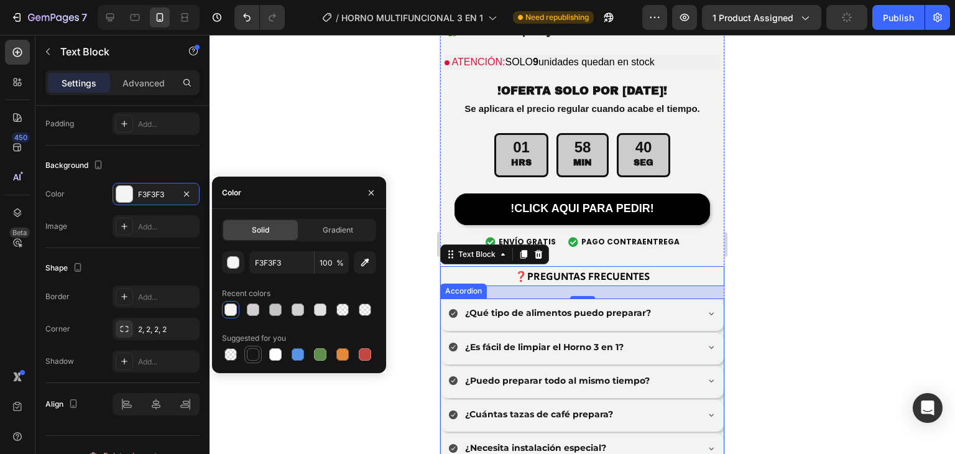
click at [258, 354] on div at bounding box center [253, 354] width 12 height 12
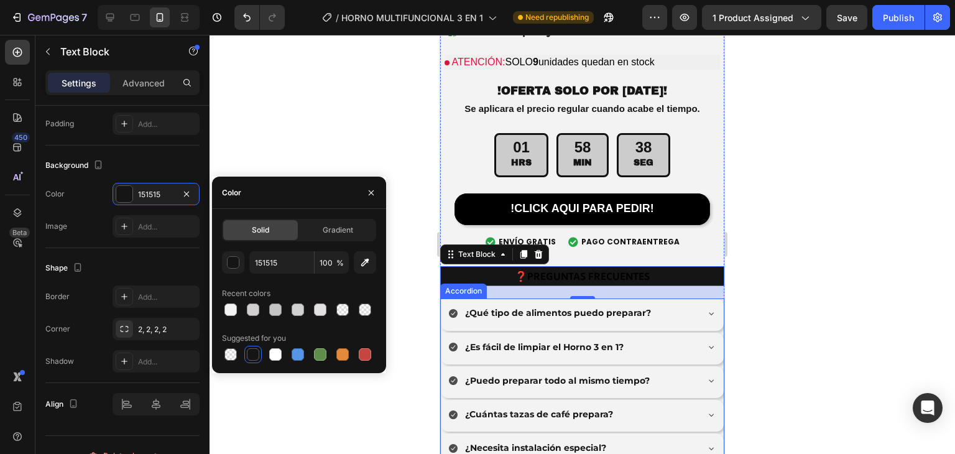
type input "F3F3F3"
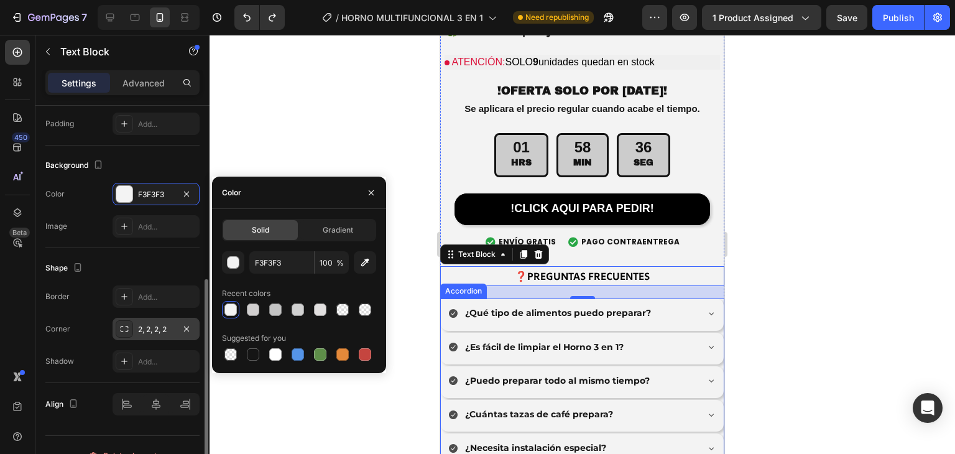
click at [155, 332] on div "2, 2, 2, 2" at bounding box center [156, 329] width 36 height 11
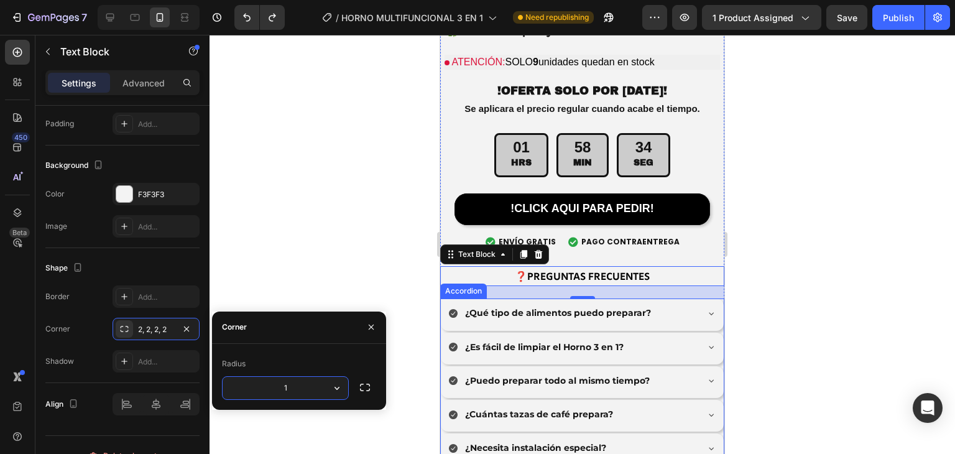
type input "10"
click at [313, 387] on input "10" at bounding box center [285, 388] width 126 height 22
click at [355, 229] on div at bounding box center [581, 244] width 745 height 419
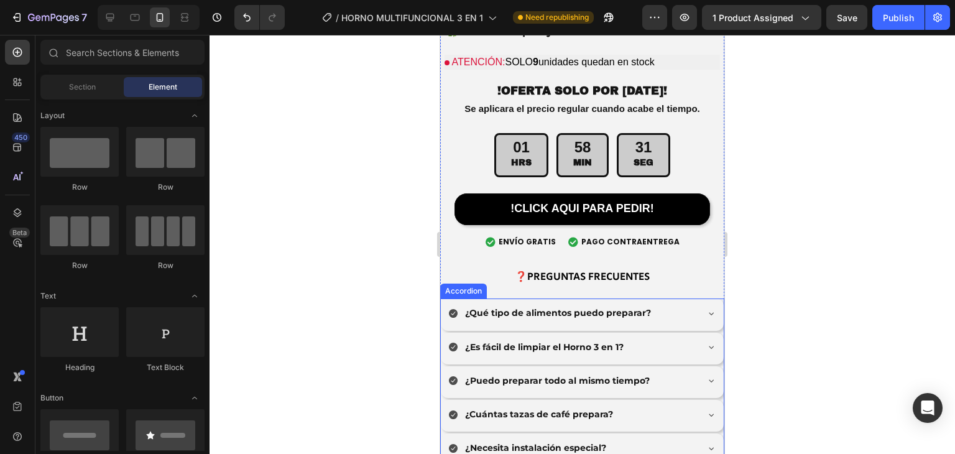
click at [366, 237] on div at bounding box center [581, 244] width 745 height 419
click at [495, 267] on p "❓PREGUNTAS FRECUENTES" at bounding box center [582, 276] width 282 height 18
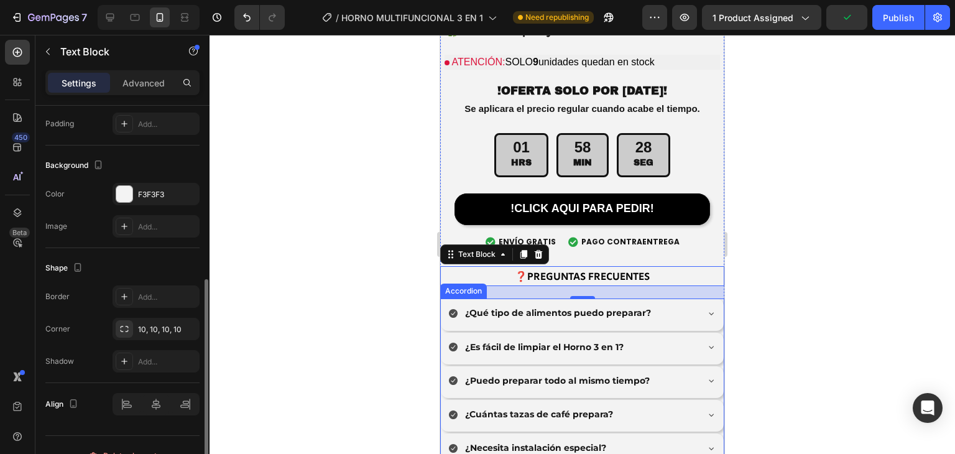
scroll to position [352, 0]
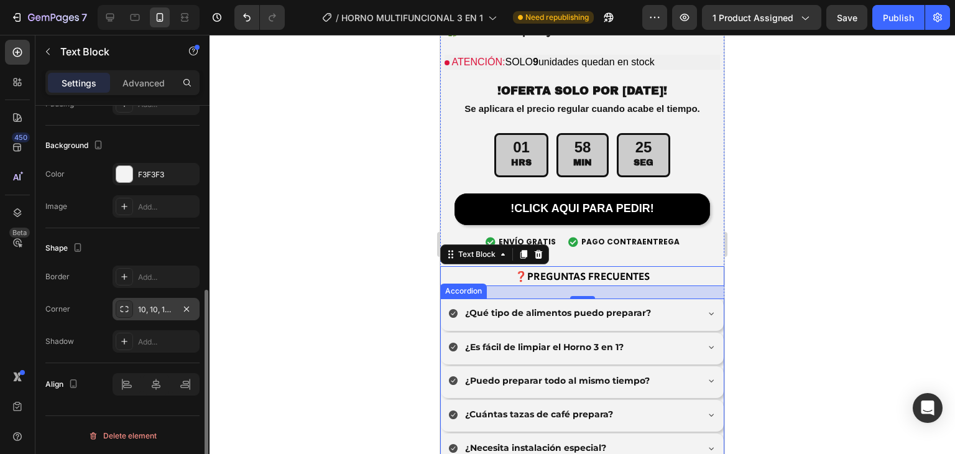
click at [147, 298] on div "10, 10, 10, 10" at bounding box center [155, 309] width 87 height 22
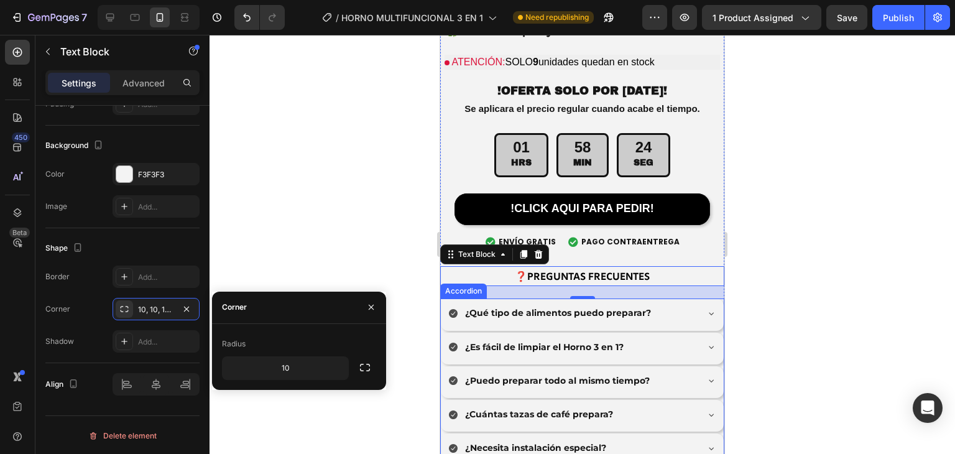
click at [264, 336] on div "Radius" at bounding box center [299, 344] width 154 height 20
click at [247, 338] on div "Radius" at bounding box center [299, 344] width 154 height 20
click at [193, 306] on button "button" at bounding box center [186, 308] width 15 height 15
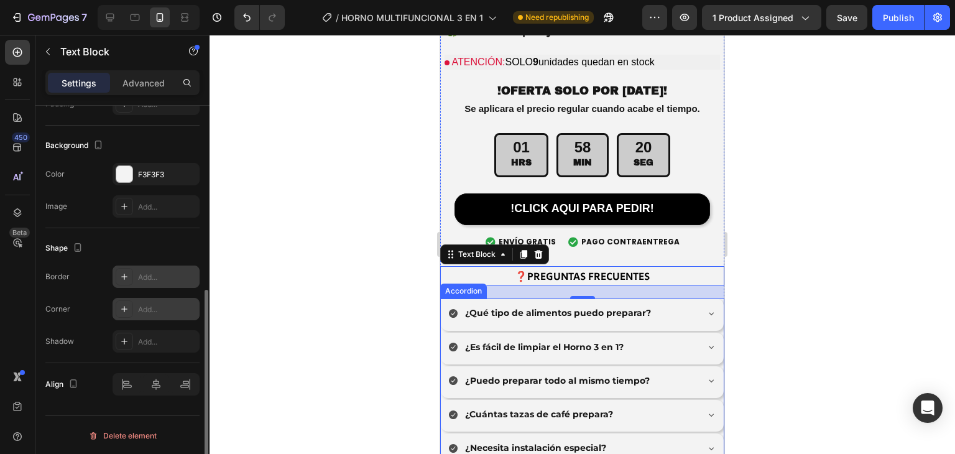
click at [168, 268] on div "Add..." at bounding box center [155, 276] width 87 height 22
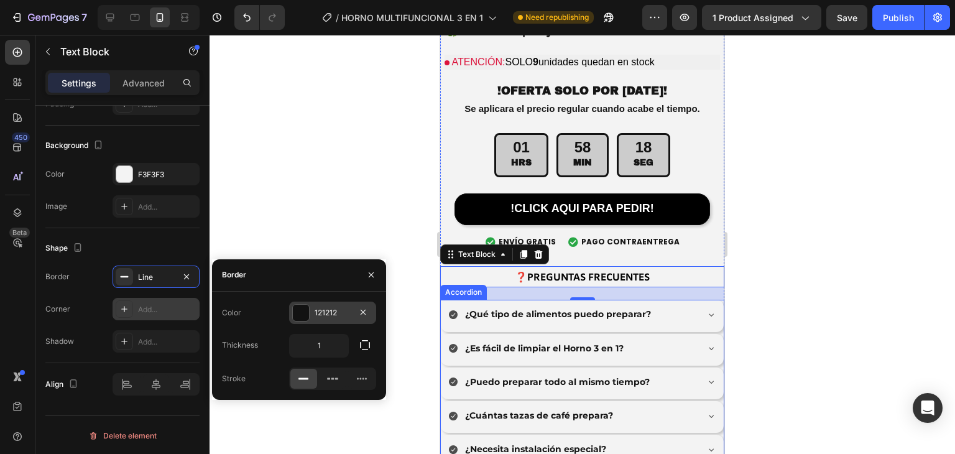
click at [301, 313] on div at bounding box center [301, 313] width 16 height 16
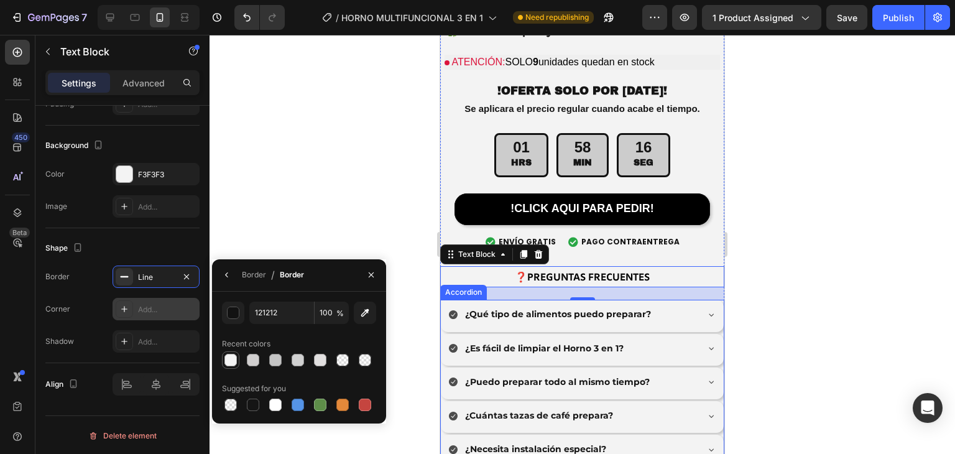
click at [236, 354] on div at bounding box center [230, 359] width 15 height 15
click at [248, 406] on div at bounding box center [253, 404] width 12 height 12
type input "151515"
click at [162, 265] on div "Line" at bounding box center [155, 276] width 87 height 22
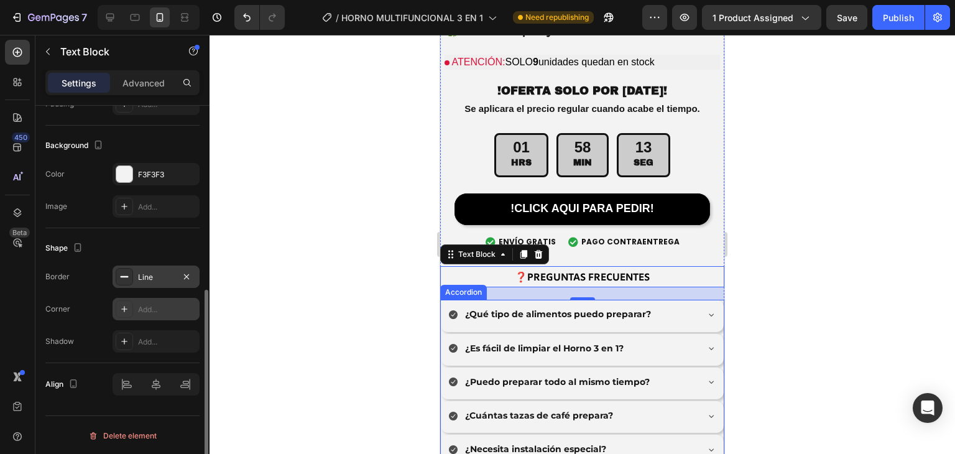
click at [160, 266] on div "Line" at bounding box center [155, 276] width 87 height 22
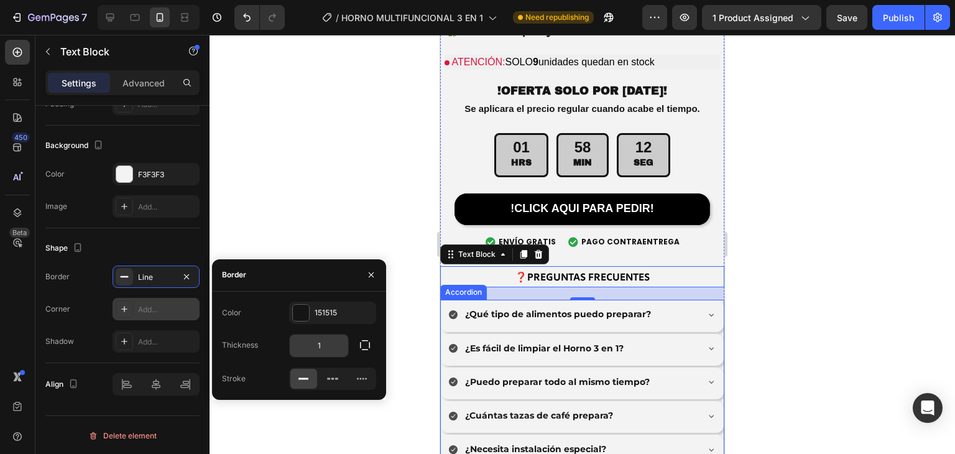
click at [317, 347] on input "1" at bounding box center [319, 345] width 58 height 22
type input "2"
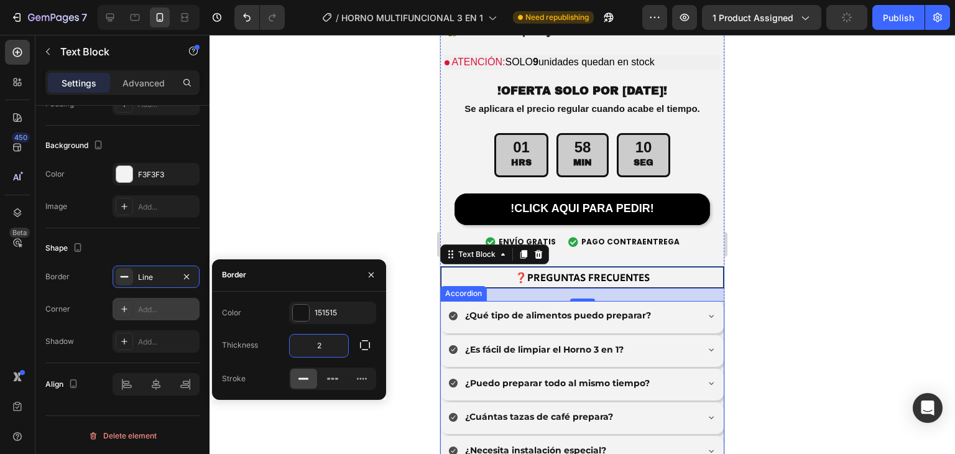
click at [360, 209] on div at bounding box center [581, 244] width 745 height 419
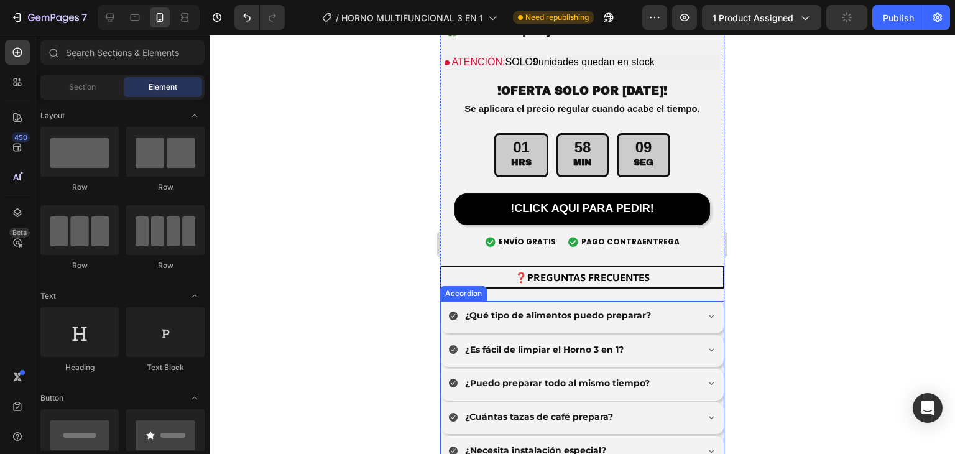
click at [360, 209] on div at bounding box center [581, 244] width 745 height 419
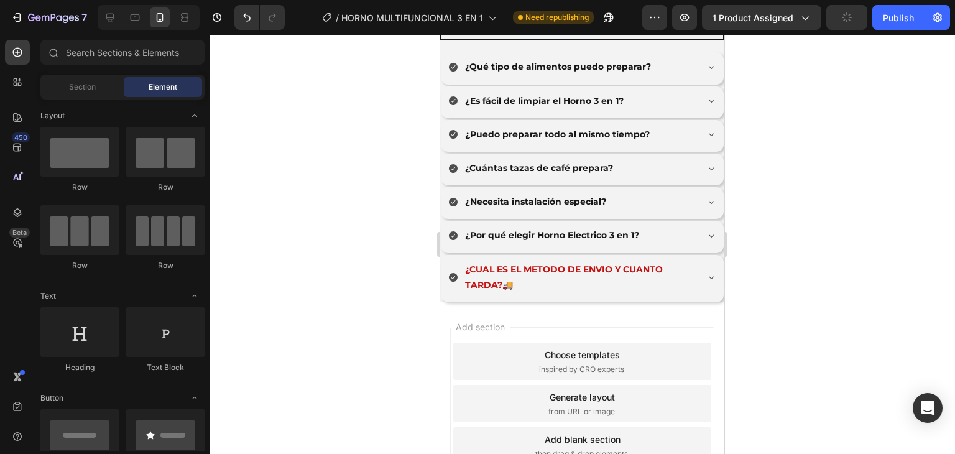
scroll to position [4549, 0]
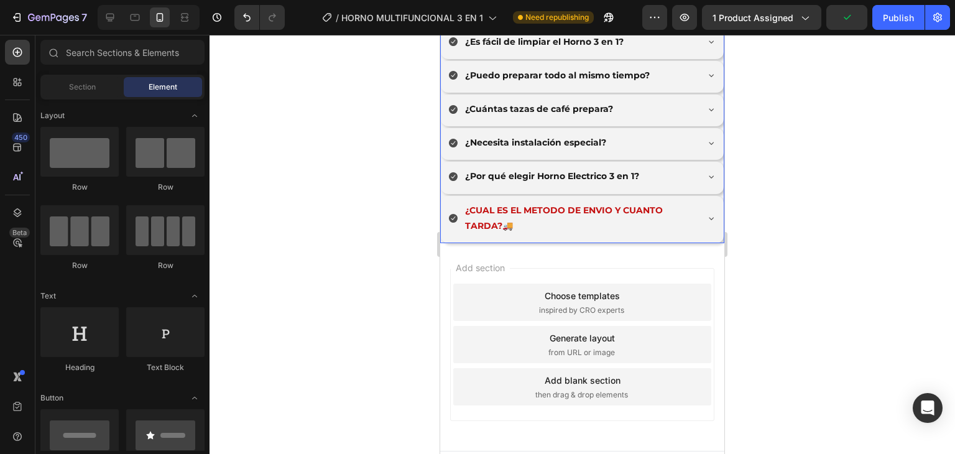
click at [702, 201] on div "¿CUAL ES EL METODO DE ENVIO Y CUANTO TARDA?🚚" at bounding box center [582, 219] width 283 height 47
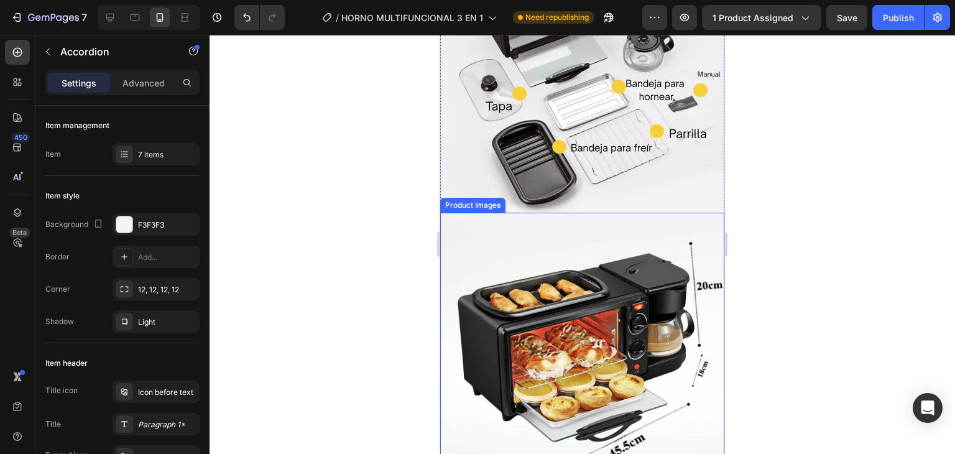
scroll to position [3471, 0]
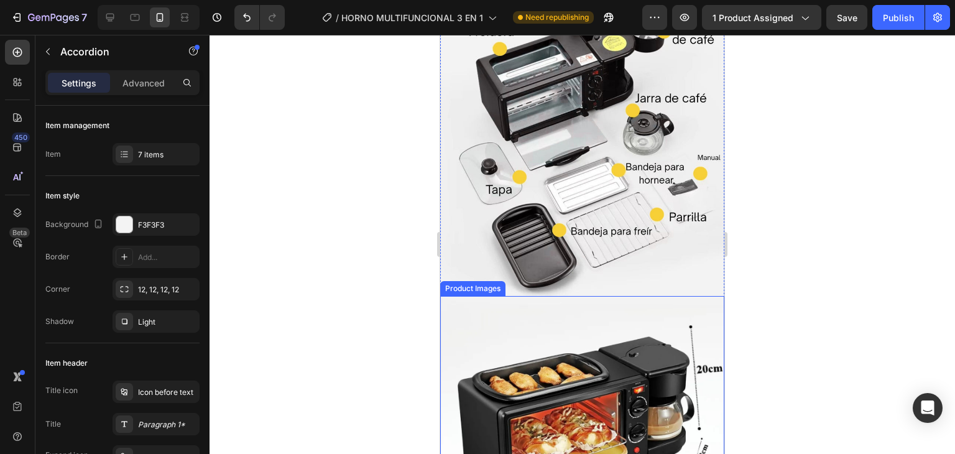
click at [587, 309] on img at bounding box center [582, 438] width 284 height 284
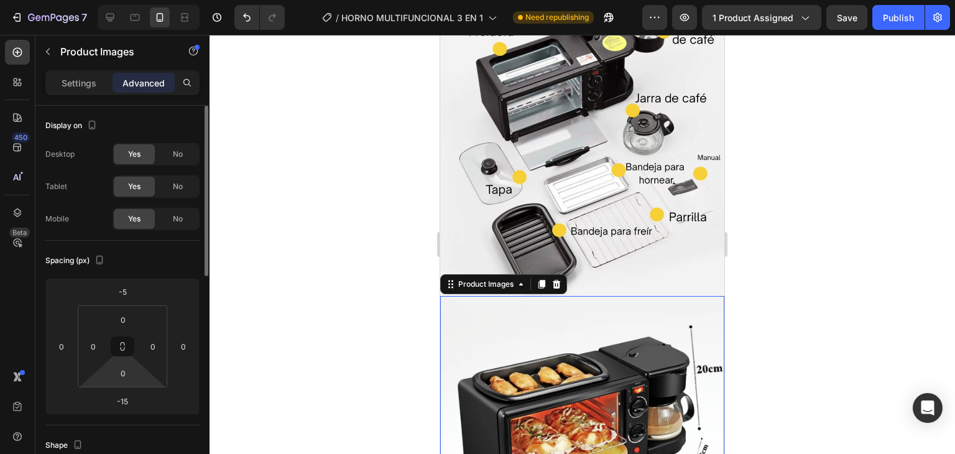
scroll to position [83, 0]
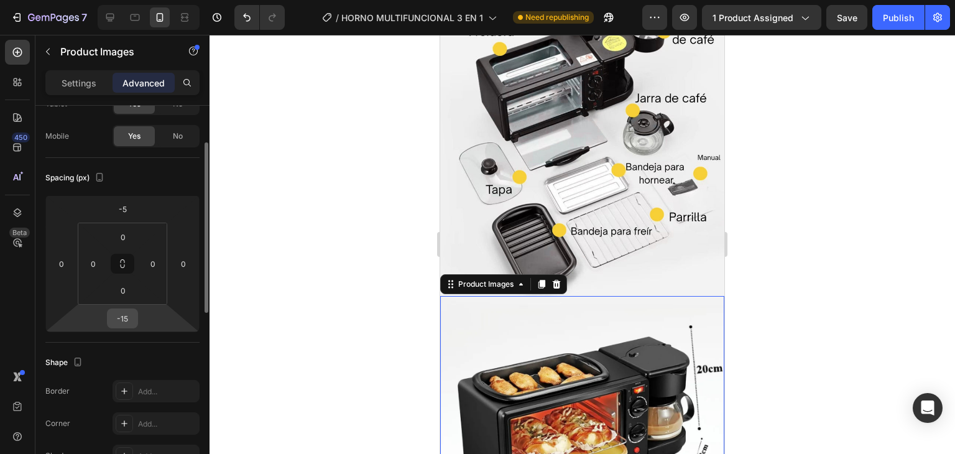
click at [124, 318] on input "-15" at bounding box center [122, 318] width 25 height 19
click at [129, 324] on input "-15" at bounding box center [122, 318] width 25 height 19
type input "-15"
click at [334, 306] on div at bounding box center [581, 244] width 745 height 419
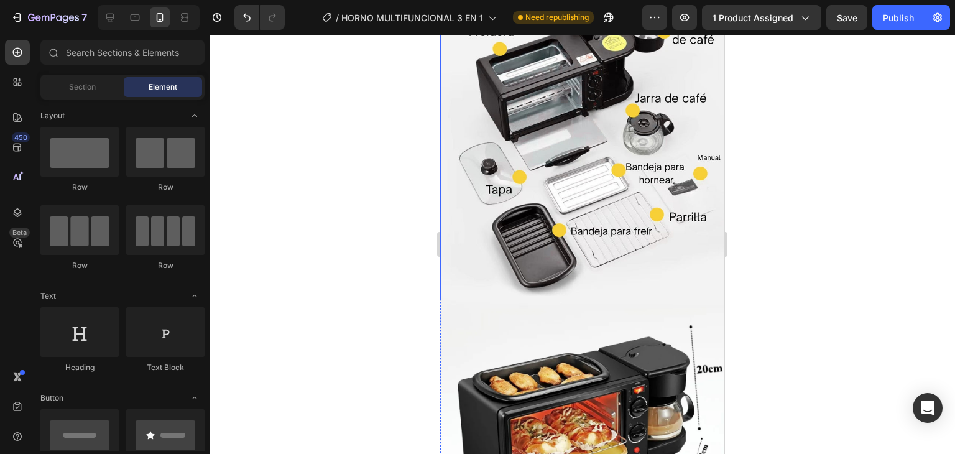
click at [670, 269] on img at bounding box center [582, 142] width 284 height 314
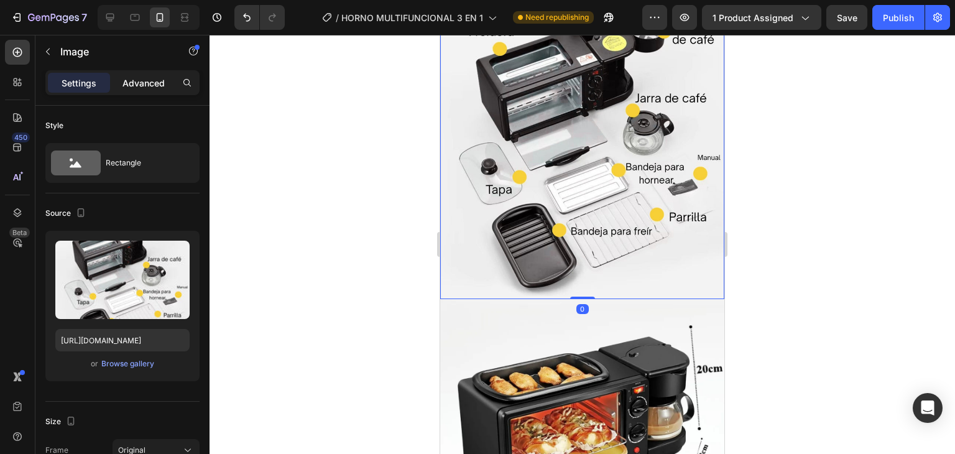
click at [145, 84] on p "Advanced" at bounding box center [143, 82] width 42 height 13
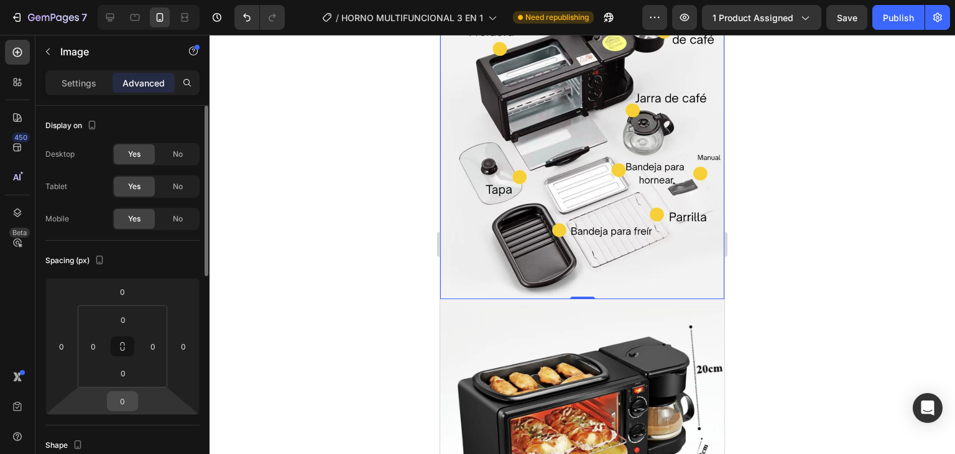
click at [124, 400] on input "0" at bounding box center [122, 401] width 25 height 19
type input "1"
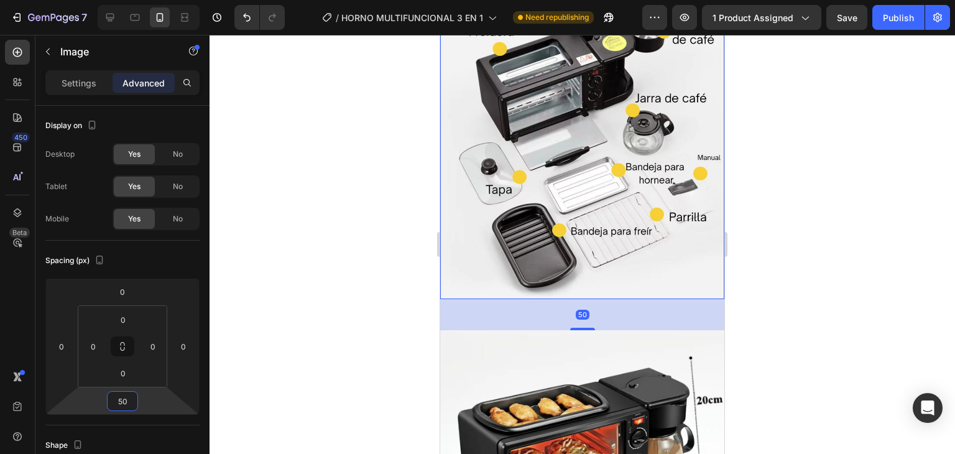
type input "50"
click at [646, 269] on img at bounding box center [582, 142] width 284 height 314
click at [629, 316] on div "50" at bounding box center [582, 314] width 284 height 31
click at [780, 260] on div at bounding box center [581, 244] width 745 height 419
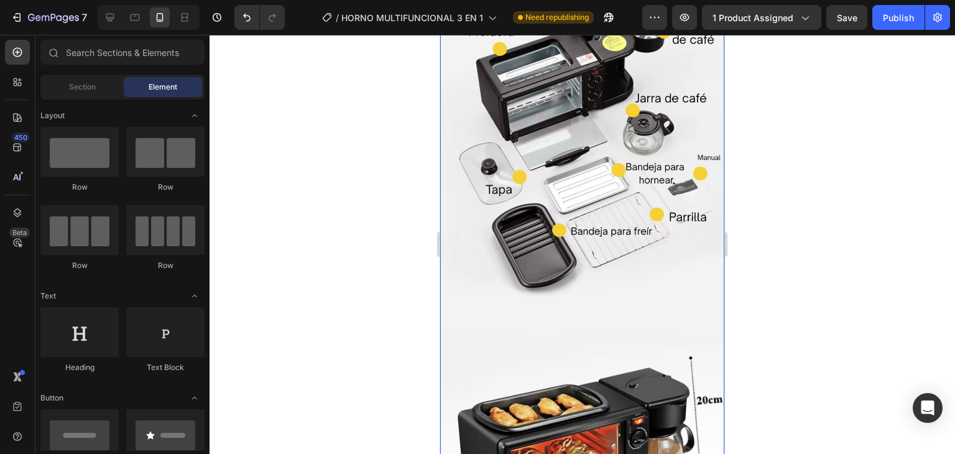
click at [628, 303] on div "Image Product Images" at bounding box center [582, 293] width 284 height 617
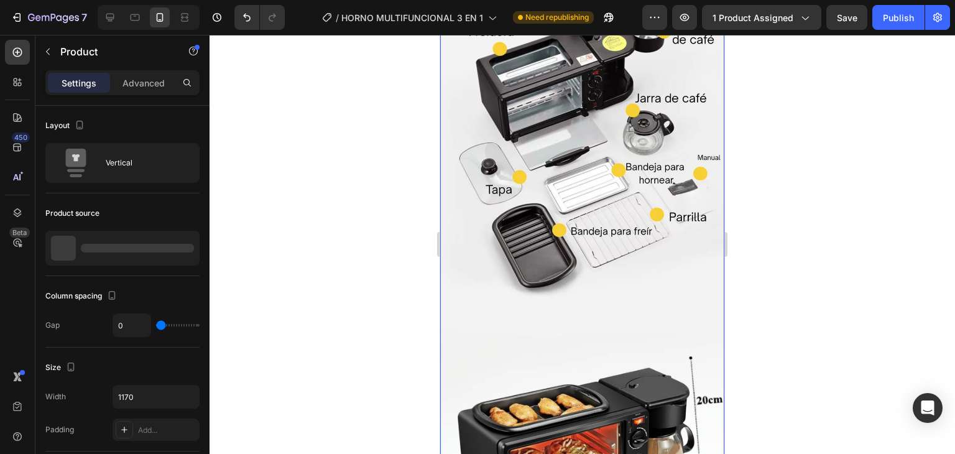
click at [636, 259] on img at bounding box center [582, 142] width 284 height 314
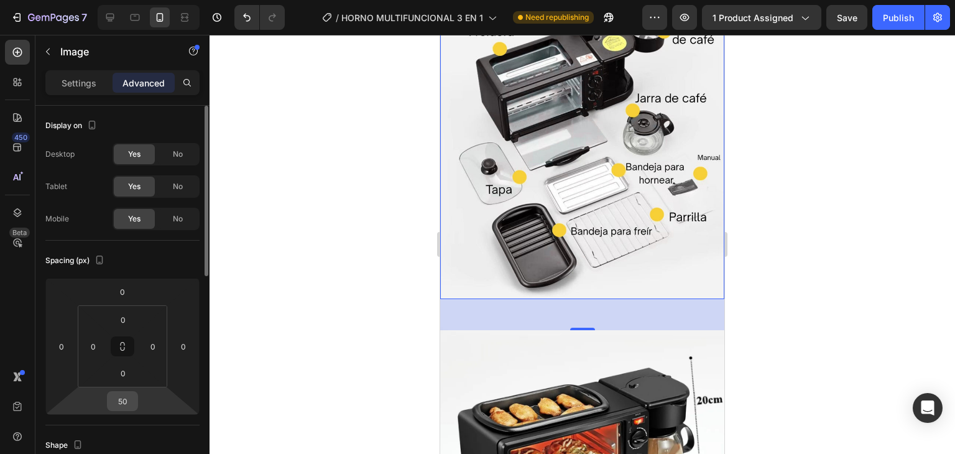
click at [122, 400] on input "50" at bounding box center [122, 401] width 25 height 19
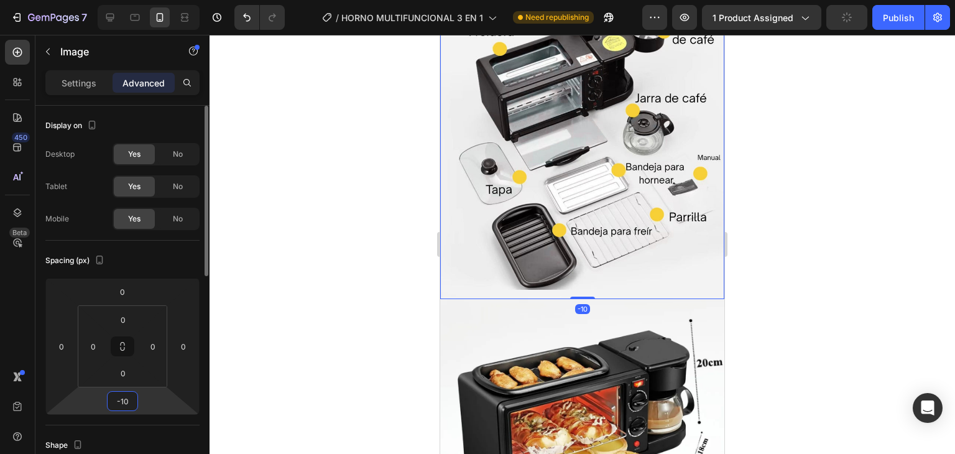
type input "-1"
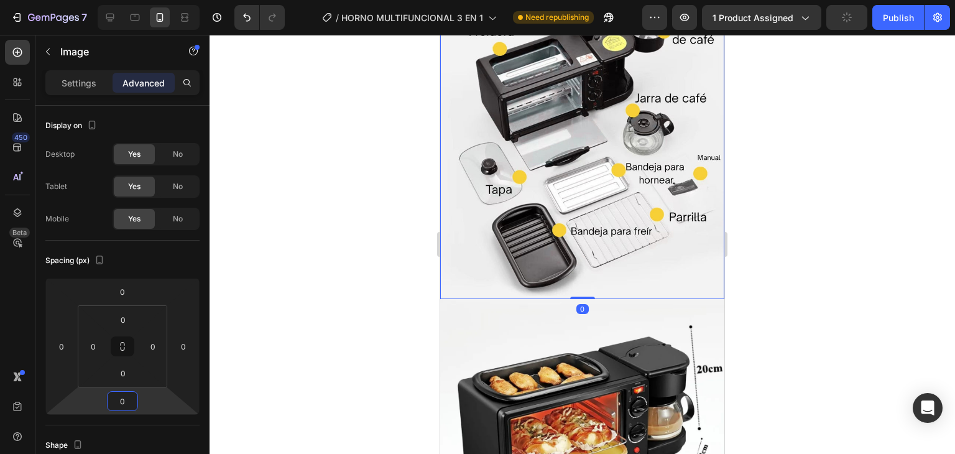
click at [326, 303] on div at bounding box center [581, 244] width 745 height 419
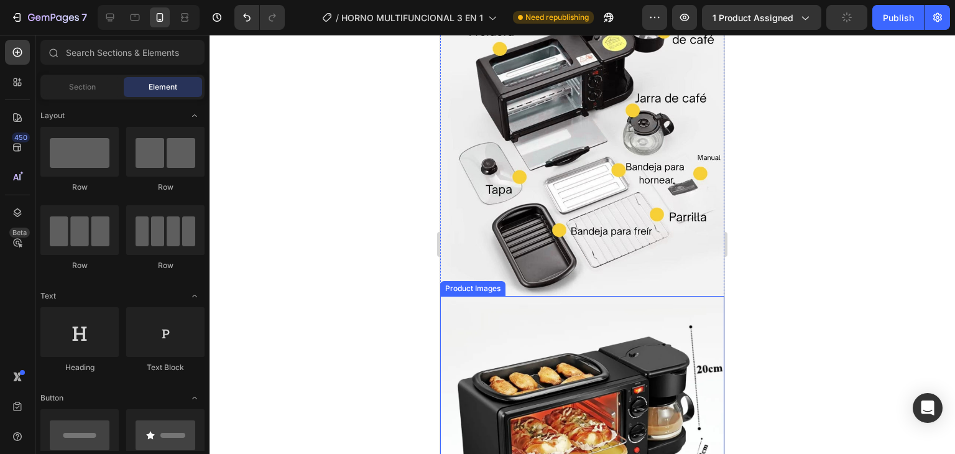
click at [520, 336] on img at bounding box center [582, 438] width 284 height 284
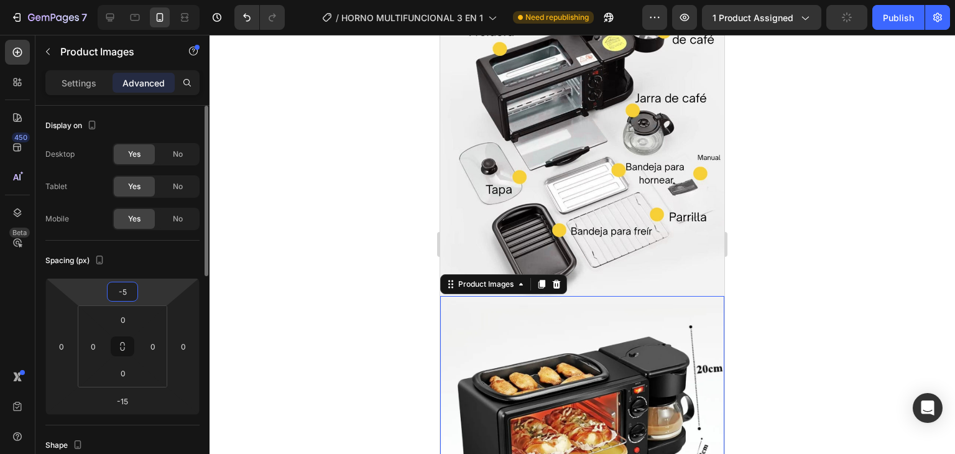
click at [134, 288] on input "-5" at bounding box center [122, 291] width 25 height 19
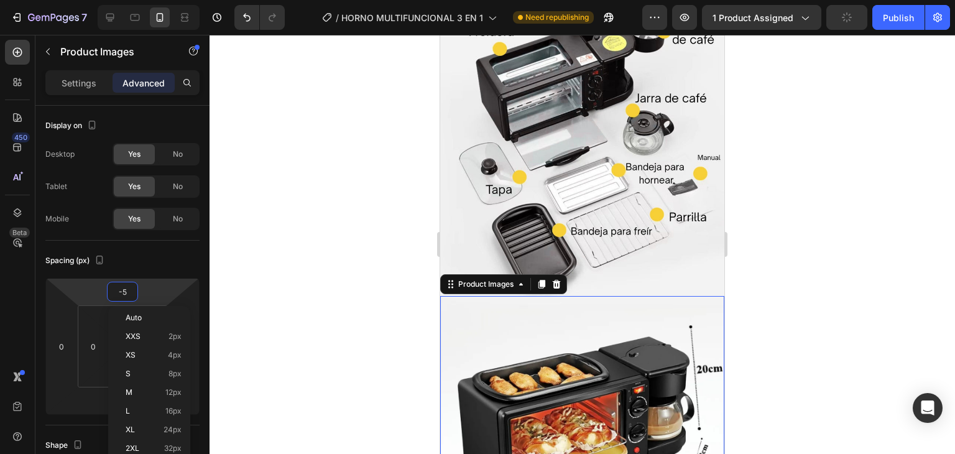
click at [332, 255] on div at bounding box center [581, 244] width 745 height 419
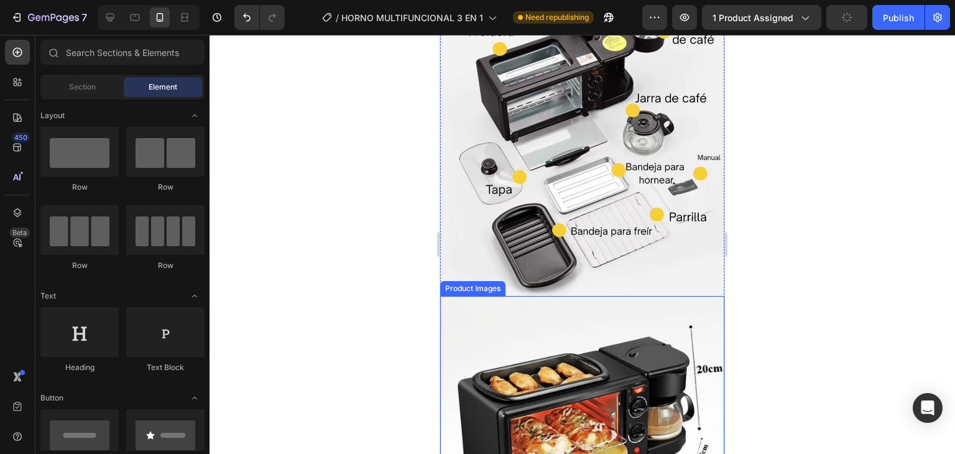
click at [475, 304] on img at bounding box center [582, 438] width 284 height 284
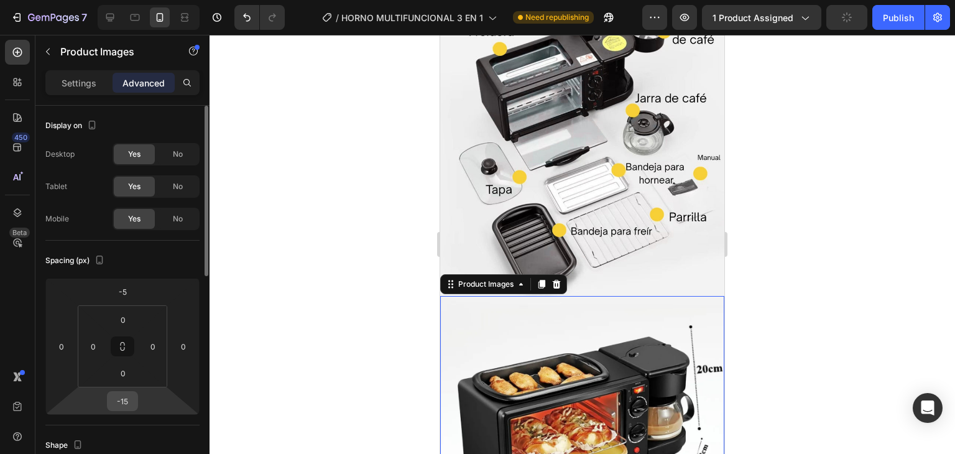
click at [134, 400] on input "-15" at bounding box center [122, 401] width 25 height 19
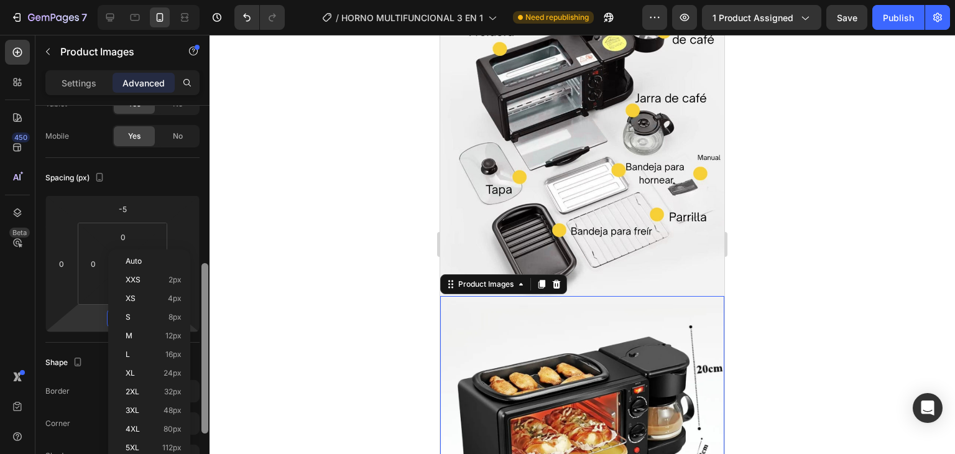
scroll to position [249, 0]
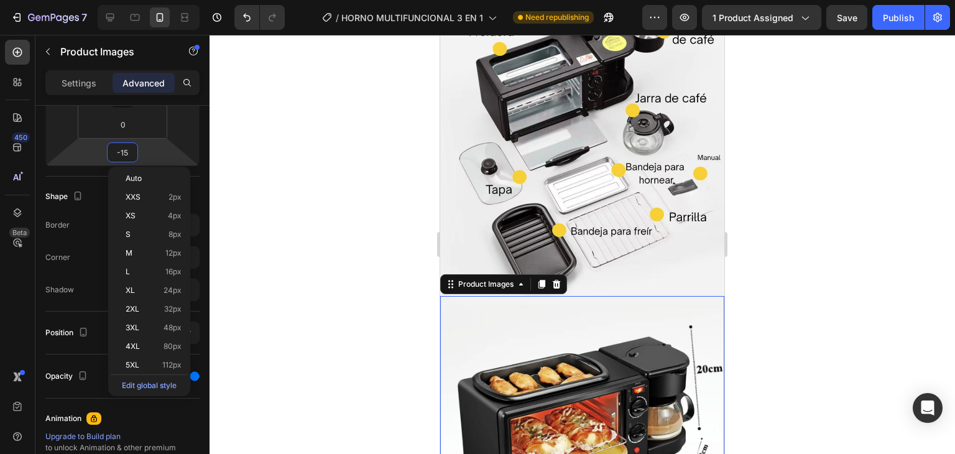
click at [275, 185] on div at bounding box center [581, 244] width 745 height 419
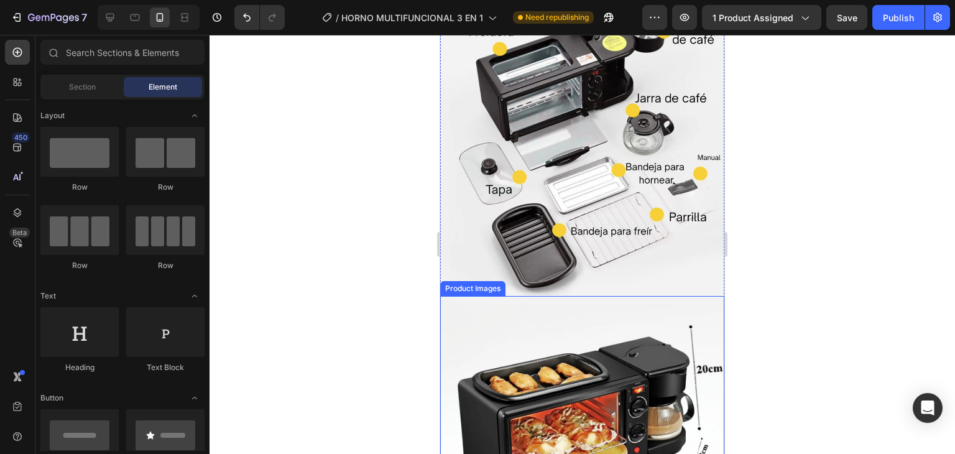
click at [525, 321] on img at bounding box center [582, 438] width 284 height 284
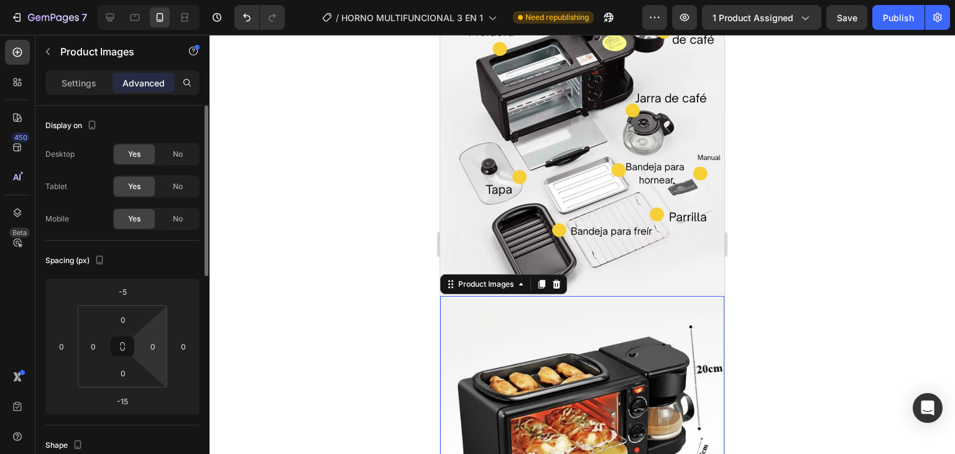
scroll to position [166, 0]
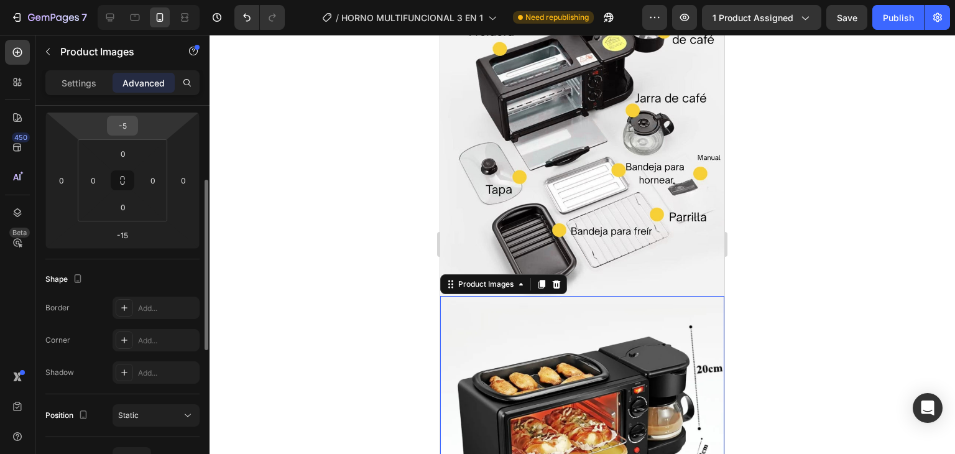
click at [129, 125] on input "-5" at bounding box center [122, 125] width 25 height 19
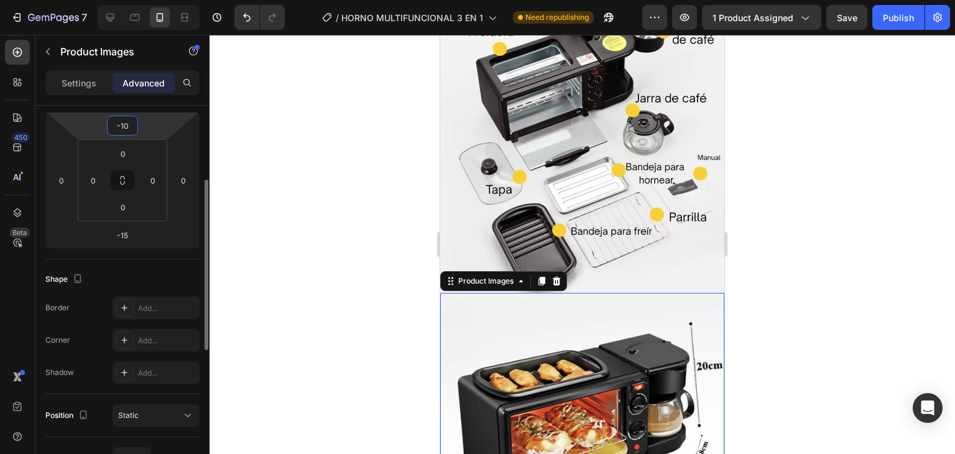
type input "-1"
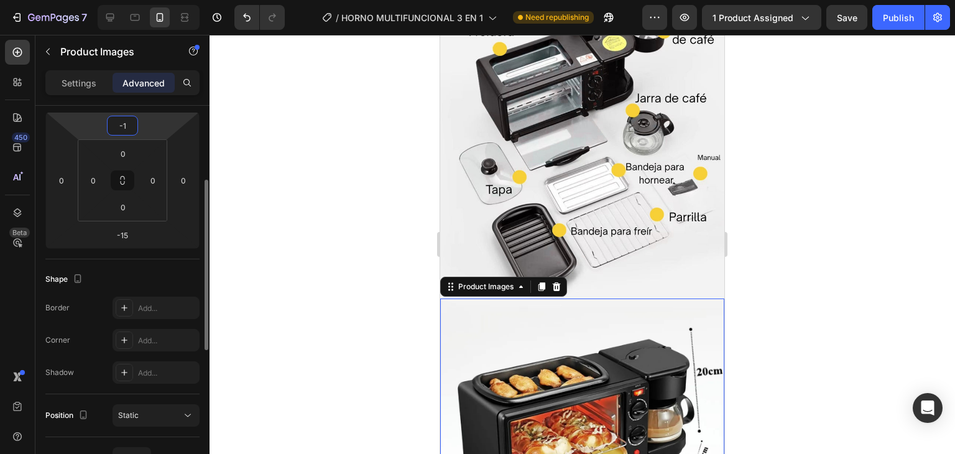
type input "-12"
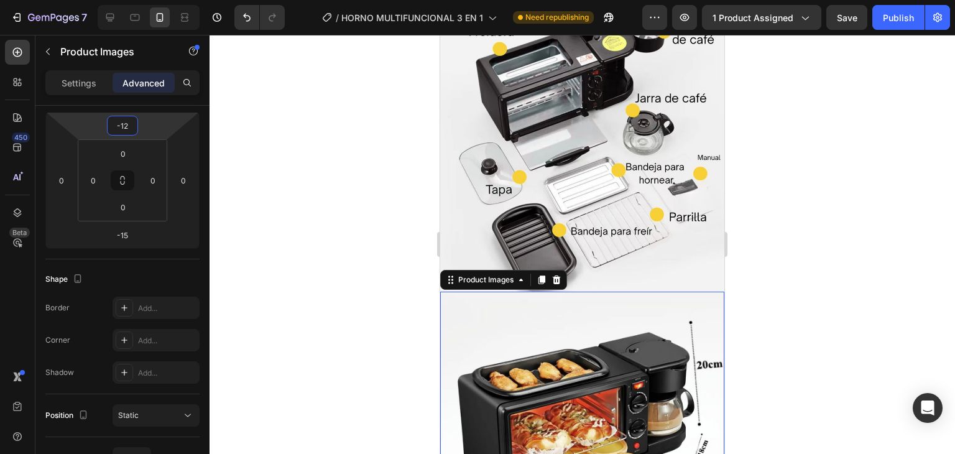
click at [244, 144] on div at bounding box center [581, 244] width 745 height 419
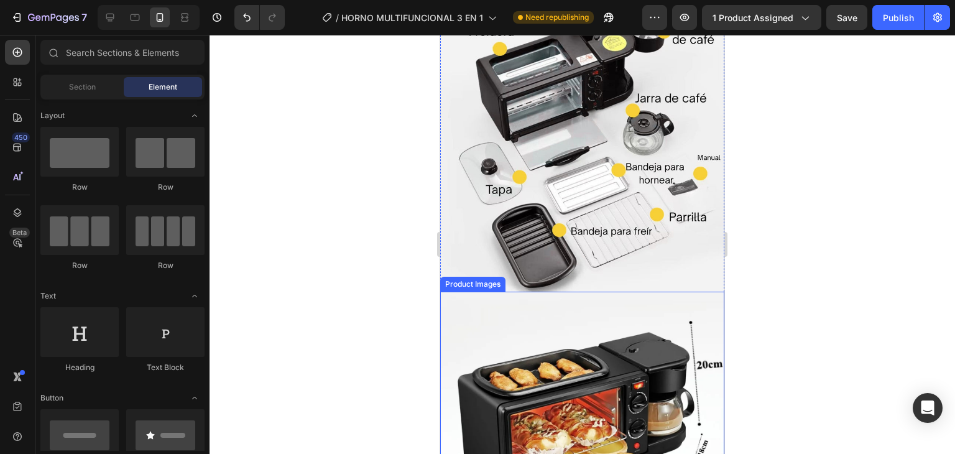
click at [465, 309] on img at bounding box center [582, 433] width 284 height 284
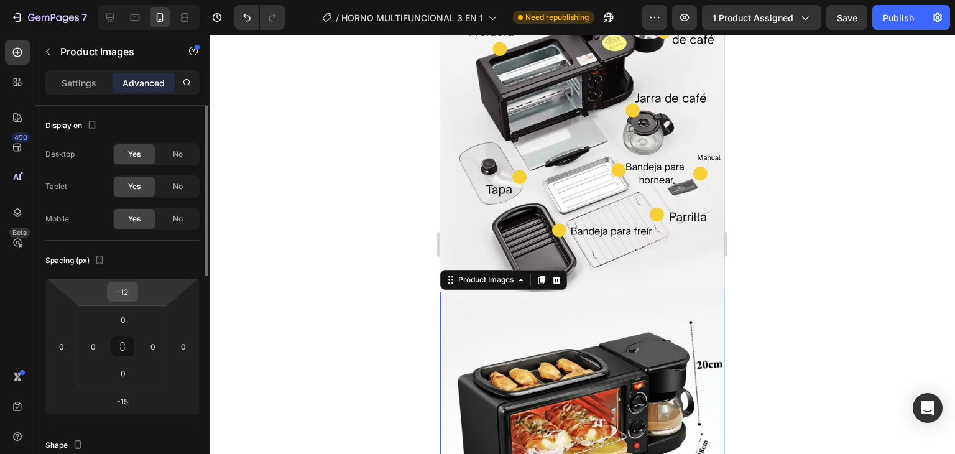
click at [132, 296] on input "-12" at bounding box center [122, 291] width 25 height 19
click at [131, 296] on input "-12" at bounding box center [122, 291] width 25 height 19
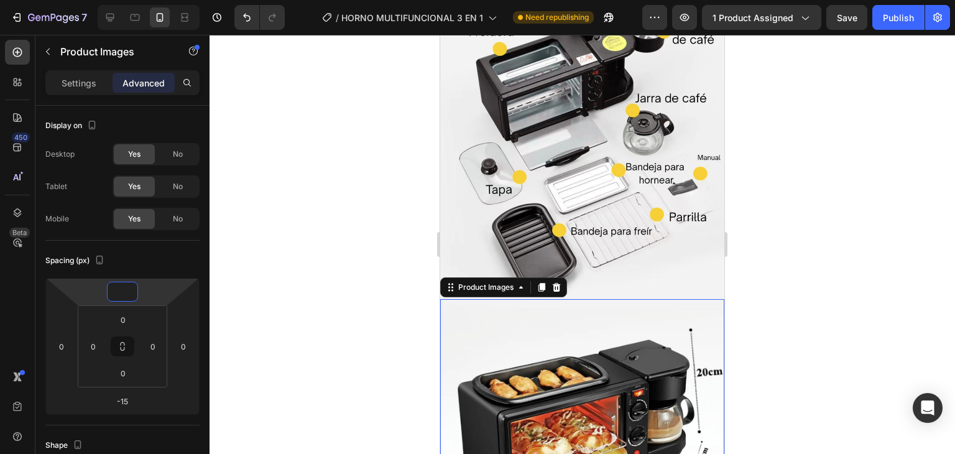
type input "-5"
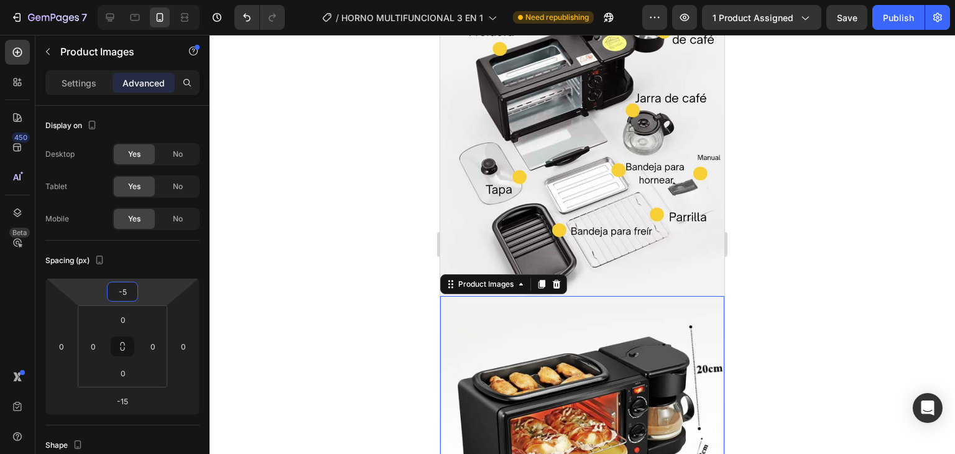
click at [315, 229] on div at bounding box center [581, 244] width 745 height 419
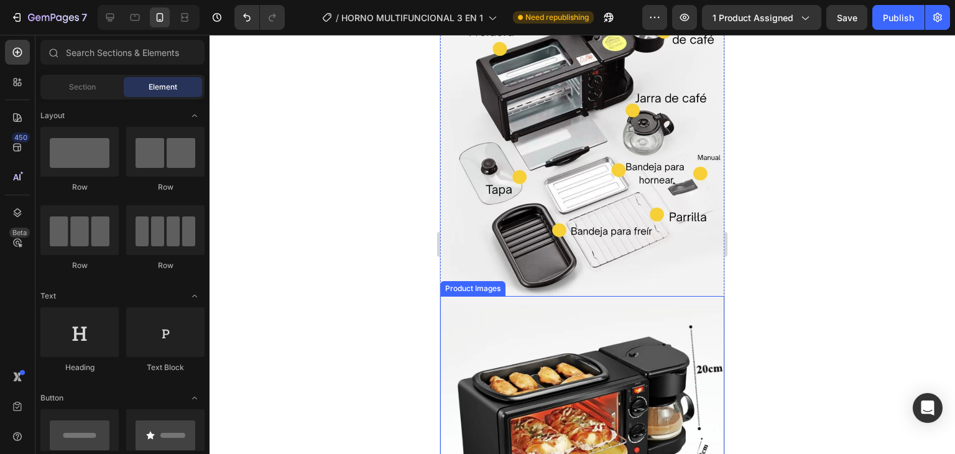
click at [534, 353] on img at bounding box center [582, 438] width 284 height 284
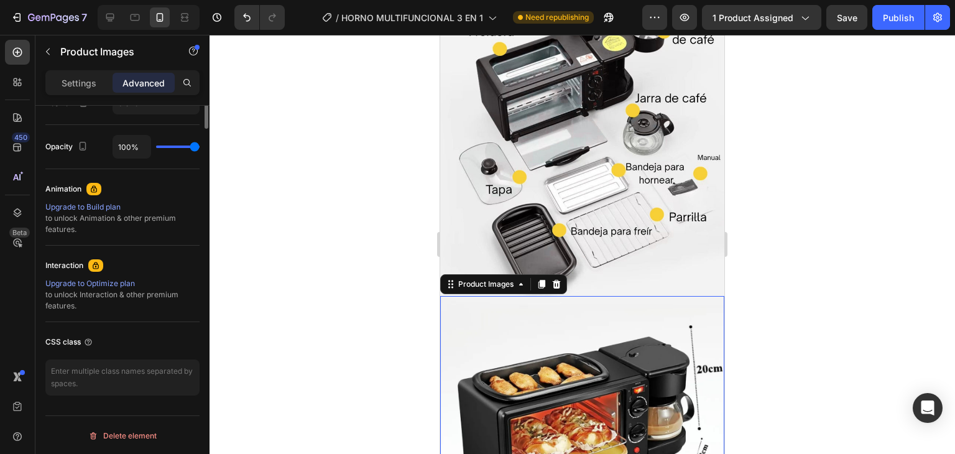
scroll to position [146, 0]
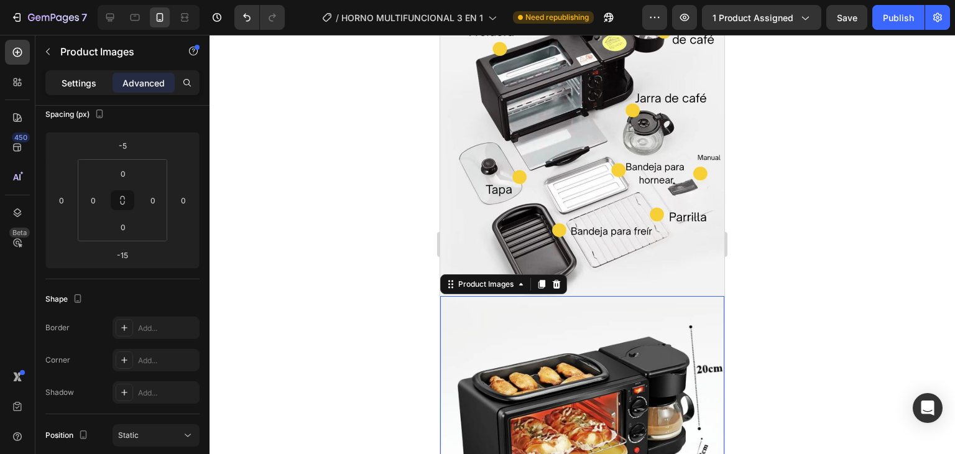
click at [88, 85] on p "Settings" at bounding box center [79, 82] width 35 height 13
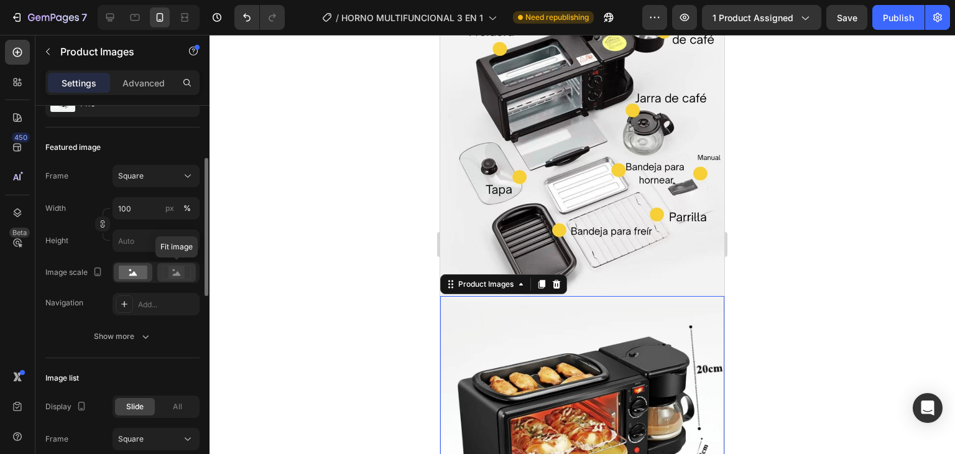
click at [174, 279] on div at bounding box center [176, 272] width 39 height 19
click at [140, 277] on rect at bounding box center [133, 272] width 29 height 14
click at [163, 273] on icon at bounding box center [176, 272] width 29 height 14
click at [138, 273] on rect at bounding box center [133, 272] width 29 height 14
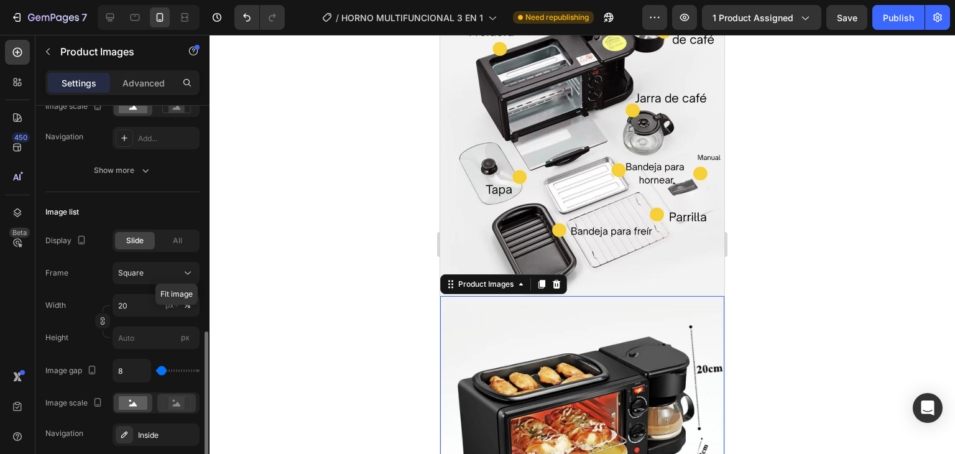
scroll to position [395, 0]
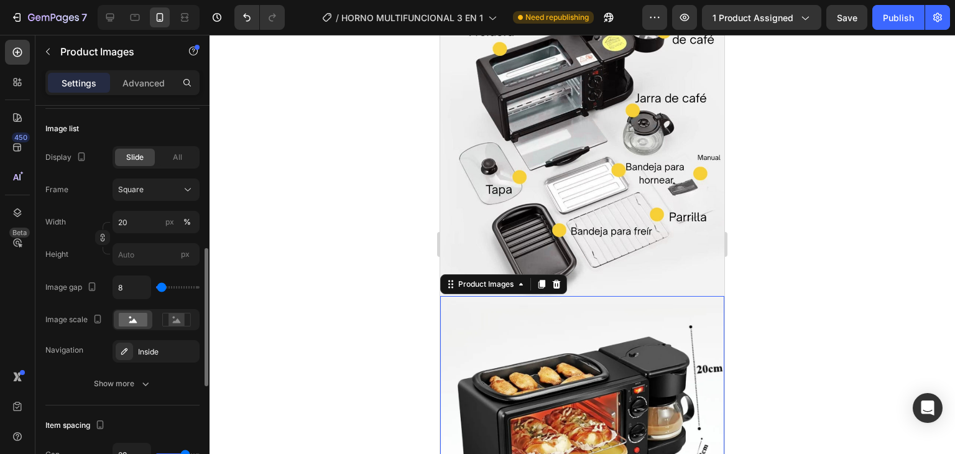
type input "0"
type input "9"
type input "24"
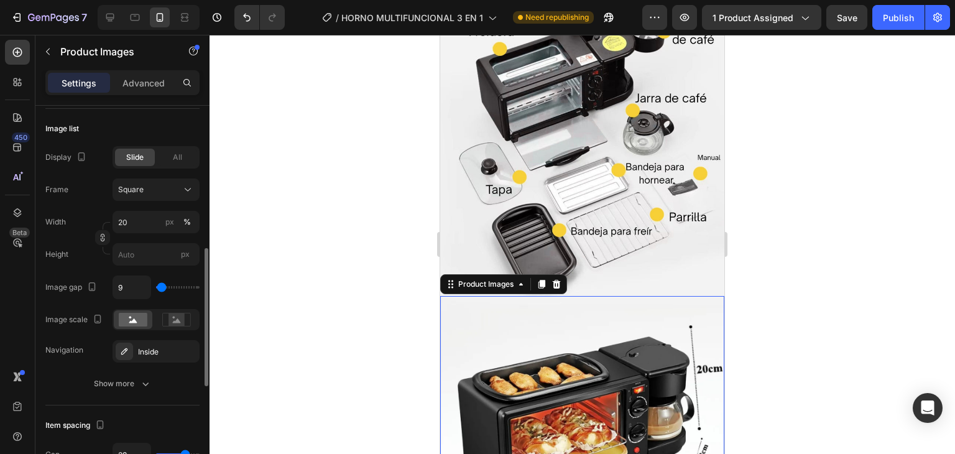
type input "24"
type input "31"
type input "69"
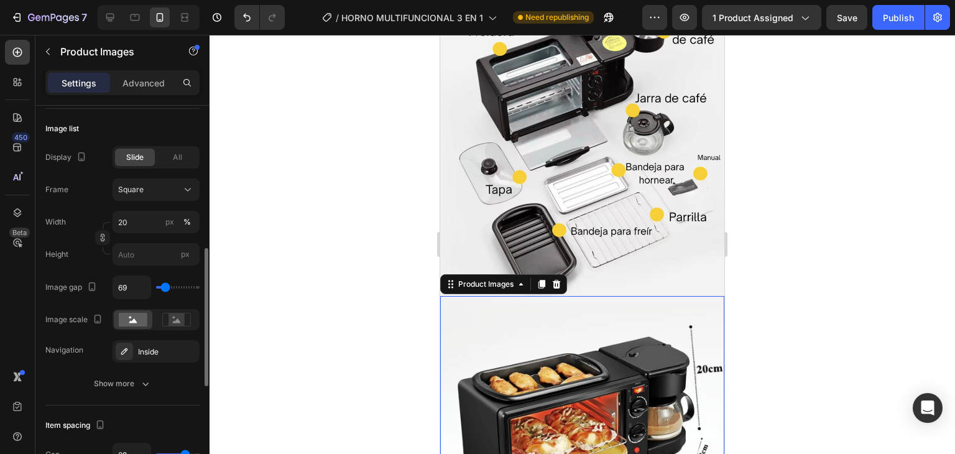
type input "106"
type input "231"
type input "239"
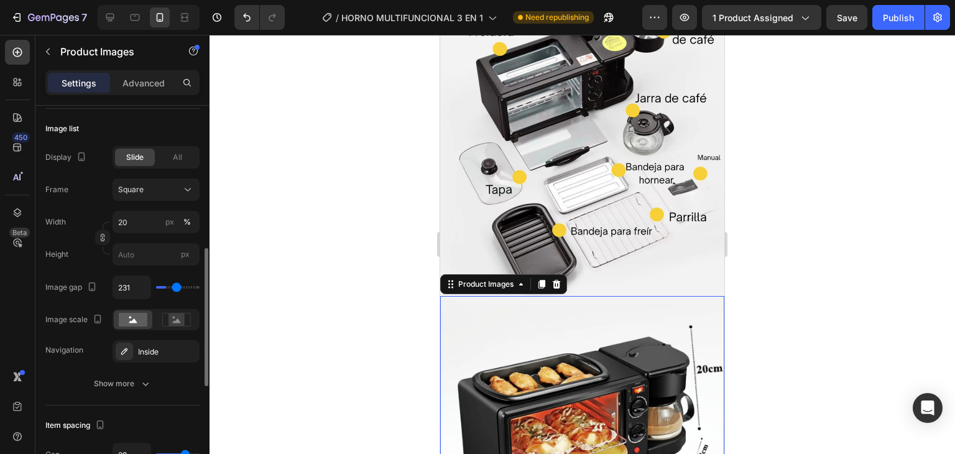
type input "239"
type input "291"
type input "320"
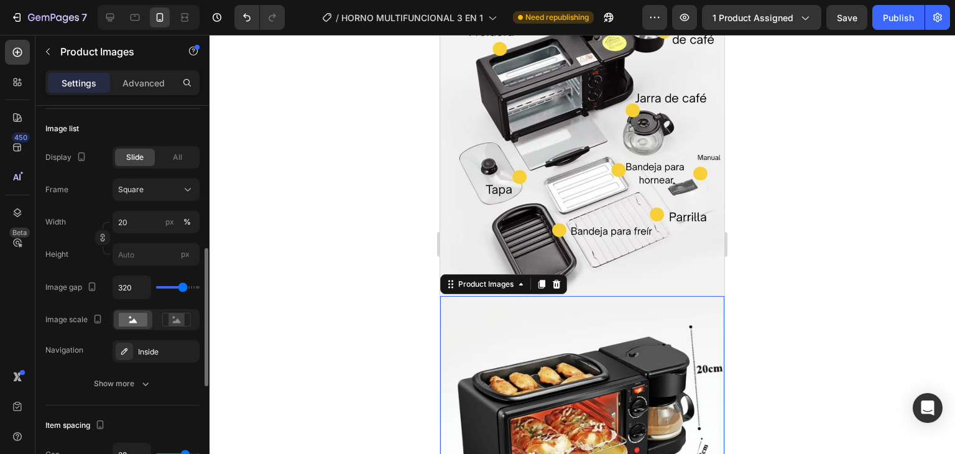
type input "328"
type input "357"
type input "320"
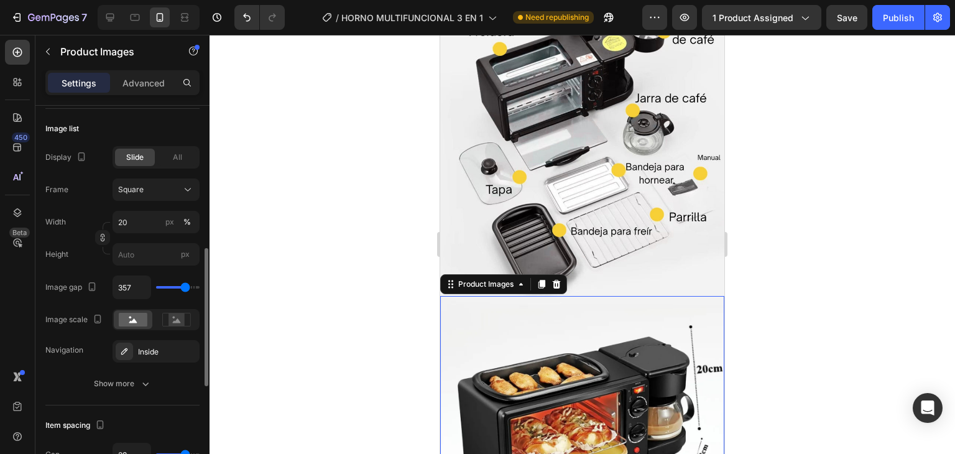
type input "320"
type input "46"
type input "0"
drag, startPoint x: 157, startPoint y: 288, endPoint x: 149, endPoint y: 283, distance: 9.2
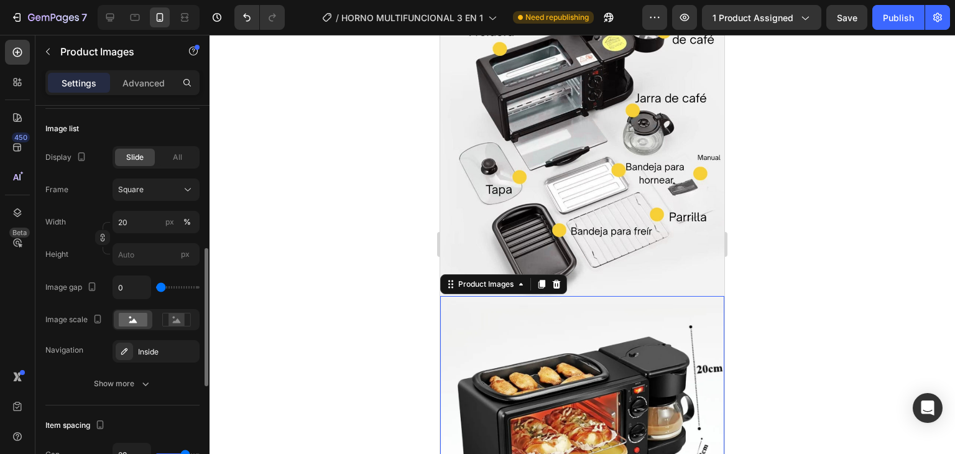
type input "0"
click at [156, 286] on input "range" at bounding box center [178, 287] width 44 height 2
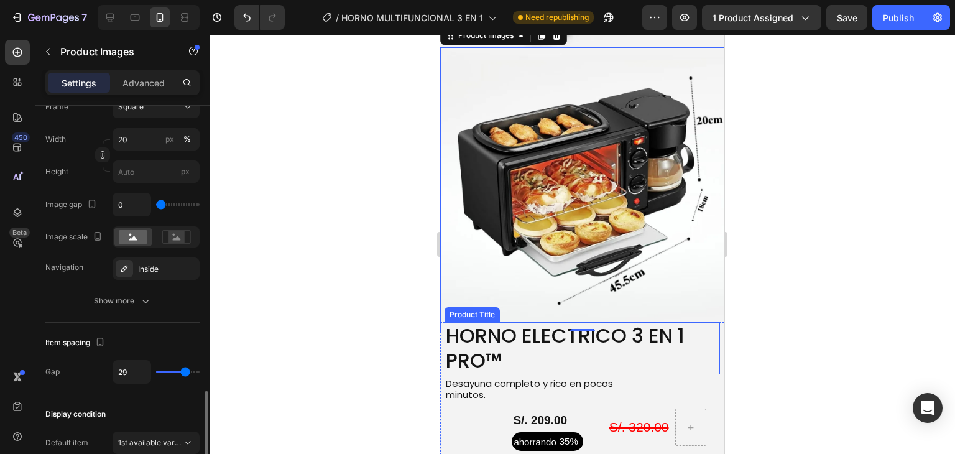
scroll to position [561, 0]
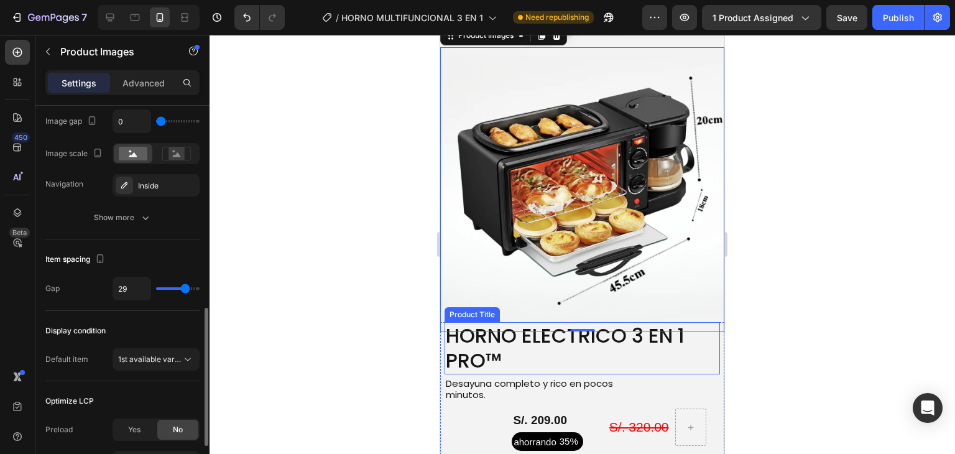
type input "16"
type input "15"
type input "13"
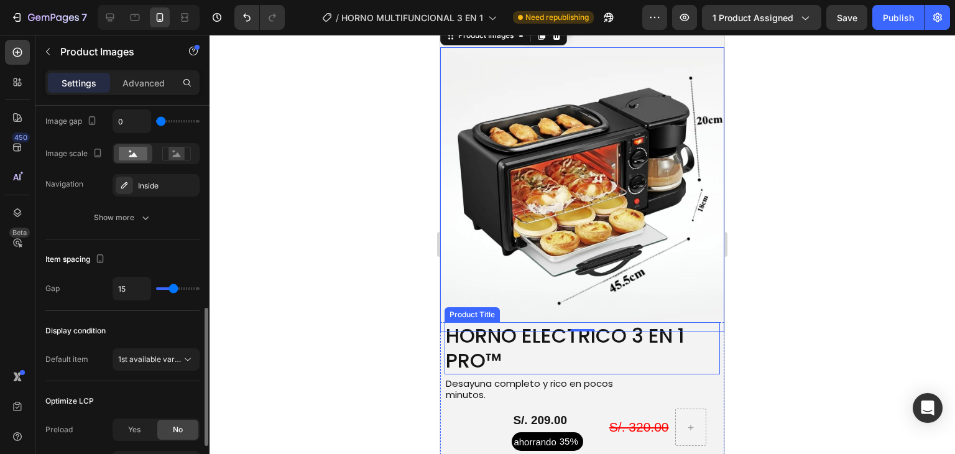
type input "13"
type input "11"
type input "10"
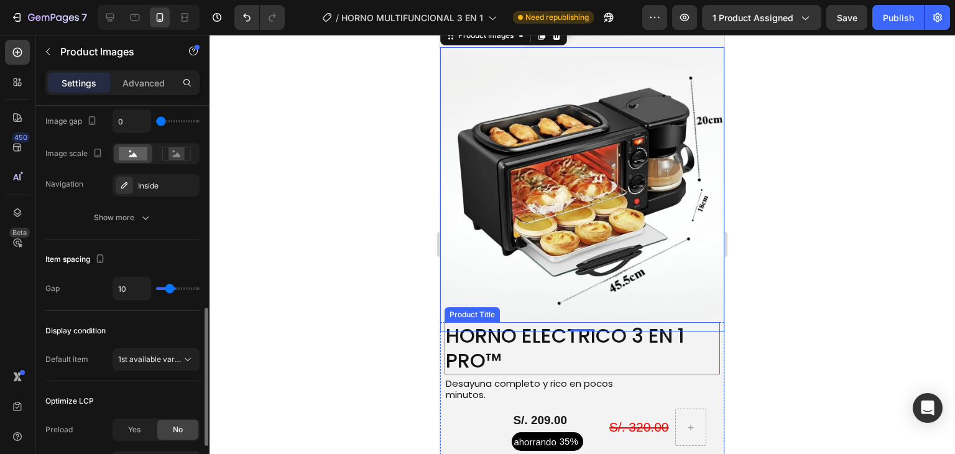
type input "0"
type input "13"
type input "19"
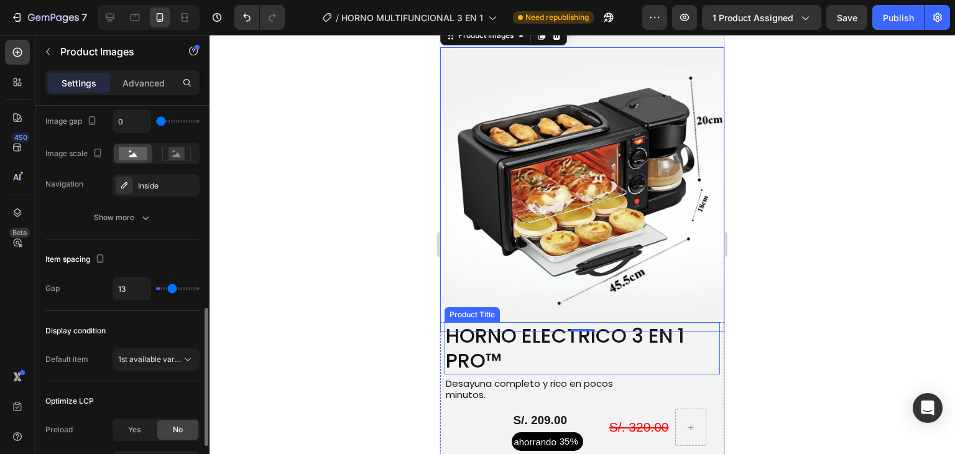
type input "19"
type input "21"
type input "22"
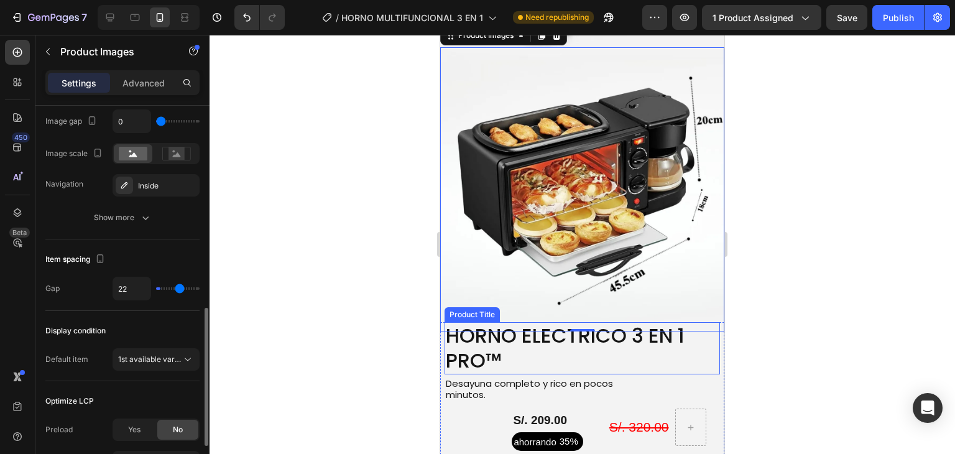
type input "24"
type input "23"
type input "20"
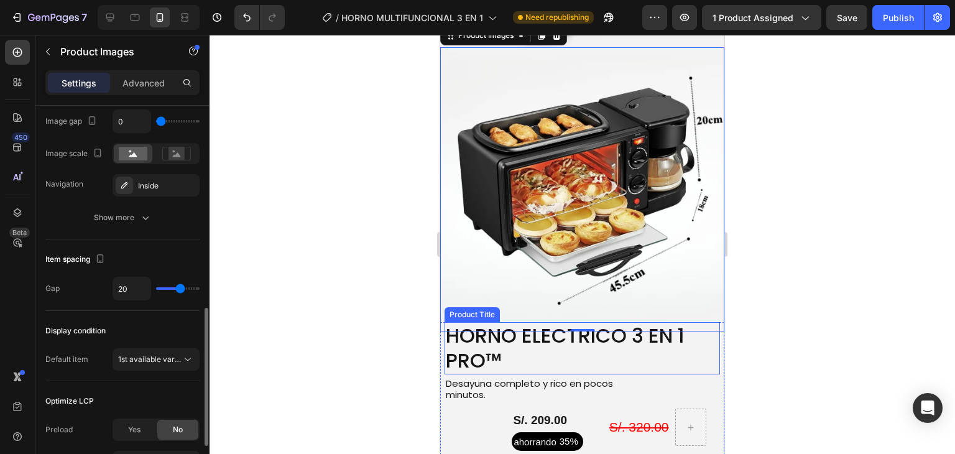
type input "20"
type input "17"
type input "14"
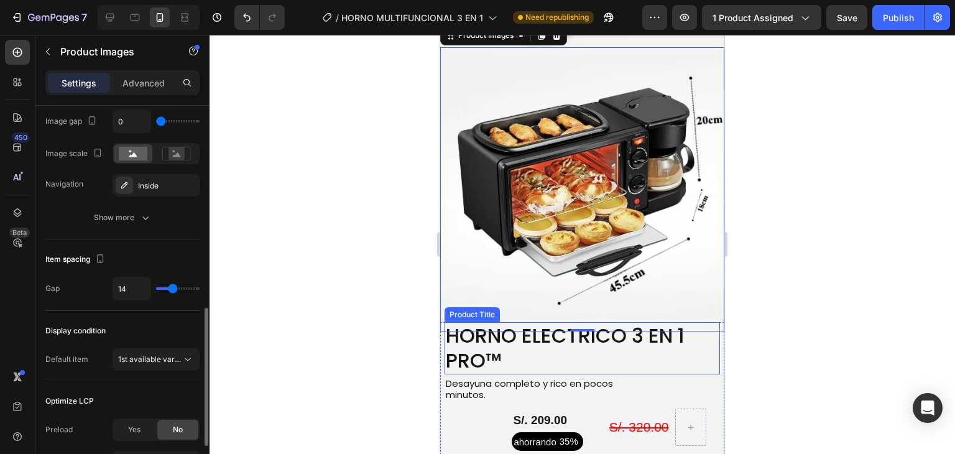
type input "13"
type input "12"
drag, startPoint x: 180, startPoint y: 287, endPoint x: 171, endPoint y: 288, distance: 9.5
type input "12"
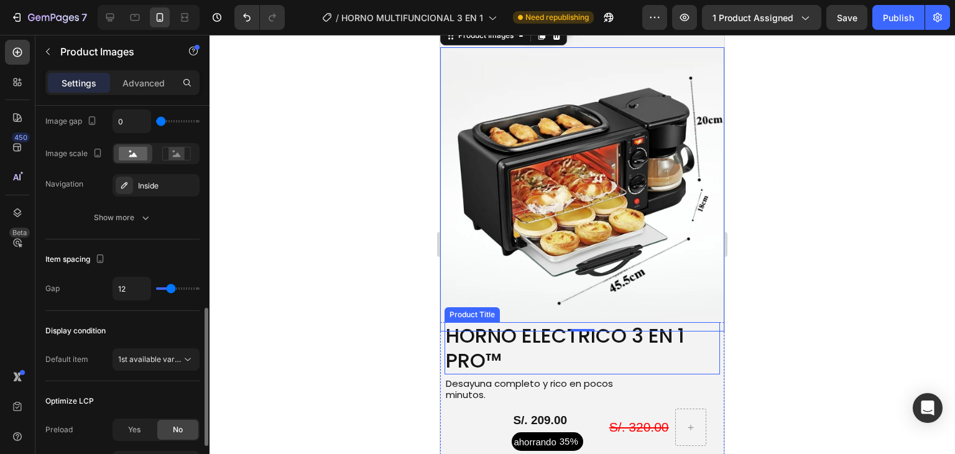
click at [171, 288] on input "range" at bounding box center [178, 288] width 44 height 2
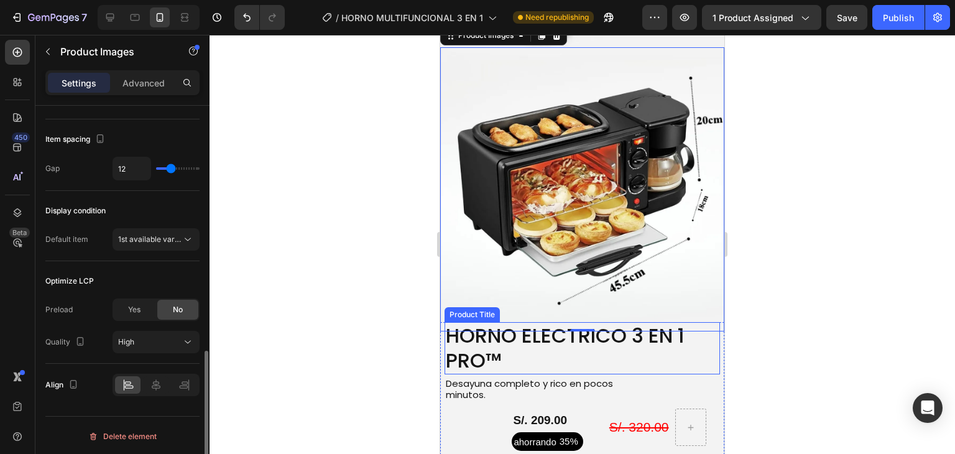
scroll to position [515, 0]
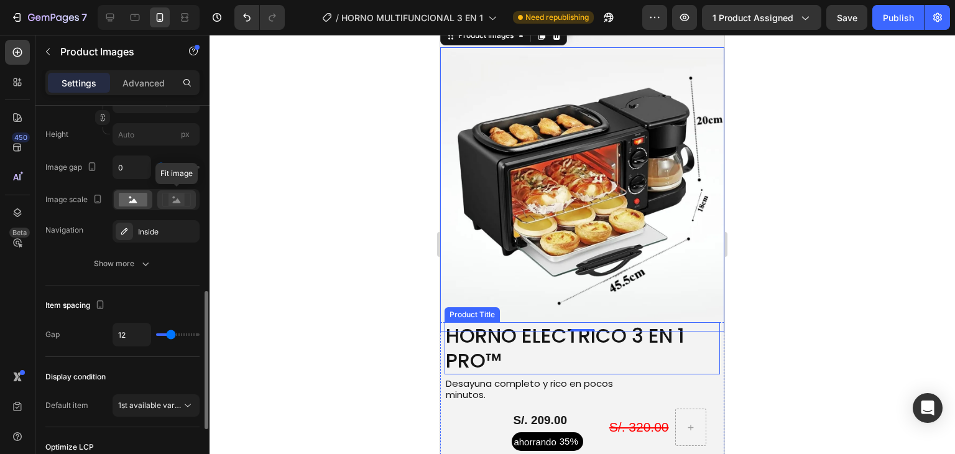
click at [169, 195] on rect at bounding box center [176, 199] width 16 height 12
click at [145, 201] on rect at bounding box center [133, 200] width 29 height 14
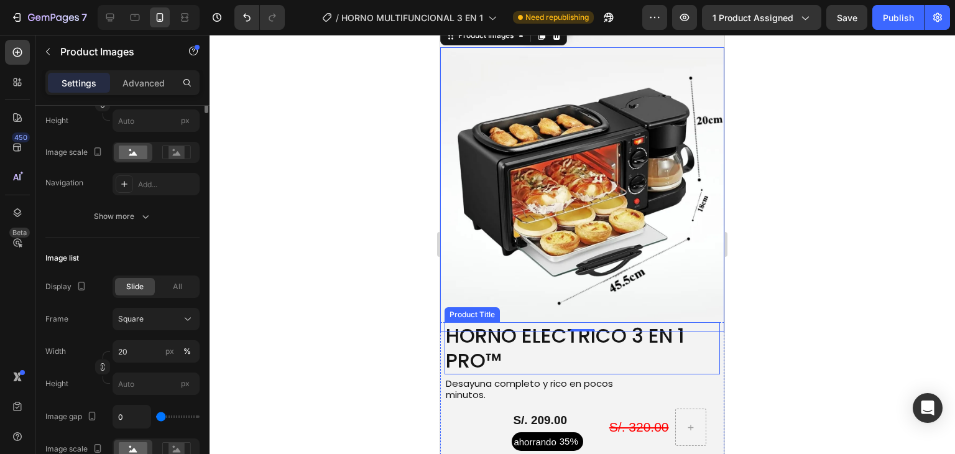
scroll to position [17, 0]
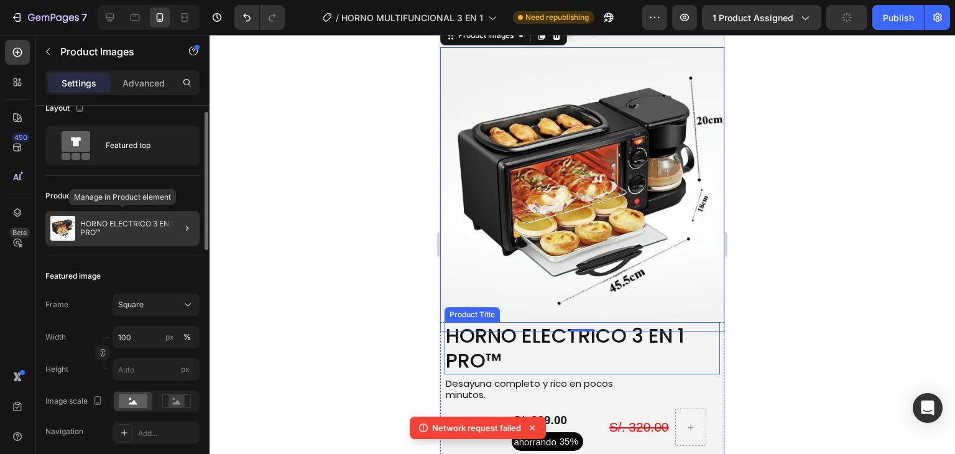
click at [127, 232] on p "HORNO ELECTRICO 3 EN 1 PRO™" at bounding box center [137, 227] width 114 height 17
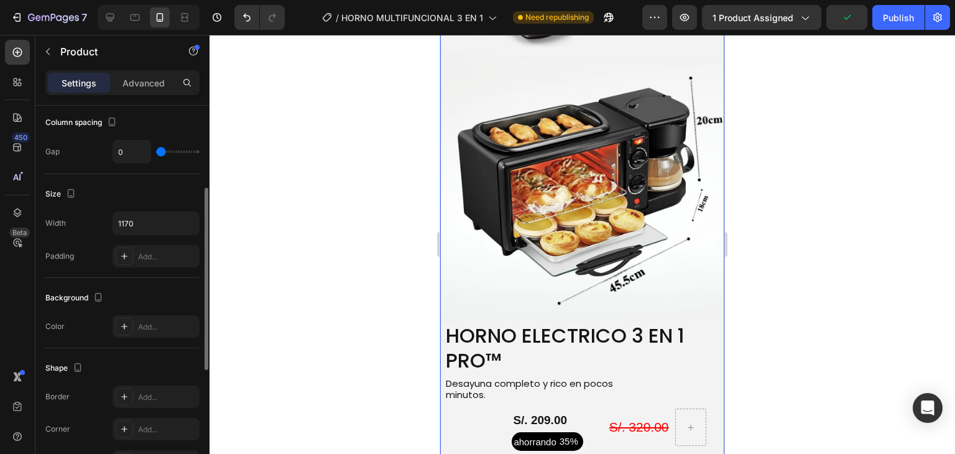
scroll to position [0, 0]
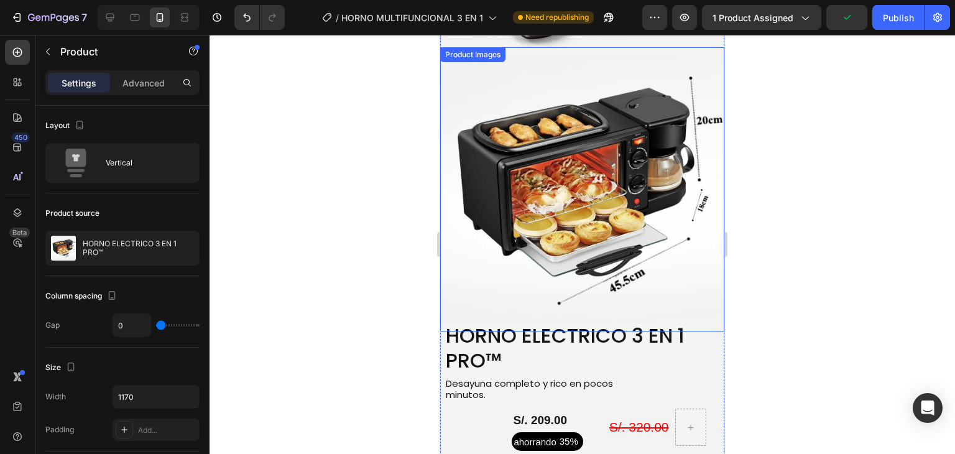
click at [529, 212] on img at bounding box center [582, 189] width 284 height 284
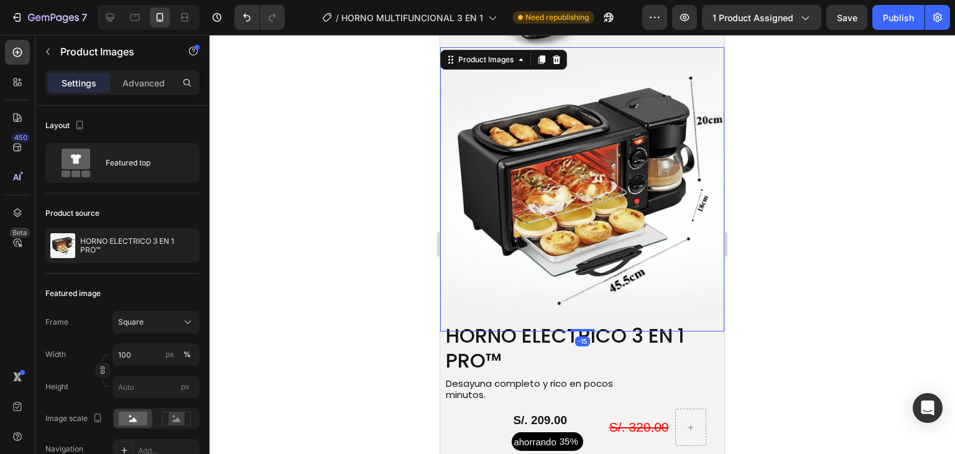
click at [324, 241] on div at bounding box center [581, 244] width 745 height 419
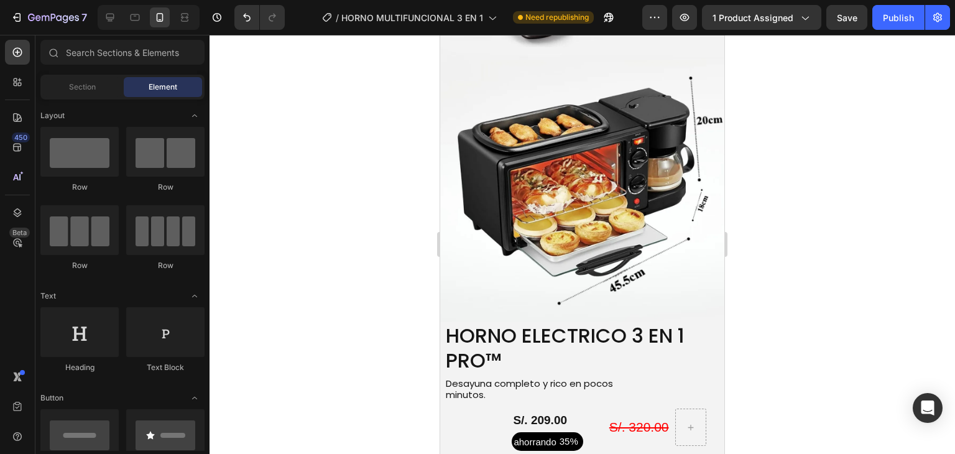
click at [461, 242] on img at bounding box center [582, 189] width 284 height 284
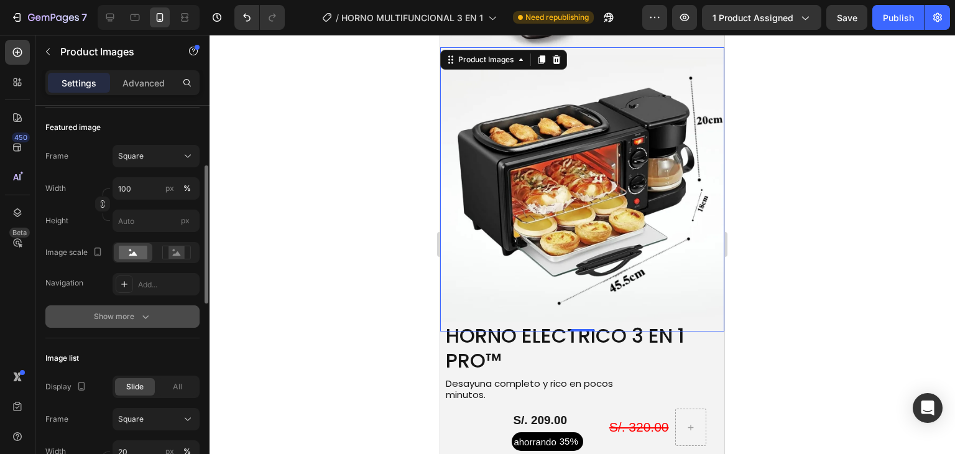
scroll to position [332, 0]
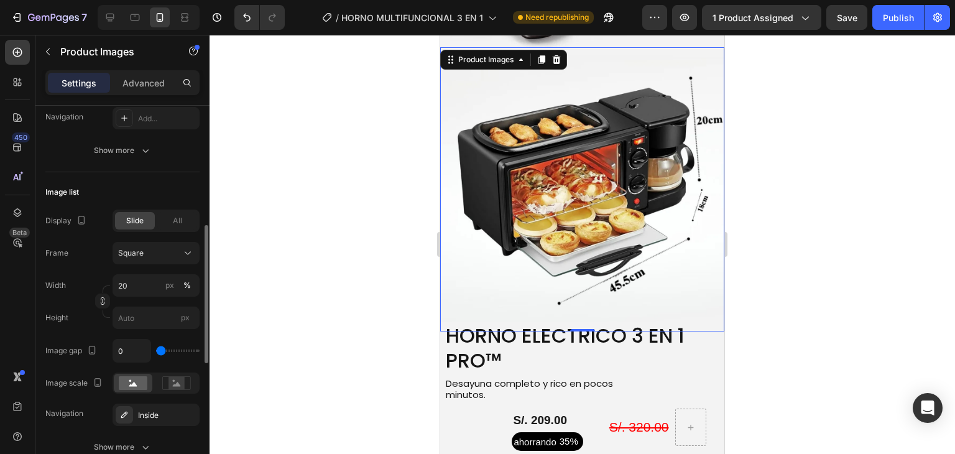
type input "2"
type input "83"
type input "98"
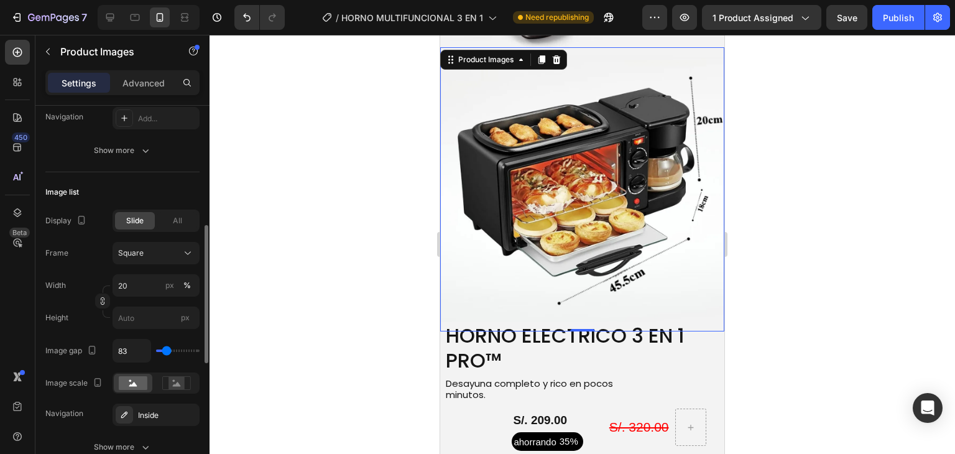
type input "98"
type input "128"
type input "150"
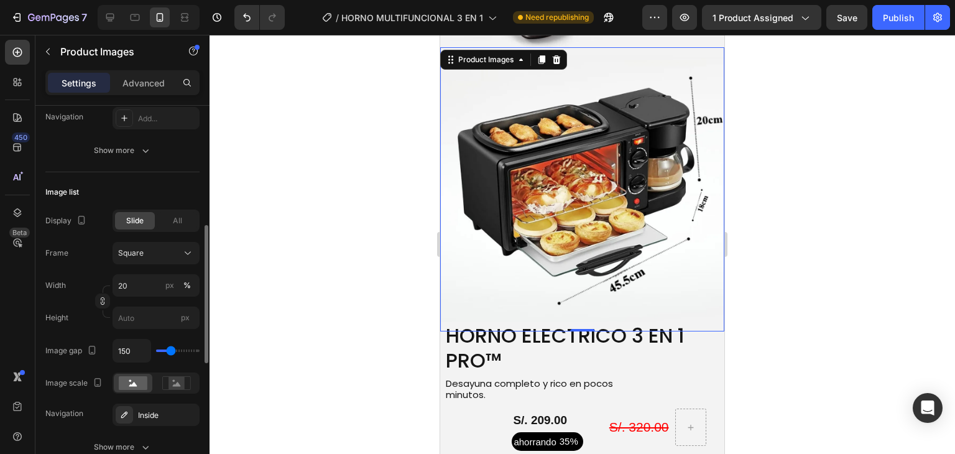
type input "172"
type input "187"
type input "194"
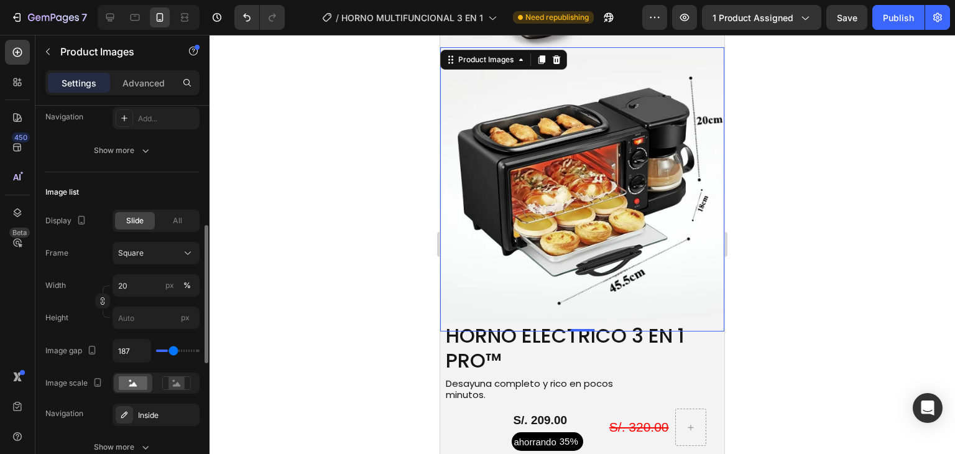
type input "194"
type input "172"
type input "9"
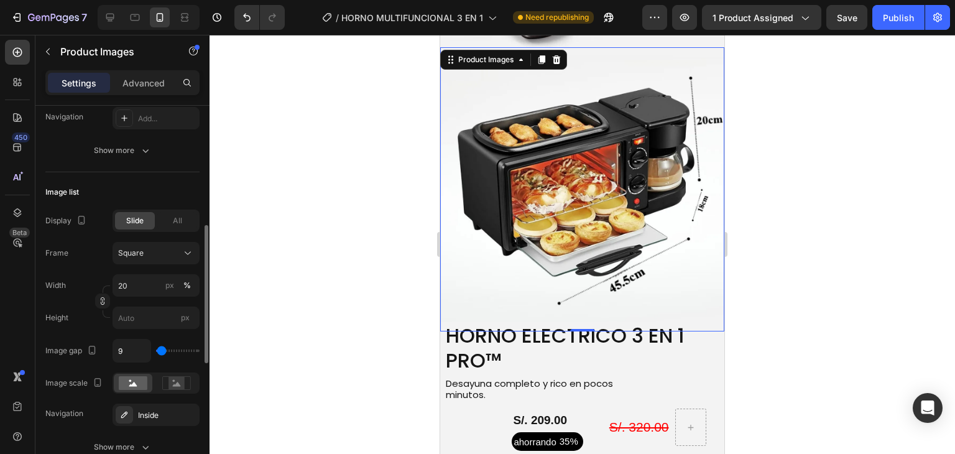
type input "2"
type input "0"
click at [159, 349] on input "range" at bounding box center [178, 350] width 44 height 2
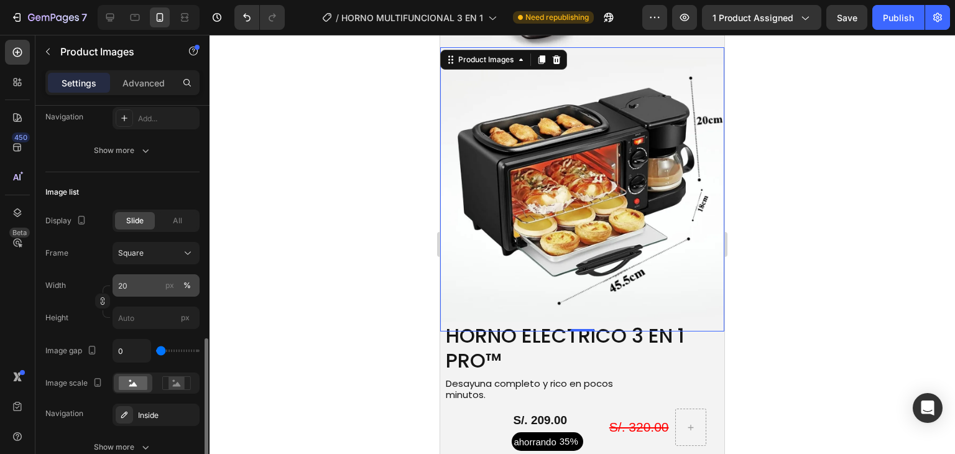
scroll to position [415, 0]
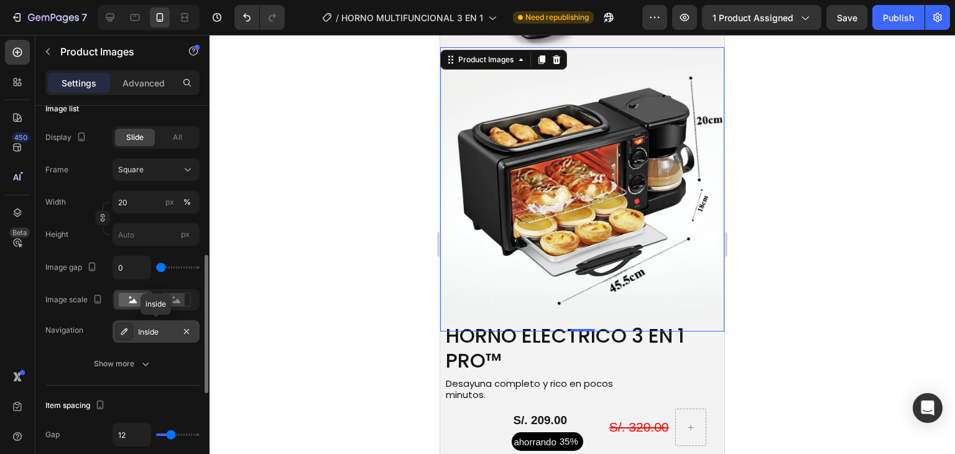
click at [157, 336] on div "Inside" at bounding box center [156, 331] width 36 height 11
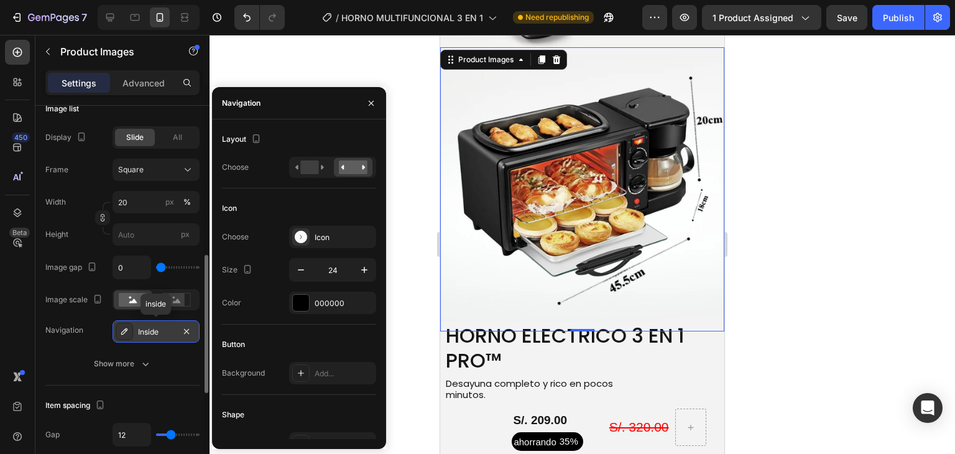
click at [157, 336] on div "Inside" at bounding box center [156, 331] width 36 height 11
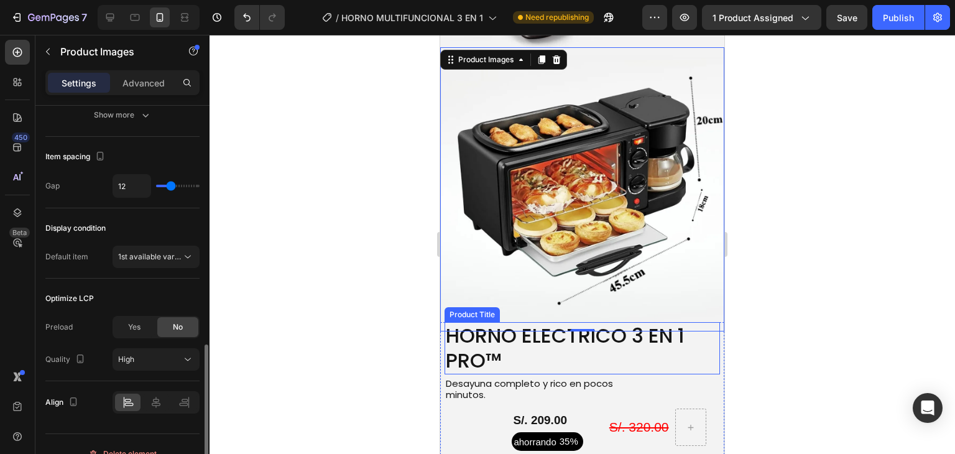
scroll to position [3471, 0]
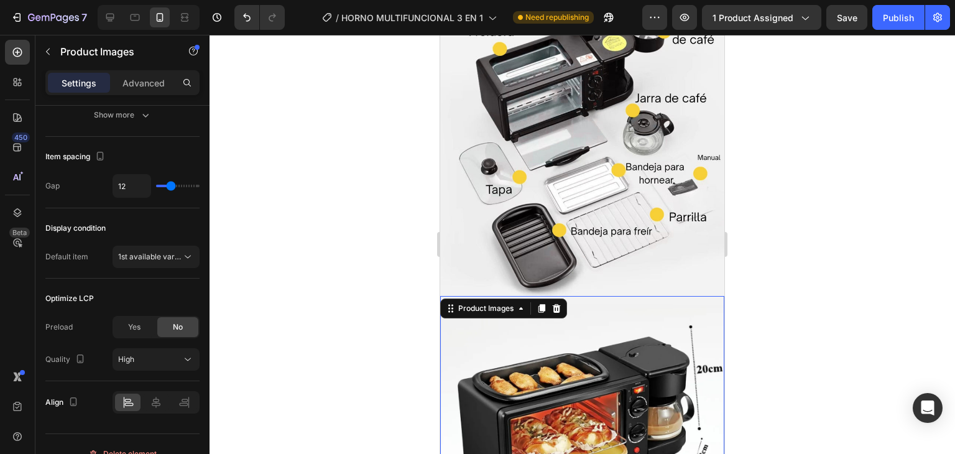
click at [326, 213] on div at bounding box center [581, 244] width 745 height 419
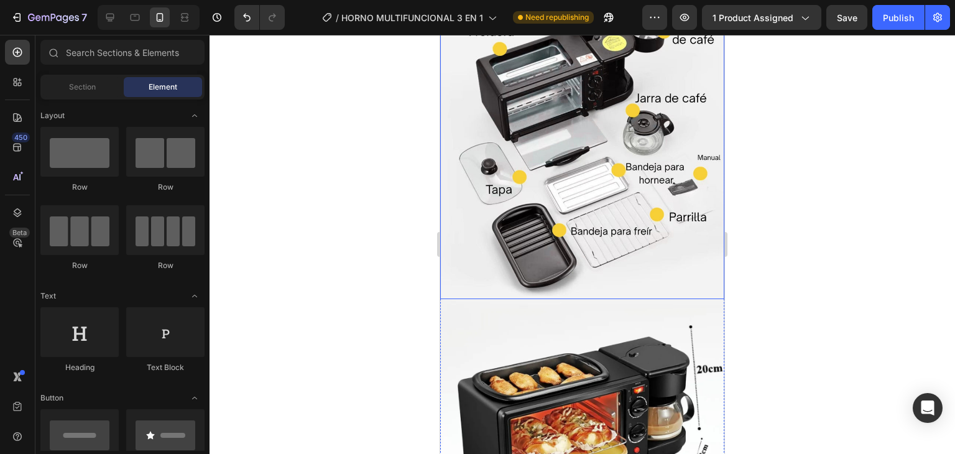
click at [517, 282] on img at bounding box center [582, 142] width 284 height 314
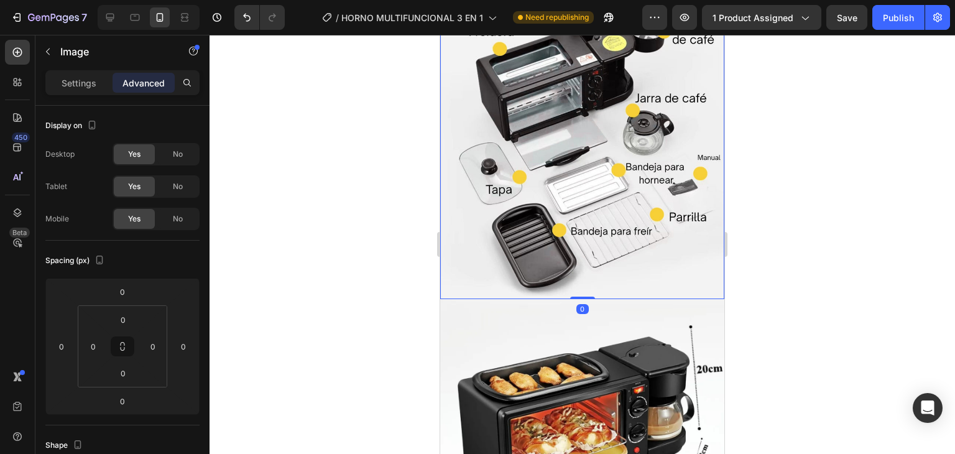
click at [517, 296] on img at bounding box center [582, 438] width 284 height 284
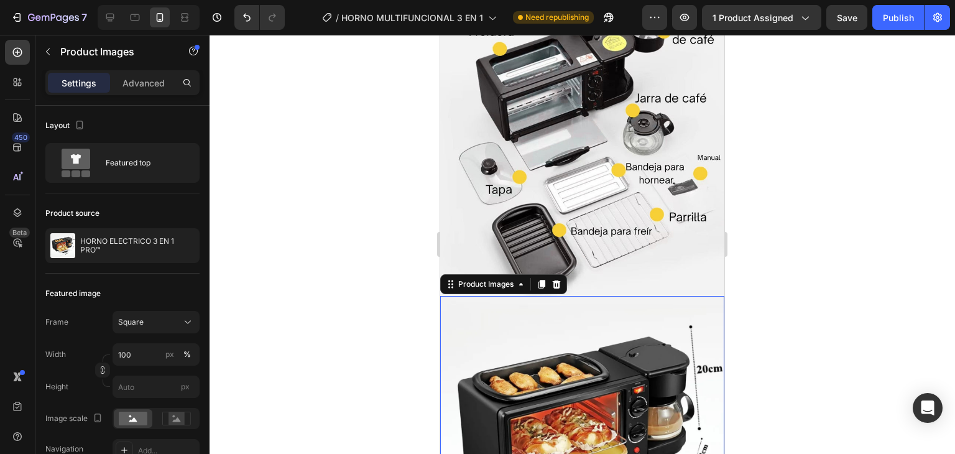
click at [511, 311] on img at bounding box center [582, 438] width 284 height 284
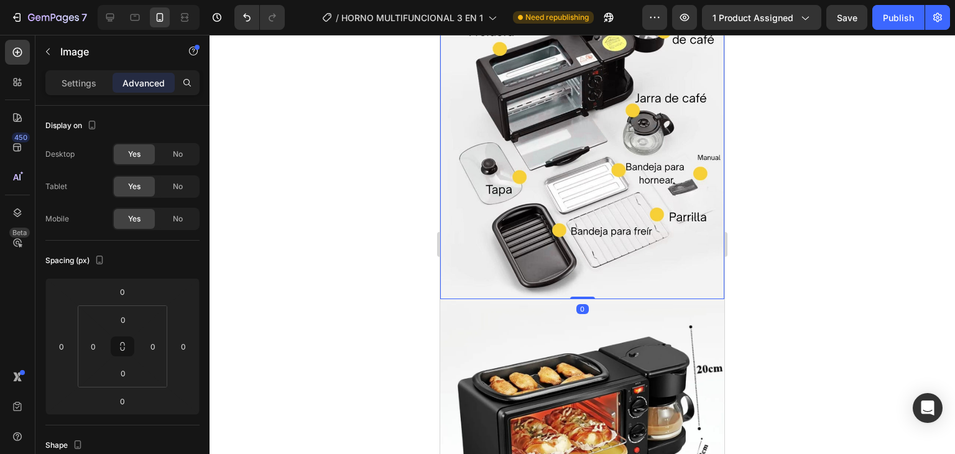
drag, startPoint x: 579, startPoint y: 287, endPoint x: 579, endPoint y: 247, distance: 39.8
click at [579, 247] on div "Image 0" at bounding box center [582, 142] width 284 height 314
click at [525, 311] on img at bounding box center [582, 438] width 284 height 284
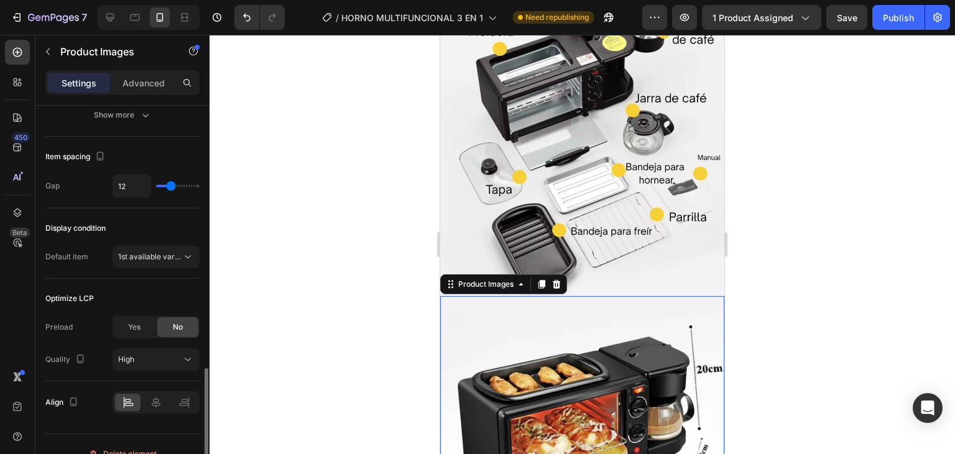
scroll to position [681, 0]
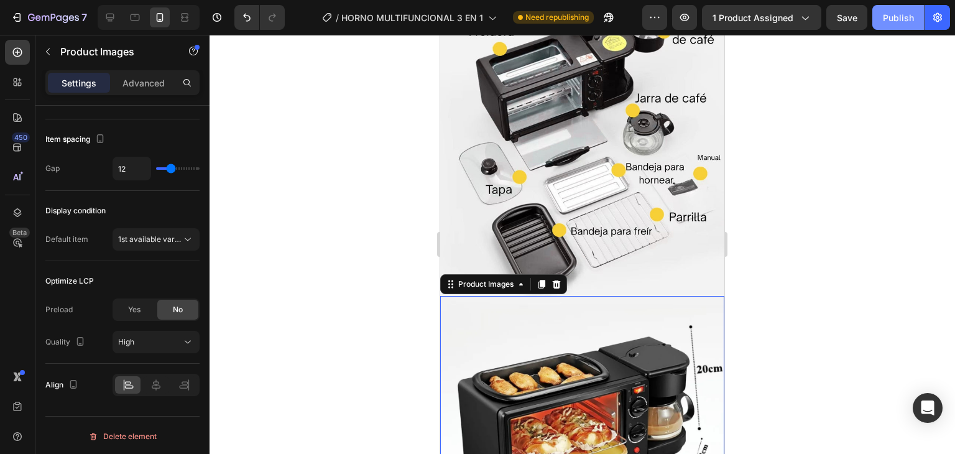
click at [895, 23] on div "Publish" at bounding box center [898, 17] width 31 height 13
